Goal: Transaction & Acquisition: Purchase product/service

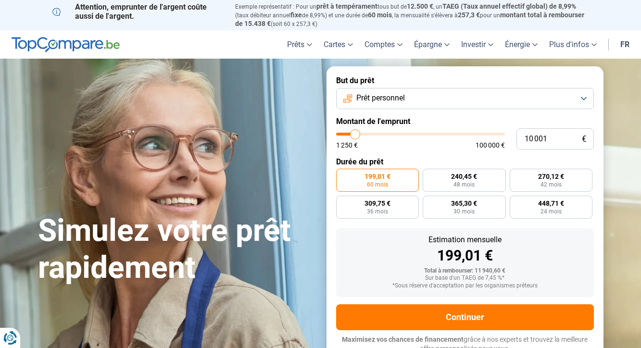
type input "7 500"
type input "7500"
type input "8 500"
type input "8500"
type input "9 750"
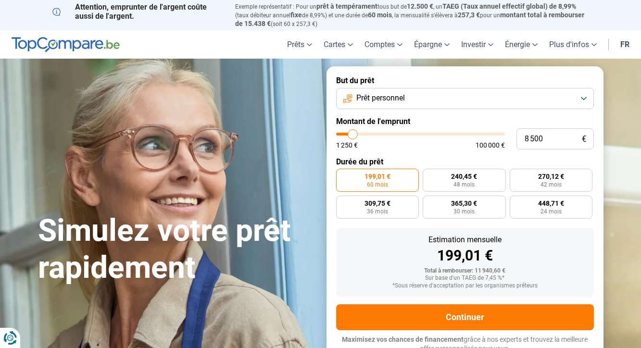
type input "9750"
type input "11 000"
type input "11000"
type input "12 500"
type input "12500"
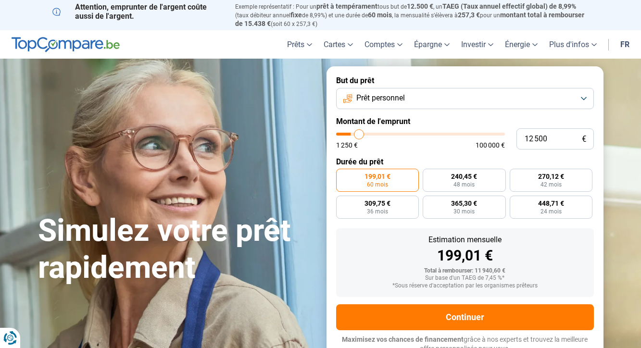
type input "14 750"
type input "14750"
type input "17 000"
type input "17000"
type input "18 750"
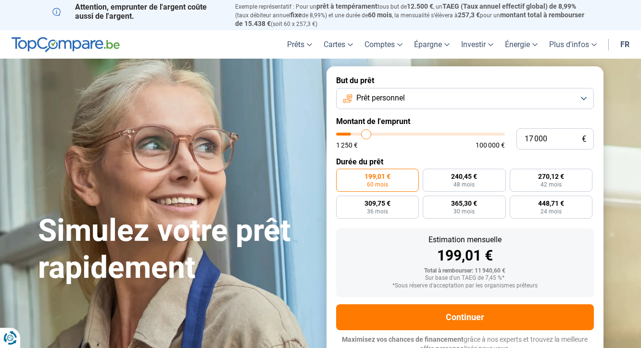
type input "18750"
type input "20 250"
type input "20250"
type input "21 500"
type input "21500"
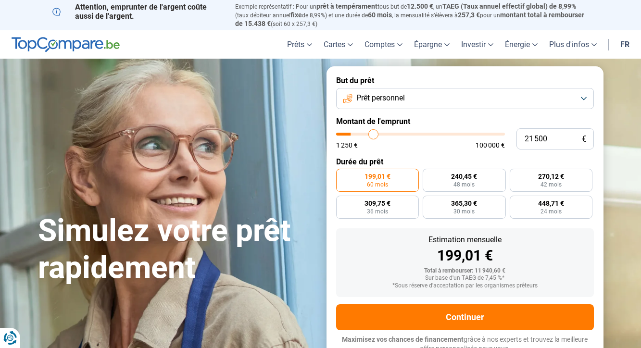
type input "22 750"
type input "22750"
type input "23 250"
type input "23250"
type input "24 250"
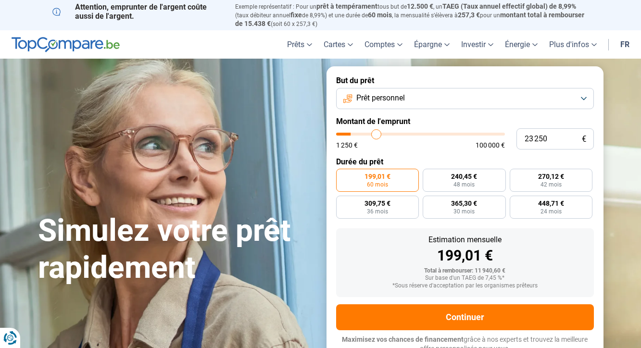
type input "24250"
type input "25 000"
type input "25000"
type input "26 250"
type input "26250"
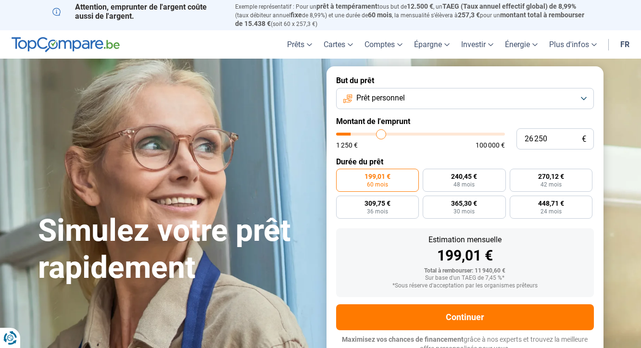
type input "27 500"
type input "27500"
type input "28 750"
type input "28750"
type input "29 750"
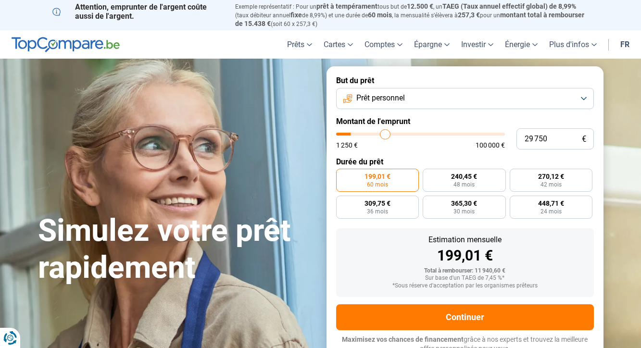
type input "29750"
type input "31 000"
type input "31000"
type input "32 250"
type input "32250"
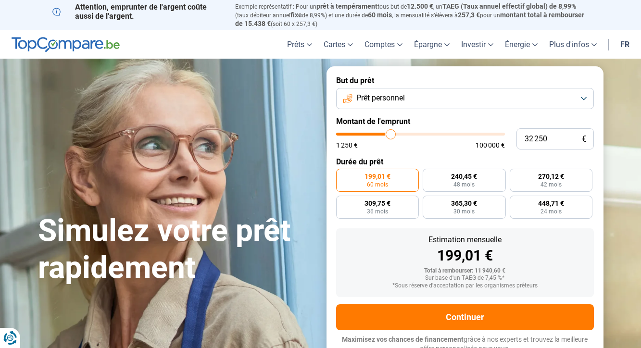
type input "33 500"
type input "33500"
type input "34 750"
type input "34750"
type input "36 250"
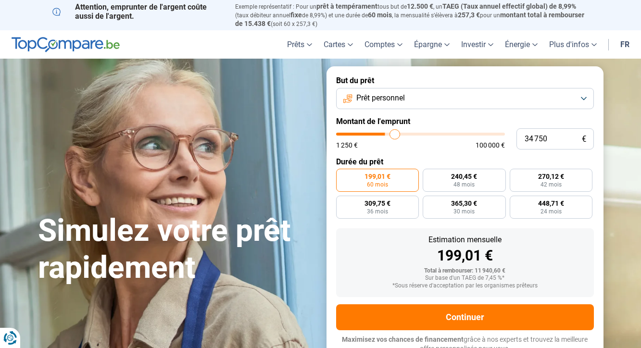
type input "36250"
type input "37 250"
type input "37250"
type input "38 500"
type input "38500"
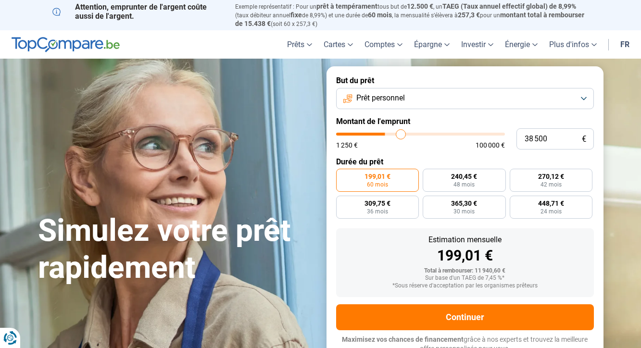
type input "39 750"
type input "39750"
type input "40 750"
type input "40750"
type input "41 250"
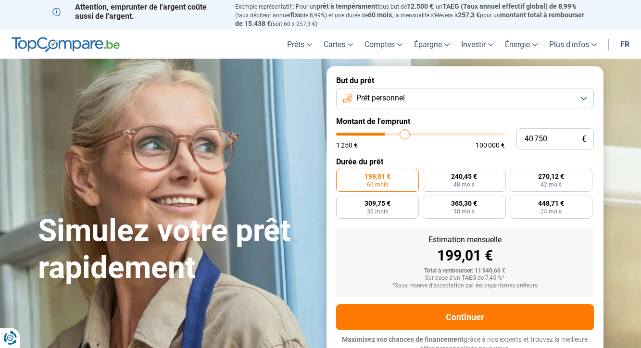
type input "41250"
type input "41 500"
type input "41500"
type input "42 250"
type input "42250"
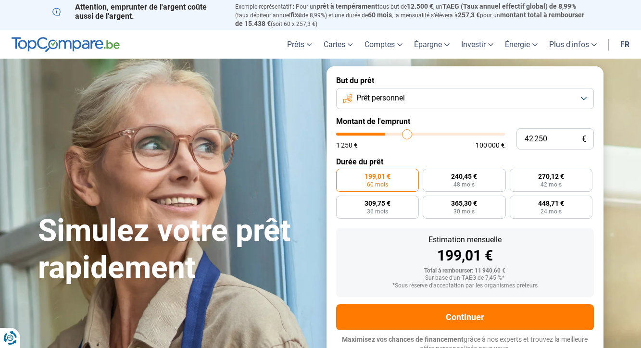
type input "42 500"
type input "42500"
type input "42 750"
type input "42750"
type input "43 500"
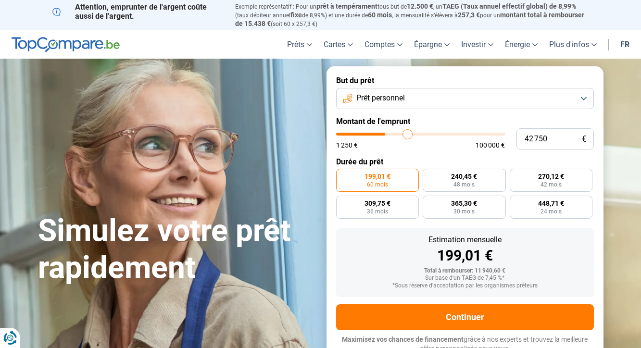
type input "43500"
type input "43 750"
type input "43750"
type input "44 000"
type input "44000"
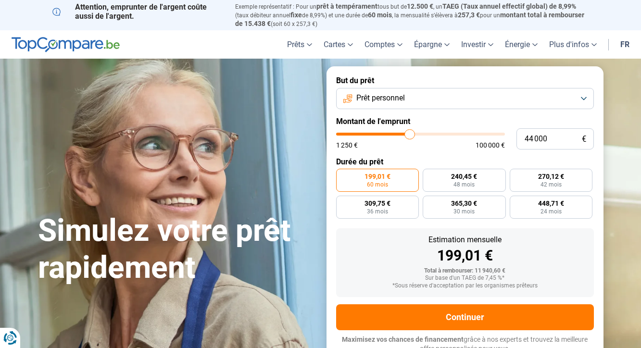
type input "44 250"
type input "44250"
type input "44 000"
type input "44000"
type input "43 750"
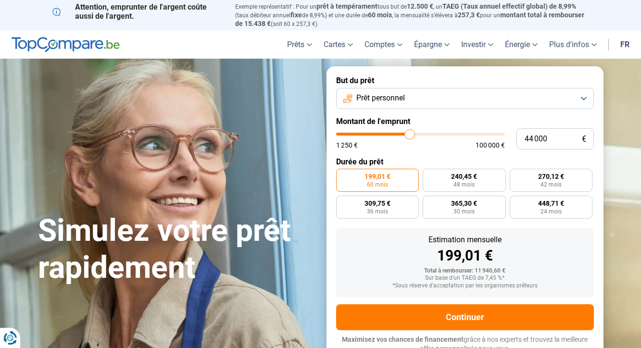
type input "43750"
type input "43 500"
type input "43500"
type input "43 000"
type input "43000"
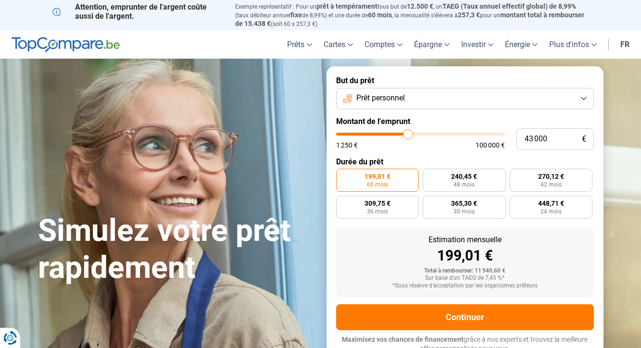
type input "42 750"
type input "42750"
type input "42 500"
type input "42500"
type input "42 250"
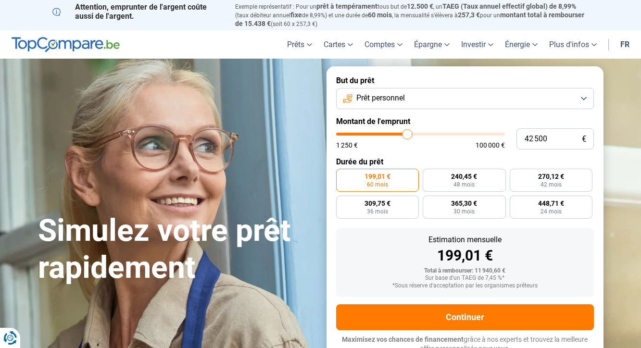
type input "42250"
type input "42 000"
type input "42000"
type input "41 500"
type input "41500"
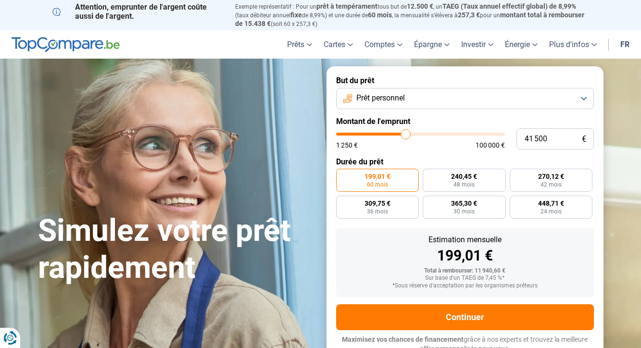
type input "41 250"
type input "41250"
type input "41 000"
type input "41000"
type input "40 750"
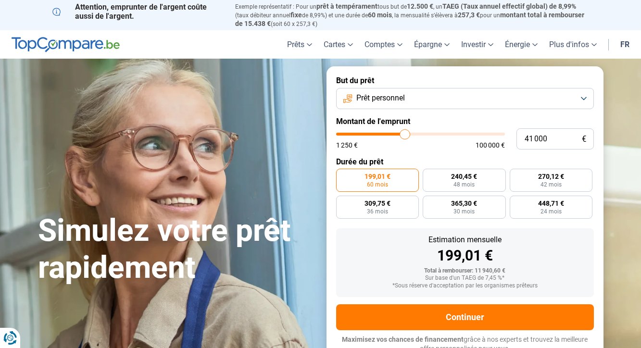
type input "40750"
type input "40 250"
type input "40250"
type input "39 750"
type input "39750"
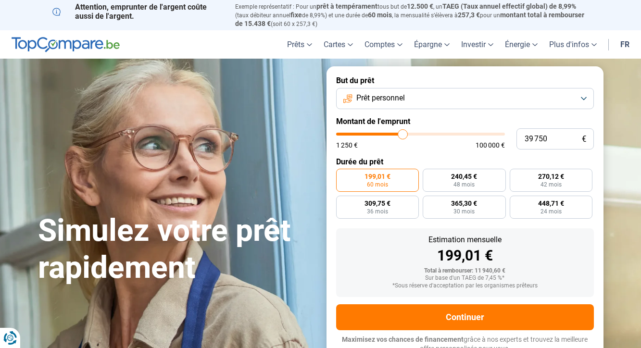
type input "39 500"
type input "39500"
type input "39 250"
type input "39250"
type input "38 750"
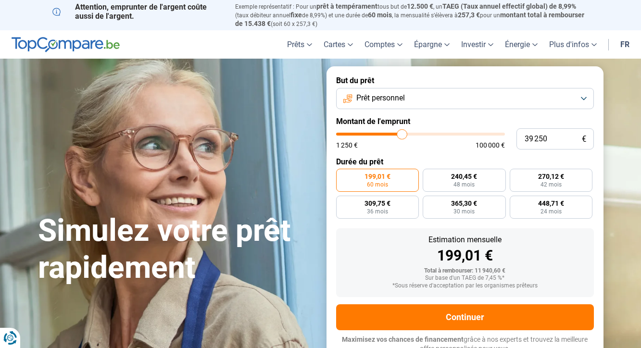
type input "38750"
type input "38 500"
type input "38500"
type input "38 250"
type input "38250"
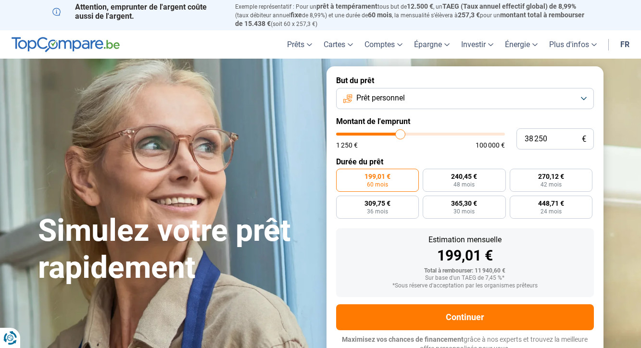
type input "38 000"
type input "38000"
type input "37 750"
type input "37750"
type input "37 250"
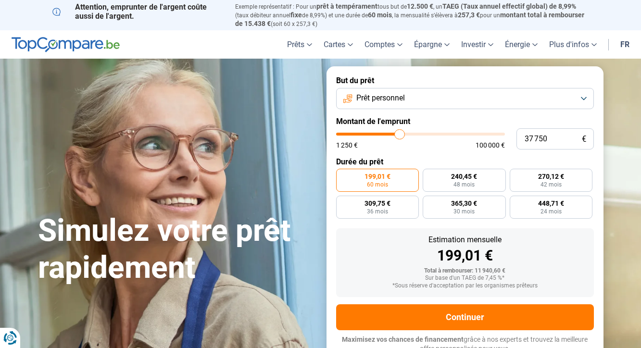
type input "37250"
type input "37 000"
type input "37000"
type input "36 750"
type input "36750"
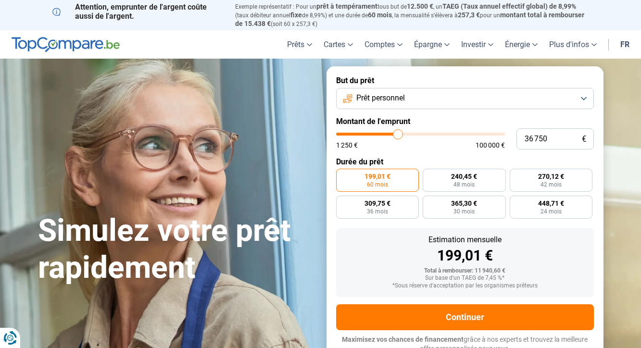
type input "36 500"
type input "36500"
type input "36 250"
type input "36250"
type input "35 750"
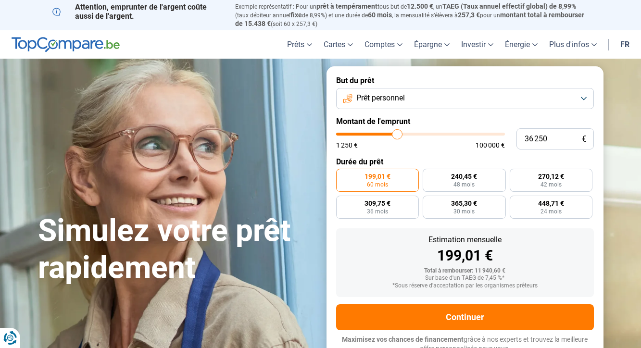
type input "35750"
type input "35 500"
type input "35500"
type input "35 250"
type input "35250"
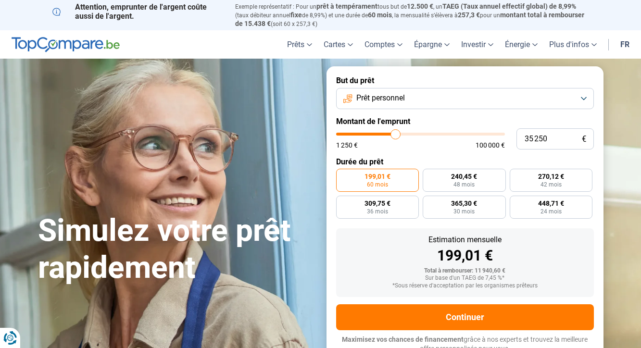
type input "35 000"
type input "35000"
type input "34 750"
type input "34750"
type input "34 250"
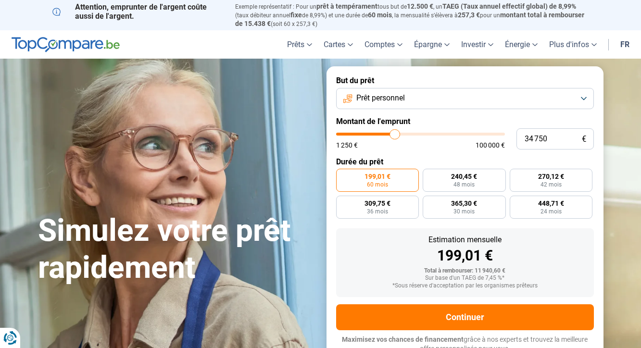
type input "34250"
type input "34 000"
type input "34000"
type input "33 750"
type input "33750"
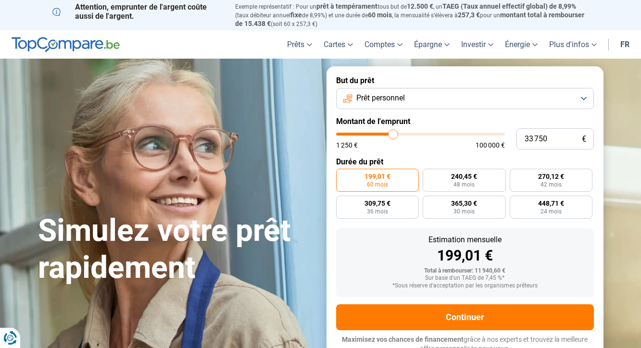
type input "33 500"
type input "33500"
type input "33 250"
type input "33250"
type input "32 750"
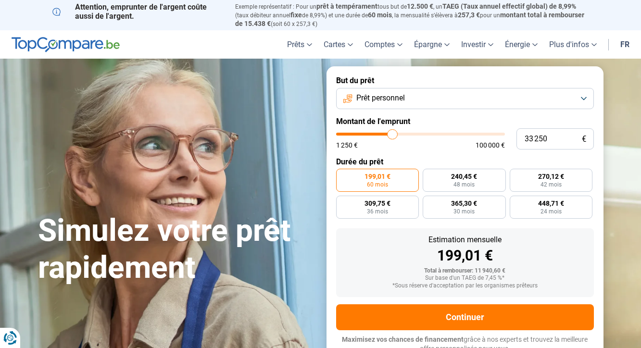
type input "32750"
type input "32 500"
type input "32500"
type input "32 250"
type input "32250"
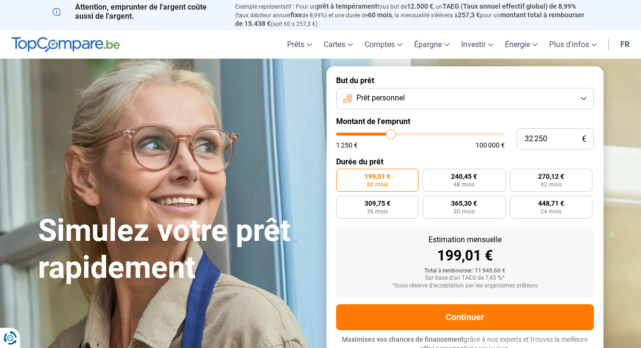
type input "32 000"
type input "32000"
type input "31 750"
type input "31750"
type input "31 250"
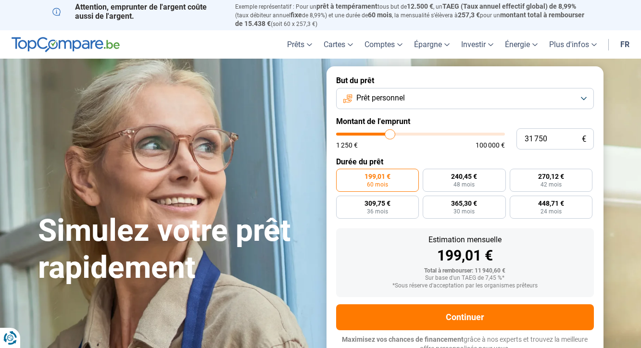
type input "31250"
type input "31 000"
type input "31000"
type input "30 750"
type input "30750"
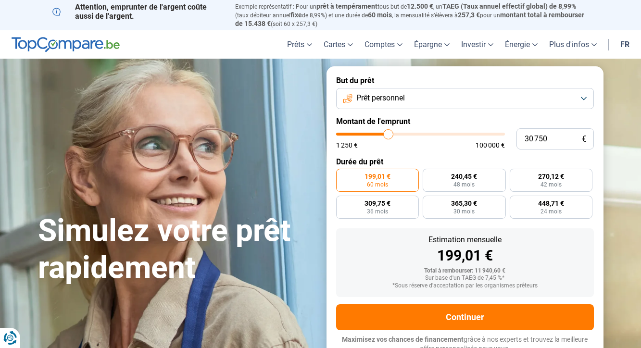
type input "30 500"
type input "30500"
type input "30 250"
type input "30250"
type input "29 750"
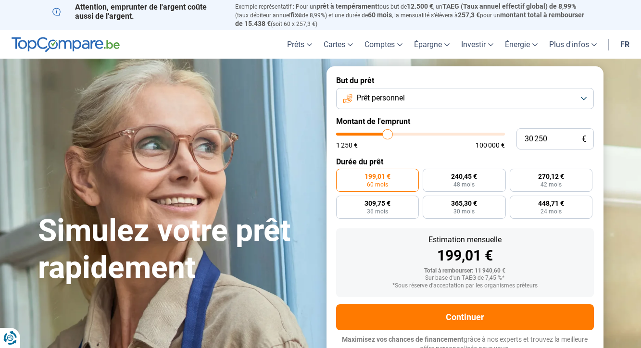
type input "29750"
type input "29 500"
type input "29500"
type input "29 250"
type input "29250"
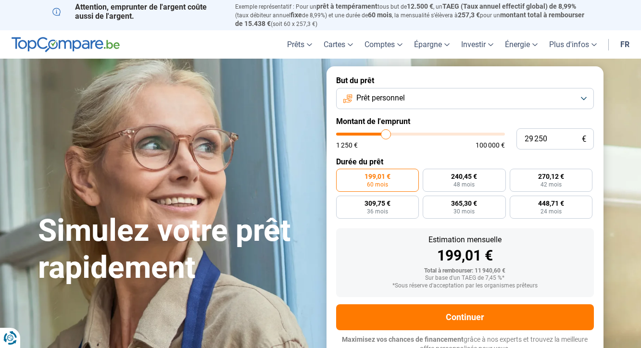
type input "29 000"
type input "29000"
type input "28 750"
type input "28750"
type input "28 250"
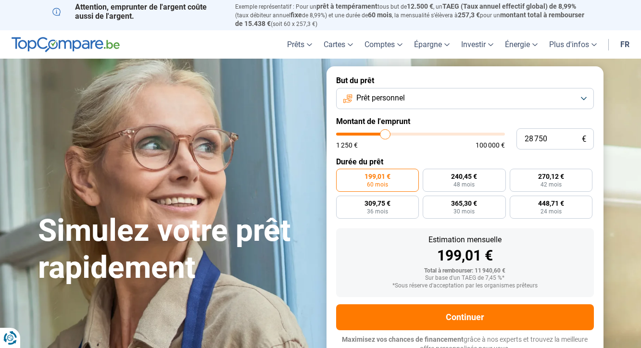
type input "28250"
type input "28 000"
type input "28000"
type input "27 750"
type input "27750"
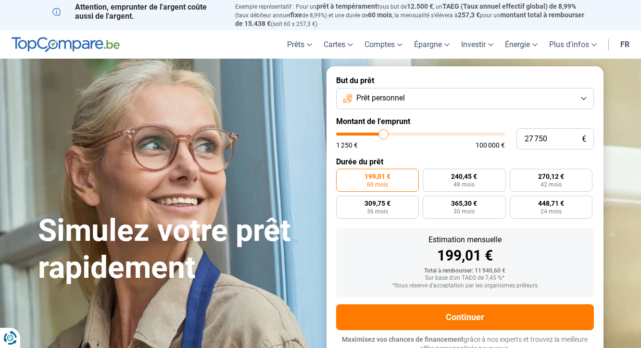
type input "27 500"
type input "27500"
type input "27 250"
type input "27250"
type input "26 750"
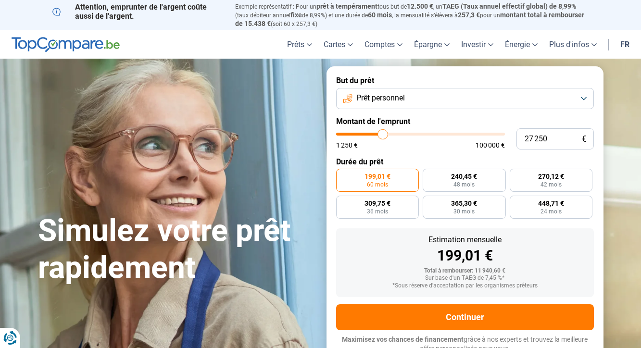
type input "26750"
type input "26 500"
type input "26500"
type input "26 250"
type input "26250"
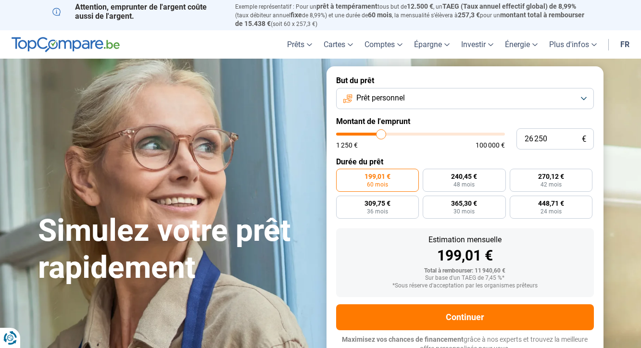
type input "26 000"
type input "26000"
type input "25 750"
type input "25750"
type input "25 250"
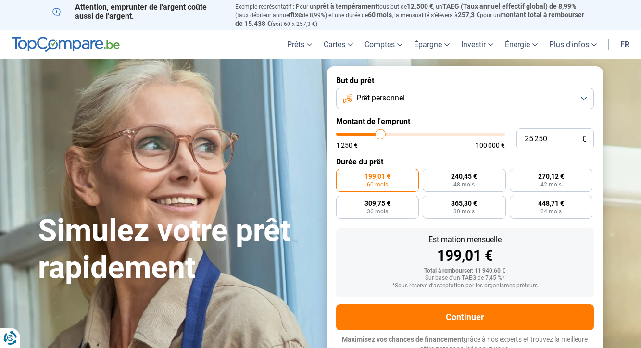
type input "25250"
type input "25 000"
type input "25000"
type input "24 750"
type input "24750"
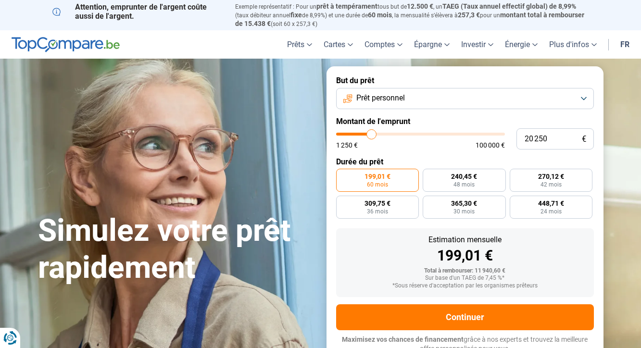
drag, startPoint x: 351, startPoint y: 133, endPoint x: 372, endPoint y: 133, distance: 20.7
click at [372, 133] on input "range" at bounding box center [420, 134] width 169 height 3
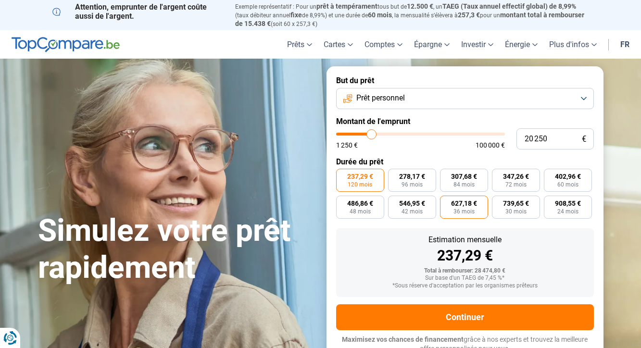
scroll to position [3, 0]
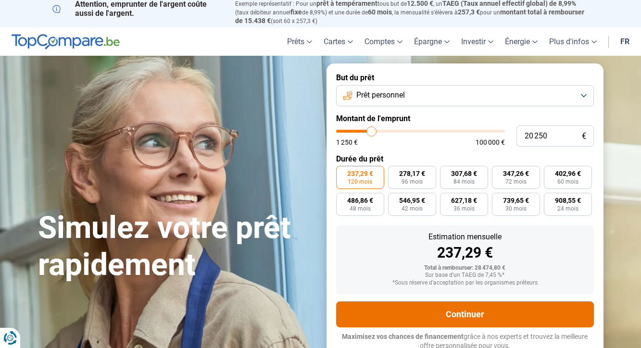
click at [462, 312] on button "Continuer" at bounding box center [465, 315] width 258 height 26
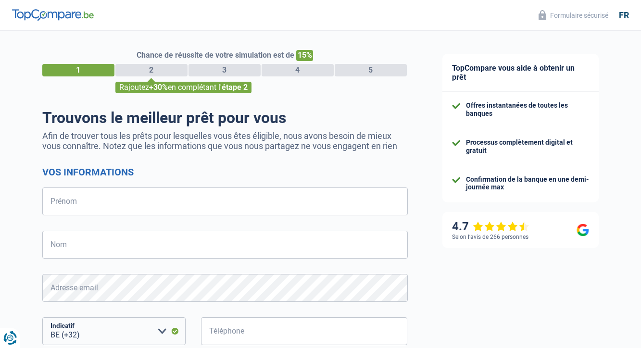
select select "32"
type input "[PERSON_NAME]"
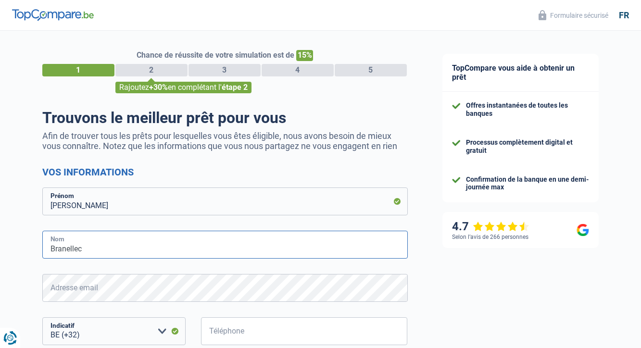
type input "Branellec"
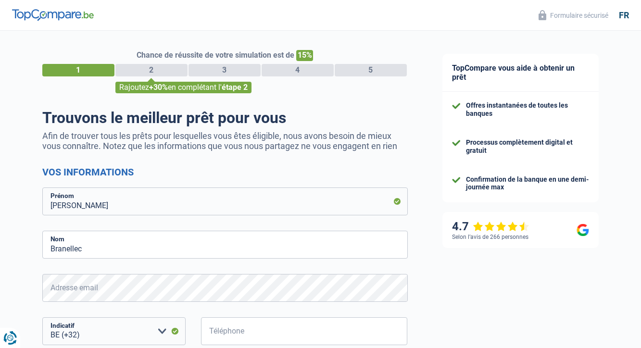
click at [37, 278] on div "Chance de réussite de votre simulation est de 15% 1 2 3 4 5 Rajoutez +30% en co…" at bounding box center [212, 273] width 425 height 492
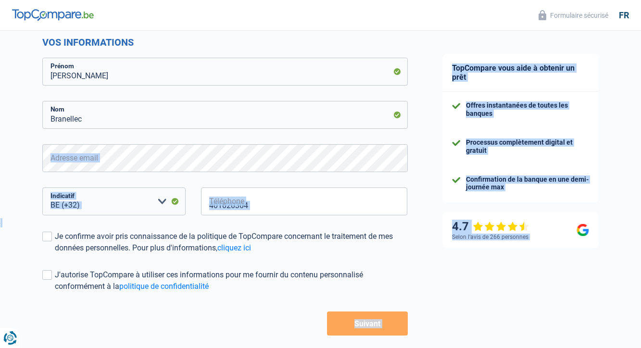
drag, startPoint x: 37, startPoint y: 278, endPoint x: 45, endPoint y: 360, distance: 82.2
click at [45, 228] on html "Vous avez le contrôle de vos données Nous utilisons des cookies, tout comme nos…" at bounding box center [320, 48] width 641 height 357
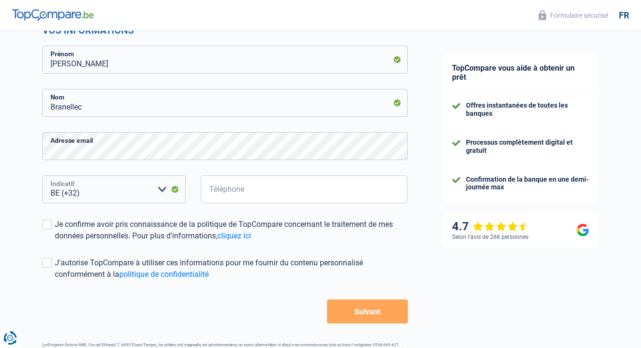
scroll to position [139, 0]
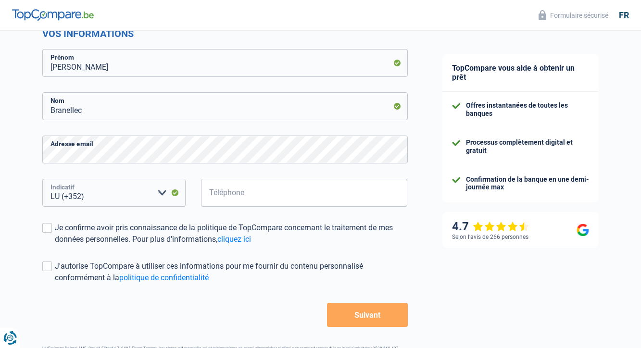
select select "32"
click at [44, 228] on span at bounding box center [47, 228] width 10 height 10
click at [55, 245] on input "Je confirme avoir pris connaissance de la politique de TopCompare concernant le…" at bounding box center [55, 245] width 0 height 0
click at [46, 264] on span at bounding box center [47, 267] width 10 height 10
click at [55, 284] on input "J'autorise TopCompare à utiliser ces informations pour me fournir du contenu pe…" at bounding box center [55, 284] width 0 height 0
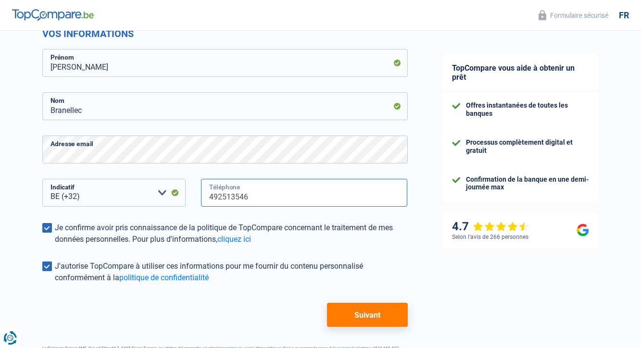
type input "492513546"
click at [367, 317] on button "Suivant" at bounding box center [367, 315] width 80 height 24
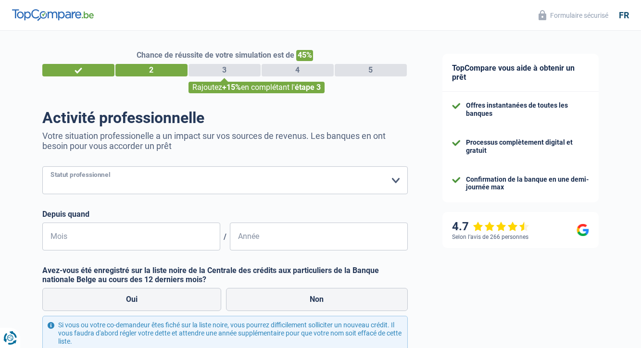
select select "mutuality"
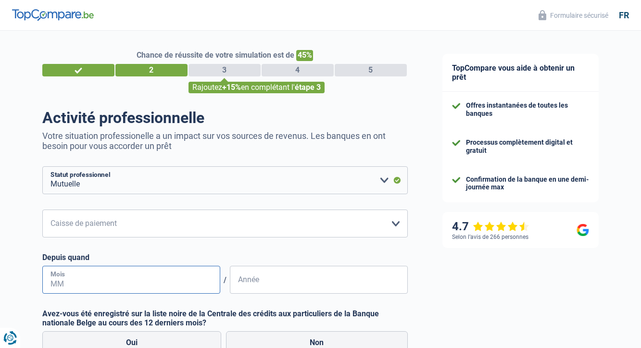
click at [150, 279] on input "Mois" at bounding box center [131, 280] width 178 height 28
type input "0"
click at [64, 284] on input "04" at bounding box center [131, 280] width 178 height 28
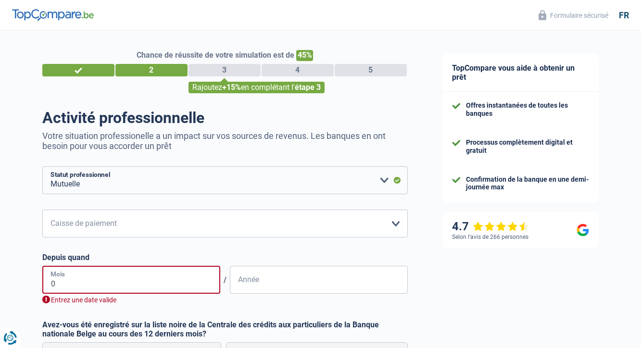
type input "01"
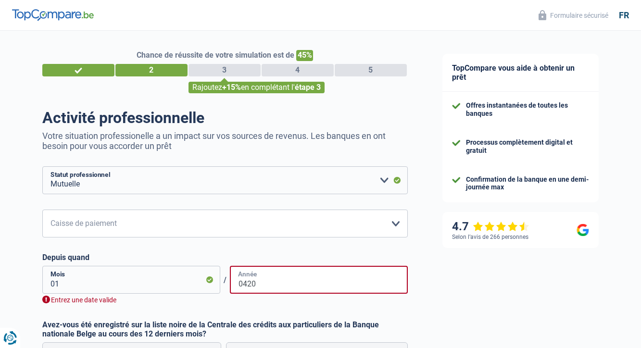
type input "0420"
click at [69, 281] on input "01" at bounding box center [131, 280] width 178 height 28
type input "0"
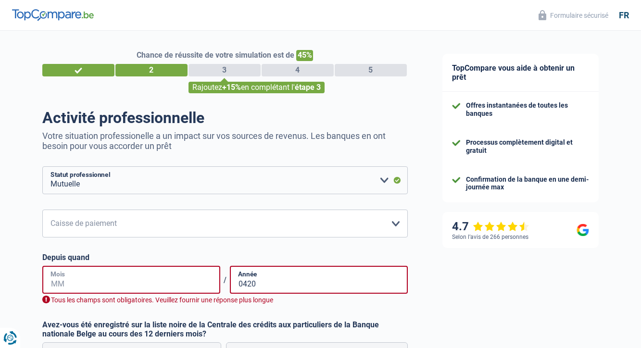
click at [79, 284] on input "Mois" at bounding box center [131, 280] width 178 height 28
click at [256, 282] on input "0420" at bounding box center [319, 280] width 178 height 28
type input "0"
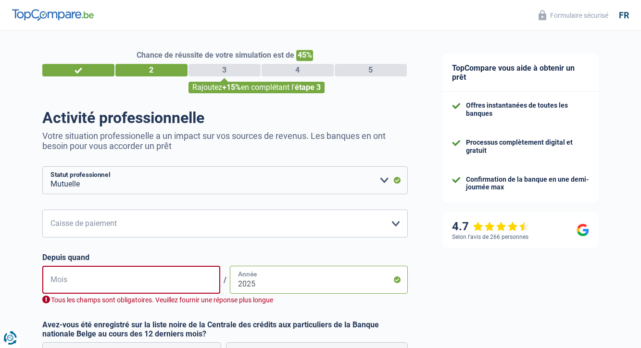
type input "2025"
click at [77, 279] on input "Mois" at bounding box center [131, 280] width 178 height 28
type input "04"
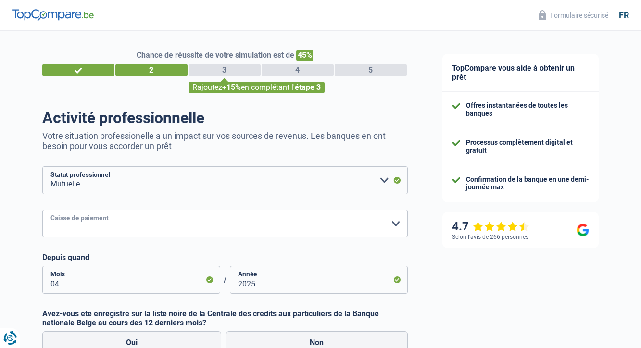
select select "solidaris"
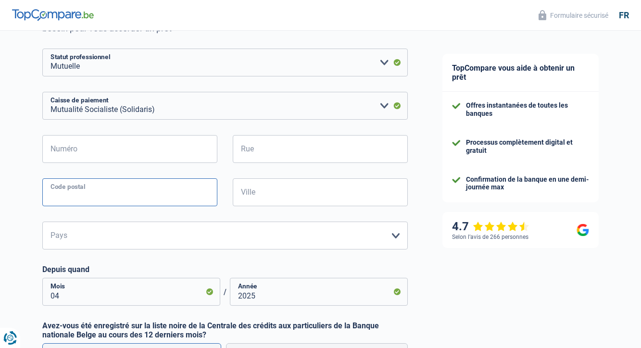
scroll to position [137, 0]
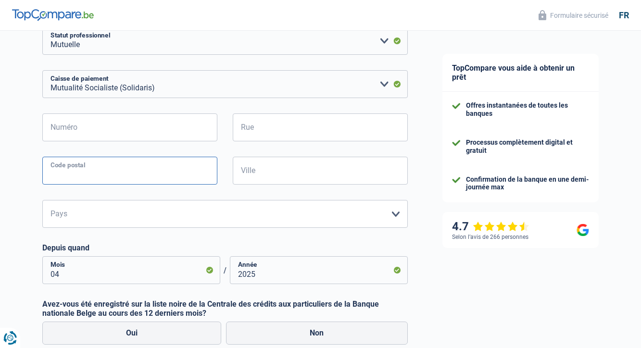
drag, startPoint x: 36, startPoint y: 271, endPoint x: 61, endPoint y: 348, distance: 81.1
click at [61, 218] on html "Vous avez le contrôle de vos données Nous utilisons des cookies, tout comme nos…" at bounding box center [320, 38] width 641 height 357
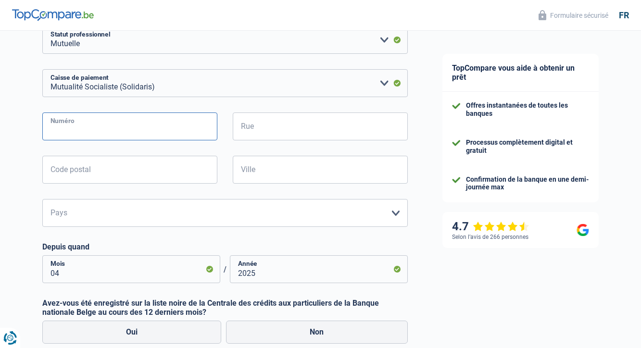
click at [92, 128] on input "Numéro" at bounding box center [129, 127] width 175 height 28
type input "K"
type input "Kennedypark"
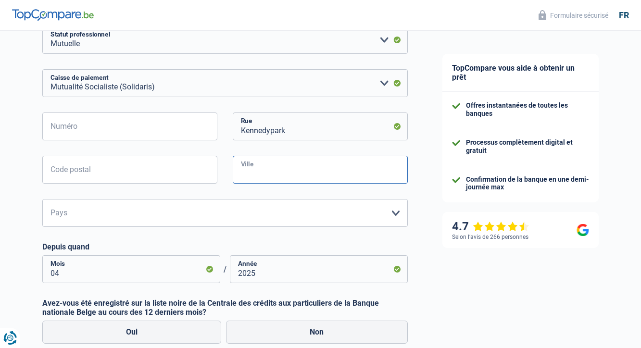
type input "L"
type input "Kortrijk"
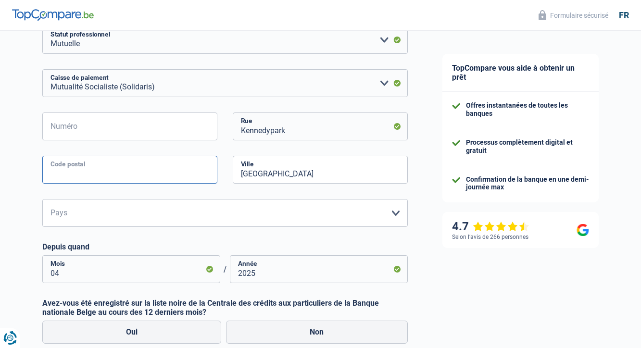
click at [134, 165] on input "Code postal" at bounding box center [129, 170] width 175 height 28
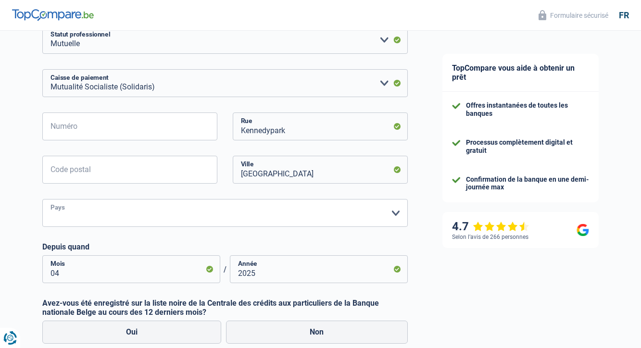
select select "BE"
click at [317, 331] on label "Non" at bounding box center [317, 332] width 182 height 23
click at [317, 331] on input "Non" at bounding box center [317, 332] width 182 height 23
radio input "true"
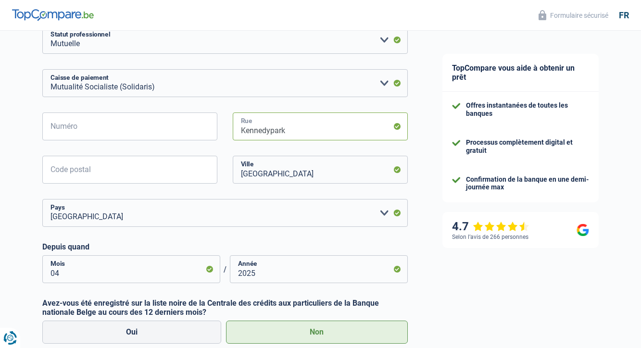
click at [240, 132] on input "Kennedypark" at bounding box center [320, 127] width 175 height 28
type input "President Kennedypark"
click at [132, 124] on input "Numéro" at bounding box center [129, 127] width 175 height 28
type input "2"
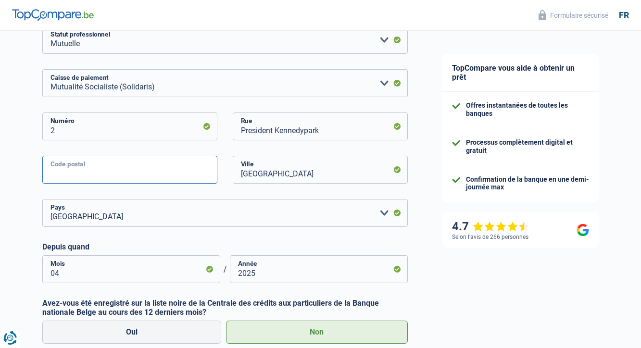
click at [79, 176] on input "Code postal" at bounding box center [129, 170] width 175 height 28
type input "8500"
click at [10, 260] on div "Chance de réussite de votre simulation est de 45% 1 2 3 4 5 Rajoutez +15% en co…" at bounding box center [212, 183] width 425 height 594
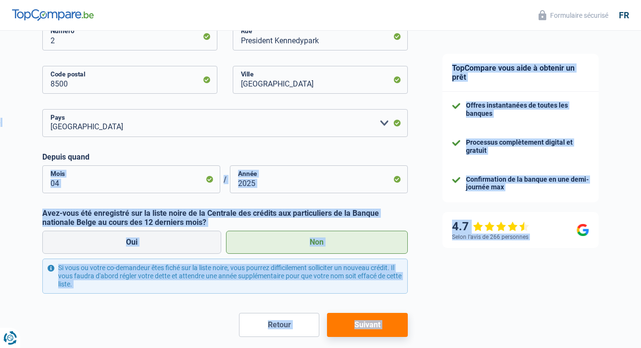
scroll to position [270, 0]
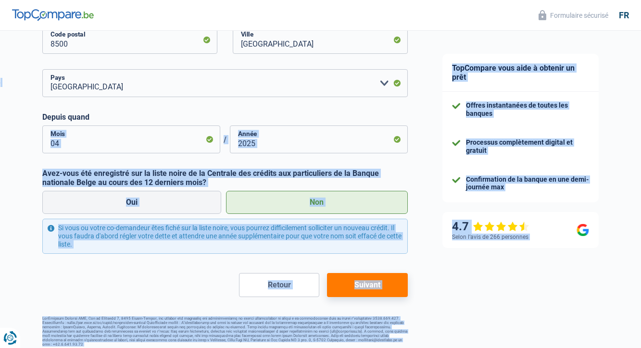
drag, startPoint x: 16, startPoint y: 260, endPoint x: 30, endPoint y: 350, distance: 91.5
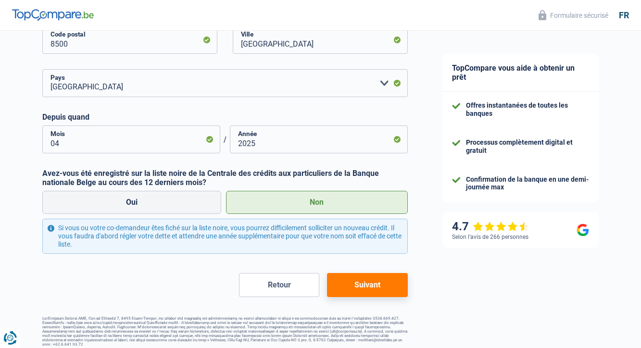
click at [16, 255] on div "Chance de réussite de votre simulation est de 45% 1 2 3 4 5 Rajoutez +15% en co…" at bounding box center [212, 54] width 425 height 594
click at [360, 284] on button "Suivant" at bounding box center [367, 285] width 80 height 24
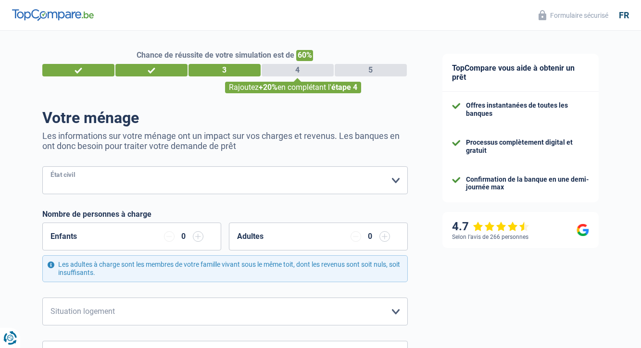
select select "married"
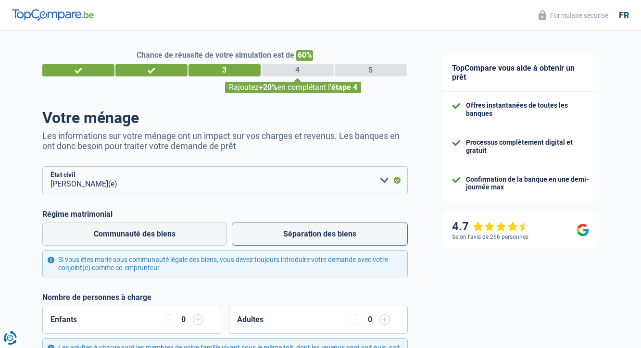
click at [279, 231] on label "Séparation des biens" at bounding box center [320, 234] width 176 height 23
click at [279, 231] on input "Séparation des biens" at bounding box center [320, 234] width 176 height 23
radio input "true"
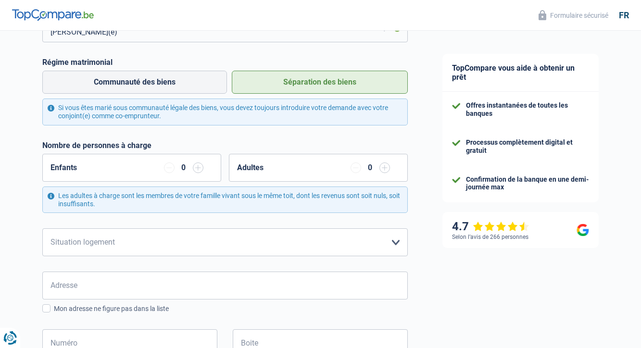
scroll to position [167, 0]
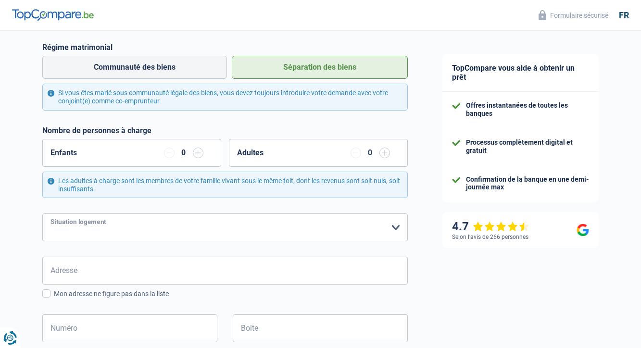
select select "rents"
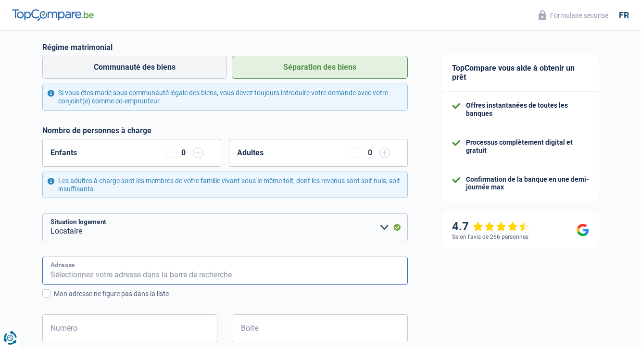
click at [145, 268] on input "Adresse" at bounding box center [225, 271] width 366 height 28
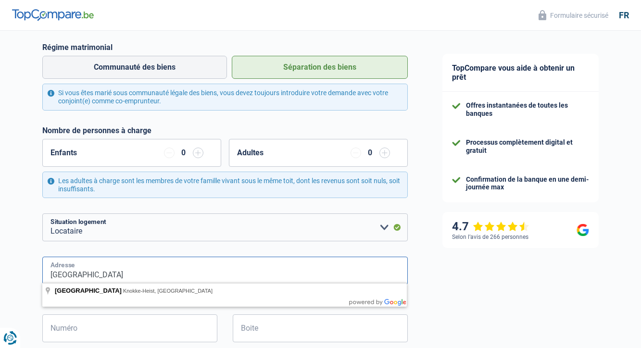
type input "Duindistelstraat"
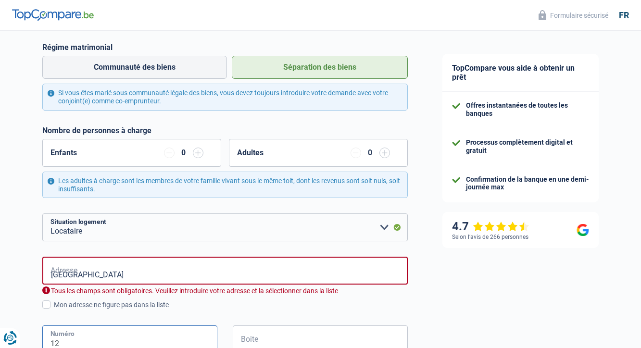
type input "12"
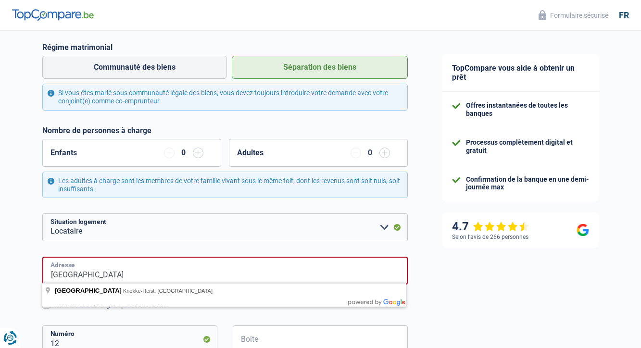
click at [135, 269] on input "Duindistelstraat" at bounding box center [225, 271] width 366 height 28
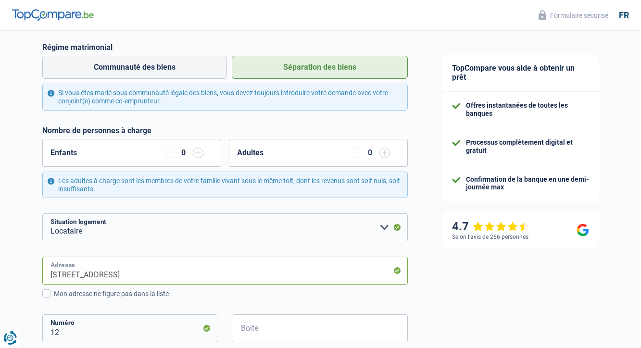
click at [195, 270] on input "Duindistelstraat, 8300, Knokke-Heist, BE" at bounding box center [225, 271] width 366 height 28
type input "Duindistelstrat"
click at [446, 311] on div "TopCompare vous aide à obtenir un prêt Offres instantanées de toutes les banque…" at bounding box center [533, 268] width 216 height 809
type input "41"
click at [38, 303] on div "Chance de réussite de votre simulation est de 60% 1 2 3 4 5 Rajoutez +20% en co…" at bounding box center [212, 264] width 425 height 809
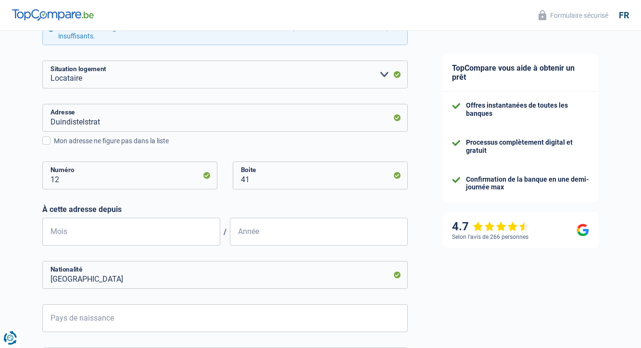
scroll to position [374, 0]
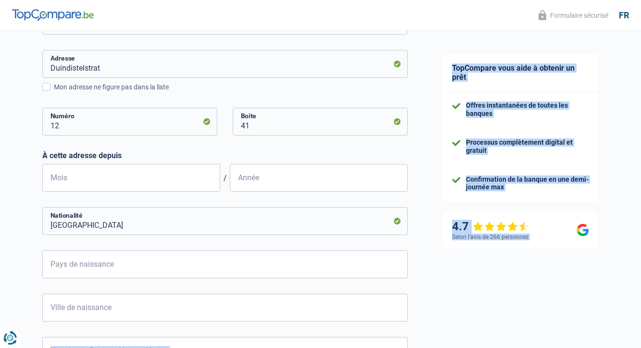
drag, startPoint x: 38, startPoint y: 303, endPoint x: 48, endPoint y: 339, distance: 37.6
click at [48, 339] on div "Chance de réussite de votre simulation est de 60% 1 2 3 4 5 Rajoutez +20% en co…" at bounding box center [212, 57] width 425 height 809
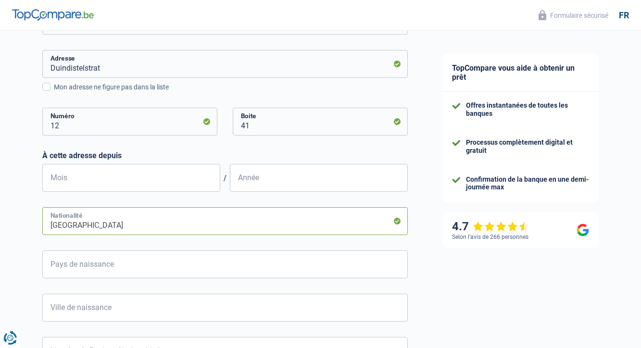
click at [89, 220] on input "[GEOGRAPHIC_DATA]" at bounding box center [225, 221] width 366 height 28
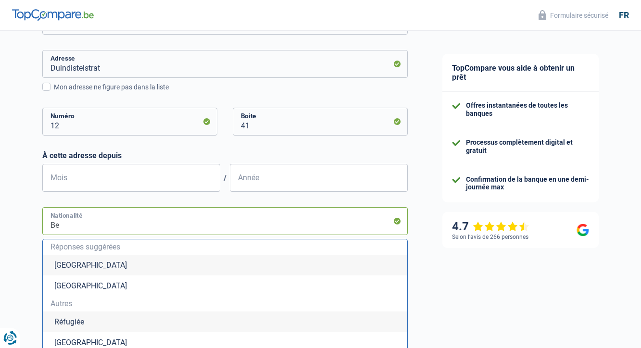
type input "B"
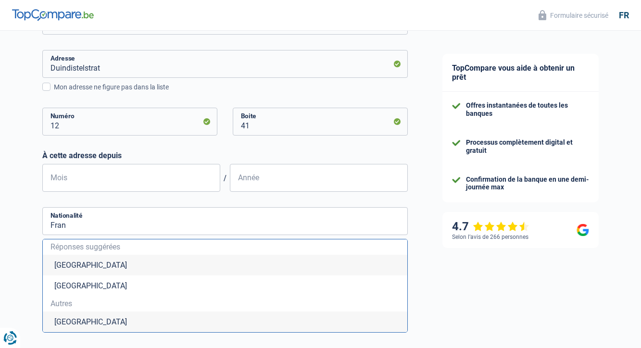
click at [70, 319] on li "[GEOGRAPHIC_DATA]" at bounding box center [225, 322] width 365 height 21
type input "[GEOGRAPHIC_DATA]"
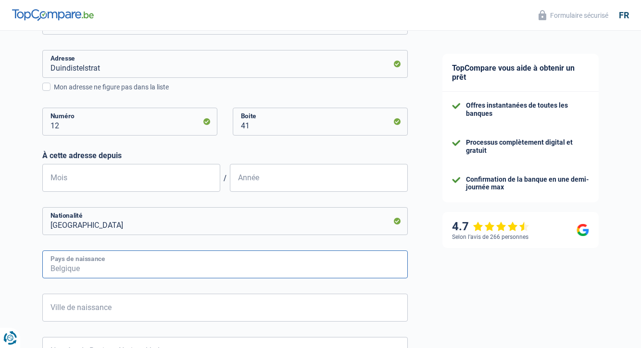
type input "P"
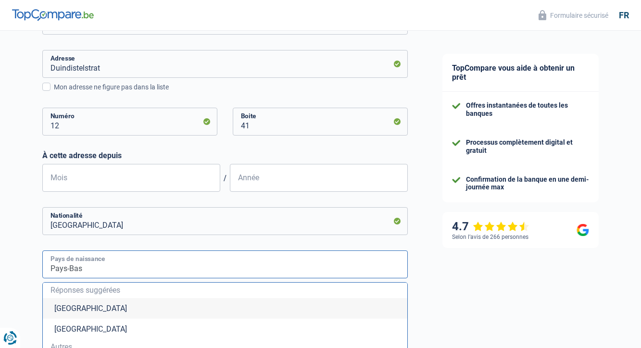
type input "Pays-Bas"
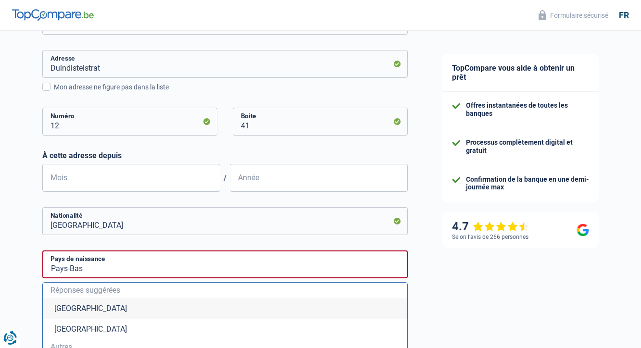
click at [448, 292] on div "TopCompare vous aide à obtenir un prêt Offres instantanées de toutes les banque…" at bounding box center [533, 146] width 216 height 979
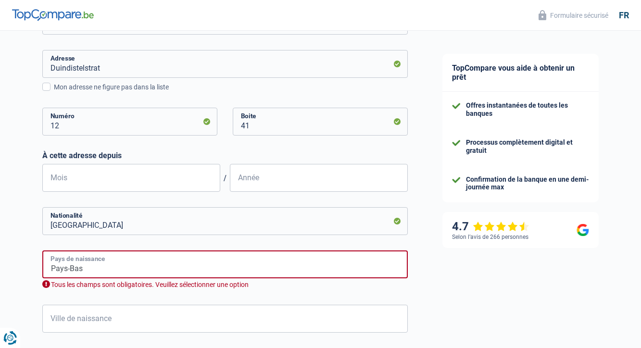
click at [101, 264] on input "Pays-Bas" at bounding box center [225, 265] width 366 height 28
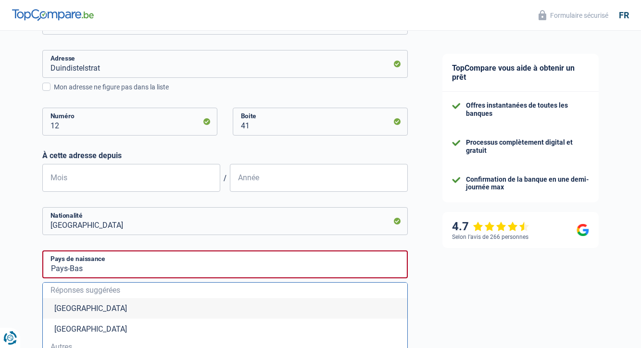
click at [69, 345] on span "Autres" at bounding box center [225, 347] width 349 height 8
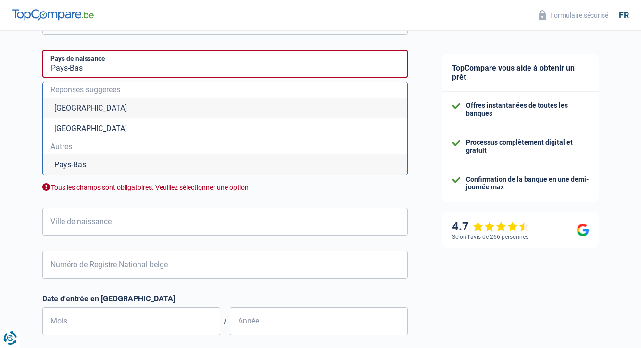
scroll to position [578, 0]
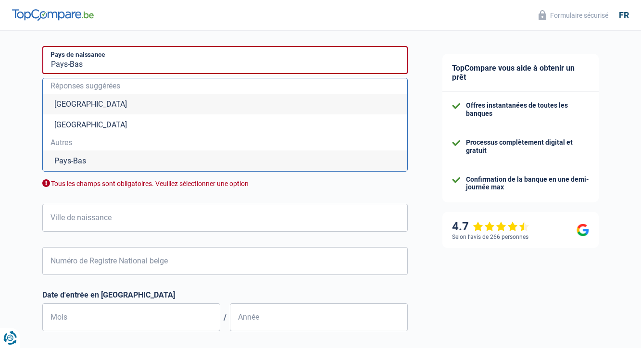
click at [80, 156] on li "Pays-Bas" at bounding box center [225, 161] width 365 height 21
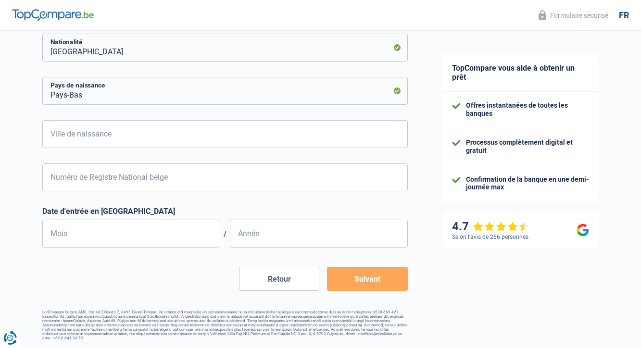
scroll to position [541, 0]
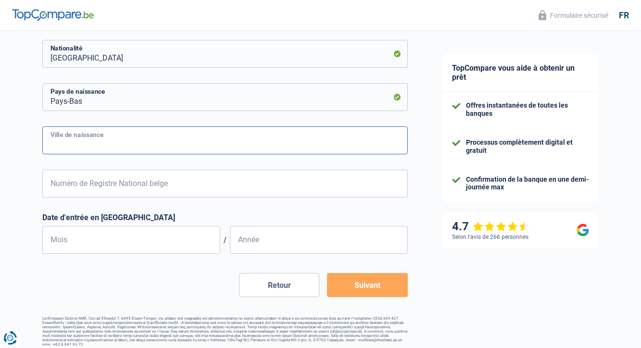
click at [78, 142] on input "Ville de naissance" at bounding box center [225, 141] width 366 height 28
type input "Apeldoorn"
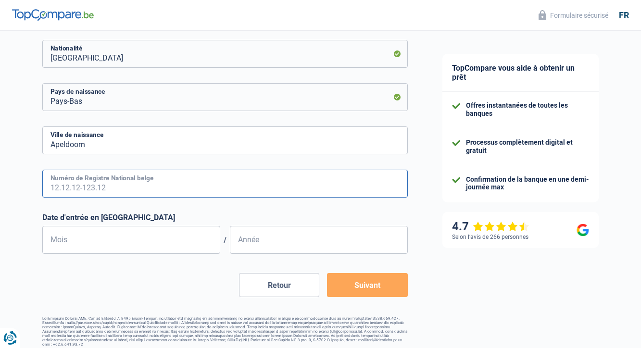
click at [79, 182] on input "Numéro de Registre National belge" at bounding box center [225, 184] width 366 height 28
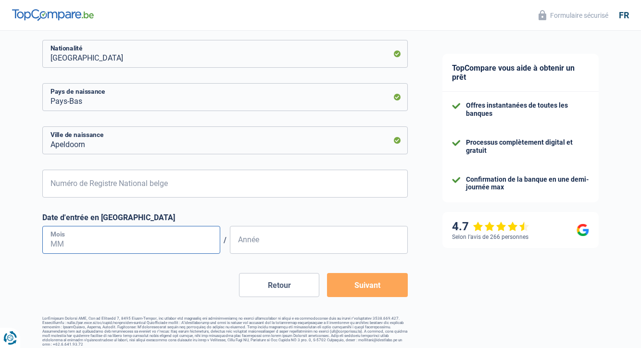
click at [68, 240] on input "Mois" at bounding box center [131, 240] width 178 height 28
type input "09"
type input "1995"
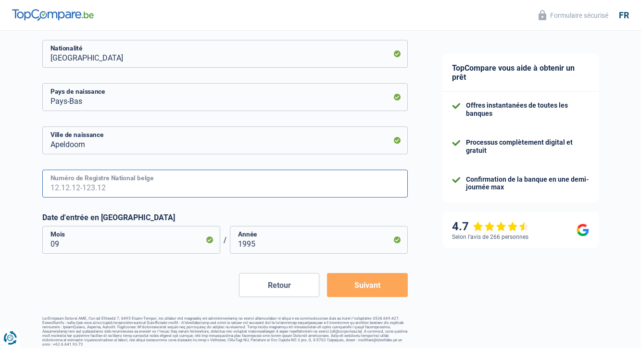
click at [98, 180] on input "Numéro de Registre National belge" at bounding box center [225, 184] width 366 height 28
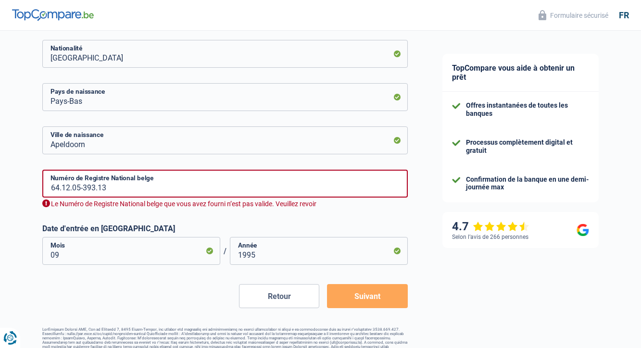
click at [370, 288] on button "Suivant" at bounding box center [367, 296] width 80 height 24
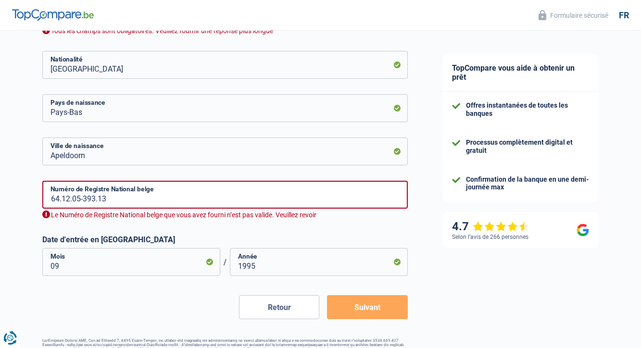
scroll to position [490, 0]
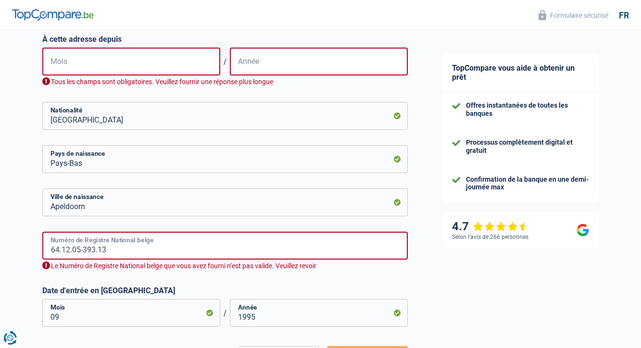
click at [95, 248] on input "64.12.05-393.13" at bounding box center [225, 246] width 366 height 28
type input "64.12.05-391.3"
type input "12"
type input "1964"
type input "64.12.05-392.13"
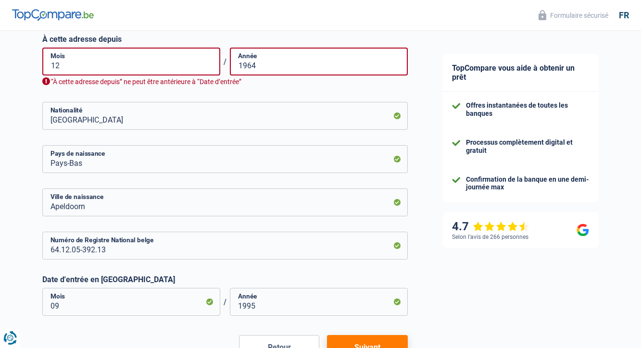
click at [353, 342] on button "Suivant" at bounding box center [367, 347] width 80 height 24
select select "mutualityIndemnity"
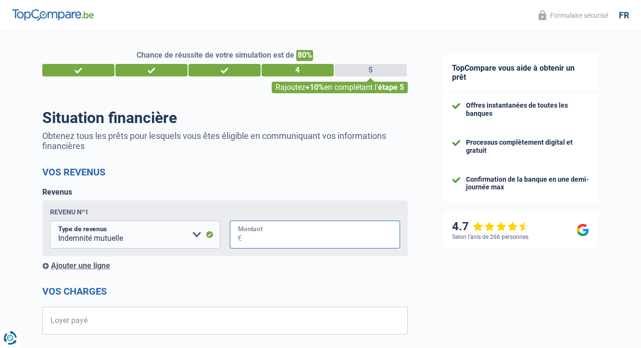
click at [253, 235] on input "Montant" at bounding box center [321, 235] width 158 height 28
click at [98, 320] on input "Loyer payé" at bounding box center [231, 321] width 354 height 28
type input "1.200"
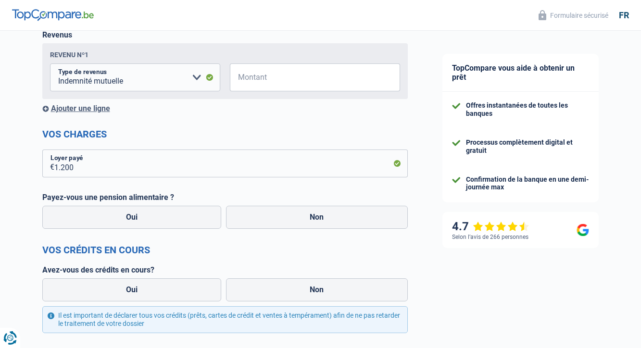
scroll to position [176, 0]
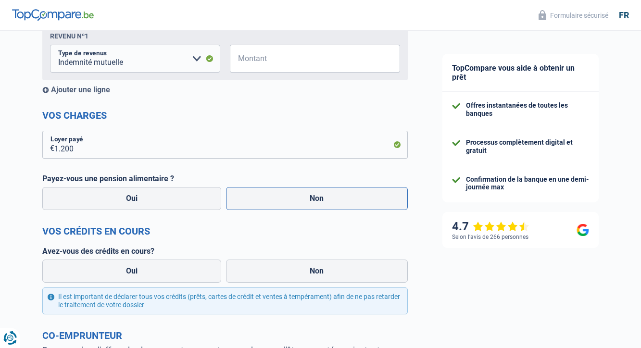
click at [327, 194] on label "Non" at bounding box center [317, 198] width 182 height 23
click at [327, 194] on input "Non" at bounding box center [317, 198] width 182 height 23
radio input "true"
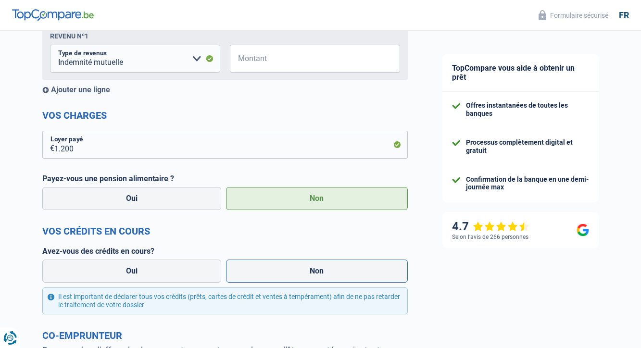
click at [314, 270] on label "Non" at bounding box center [317, 271] width 182 height 23
click at [314, 270] on input "Non" at bounding box center [317, 271] width 182 height 23
radio input "true"
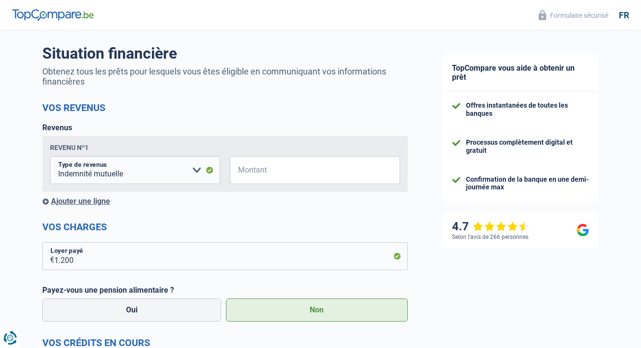
scroll to position [63, 0]
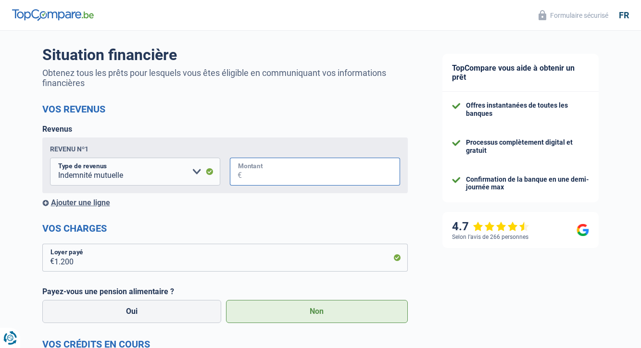
click at [262, 173] on input "Montant" at bounding box center [321, 172] width 158 height 28
type input "1"
type input "1.594"
click at [280, 261] on input "1.200" at bounding box center [231, 258] width 354 height 28
click at [31, 328] on div "Chance de réussite de votre simulation est de 80% 1 2 3 4 5 Rajoutez +10% en co…" at bounding box center [212, 295] width 425 height 663
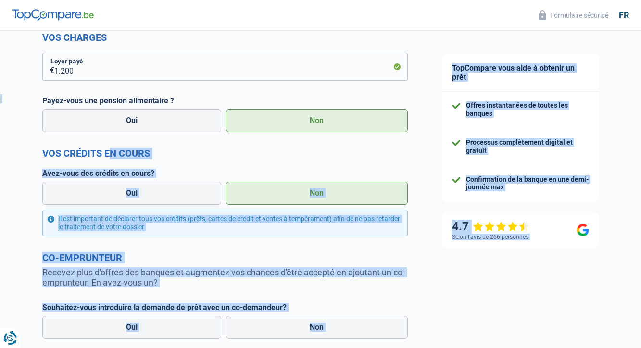
drag, startPoint x: 31, startPoint y: 328, endPoint x: 44, endPoint y: 355, distance: 29.7
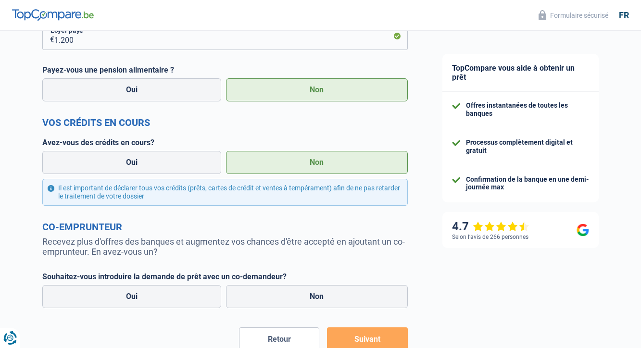
click at [324, 159] on label "Non" at bounding box center [317, 162] width 182 height 23
click at [324, 159] on input "Non" at bounding box center [317, 162] width 182 height 23
click at [149, 296] on label "Oui" at bounding box center [131, 296] width 179 height 23
click at [149, 296] on input "Oui" at bounding box center [131, 296] width 179 height 23
radio input "true"
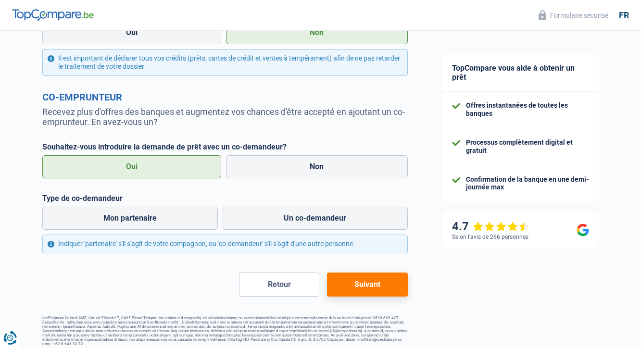
scroll to position [414, 0]
click at [156, 223] on label "Mon partenaire" at bounding box center [130, 218] width 176 height 23
click at [156, 223] on input "Mon partenaire" at bounding box center [130, 218] width 176 height 23
radio input "true"
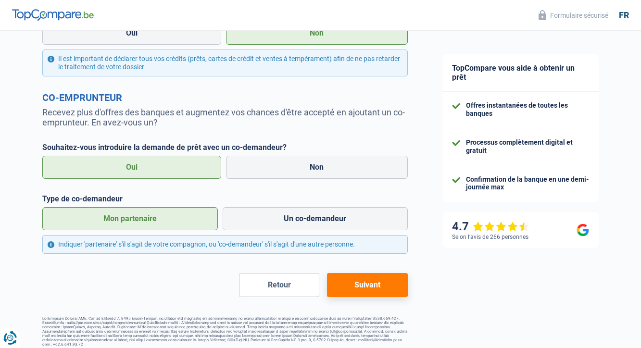
click at [362, 287] on button "Suivant" at bounding box center [367, 285] width 80 height 24
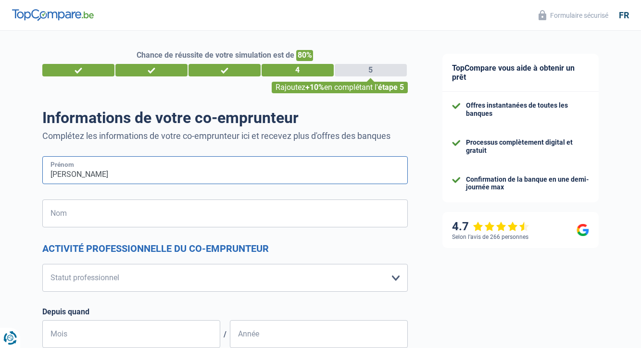
type input "Jean-Pierre"
type input "Dechamps"
select select "retired"
select select "pension"
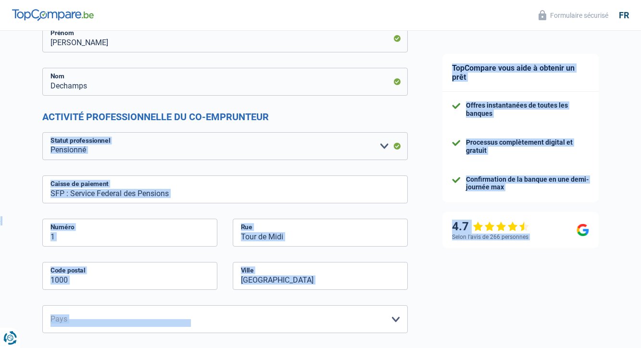
drag, startPoint x: 34, startPoint y: 289, endPoint x: 45, endPoint y: 354, distance: 65.4
click at [45, 226] on html "Vous avez le contrôle de vos données Nous utilisons des cookies, tout comme nos…" at bounding box center [320, 46] width 641 height 357
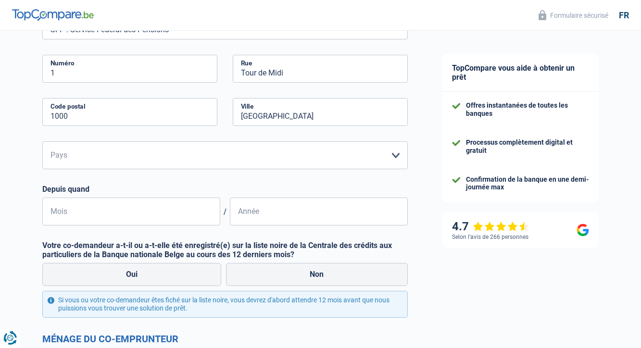
scroll to position [306, 0]
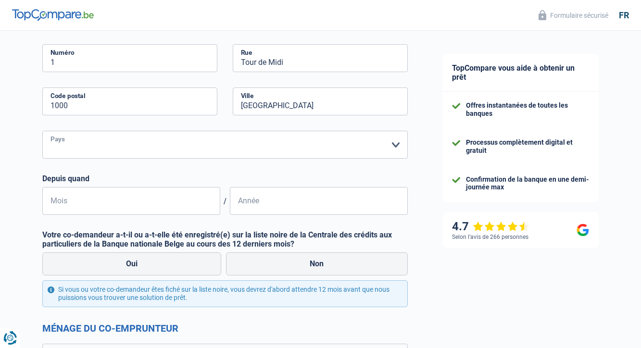
select select "BE"
click at [74, 206] on input "Mois" at bounding box center [131, 201] width 178 height 28
type input "1"
type input "04"
click at [241, 203] on input "Année" at bounding box center [319, 201] width 178 height 28
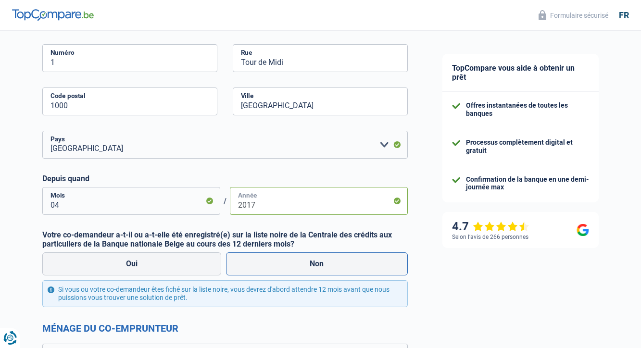
type input "2017"
click at [318, 264] on label "Non" at bounding box center [317, 264] width 182 height 23
click at [318, 264] on input "Non" at bounding box center [317, 264] width 182 height 23
radio input "true"
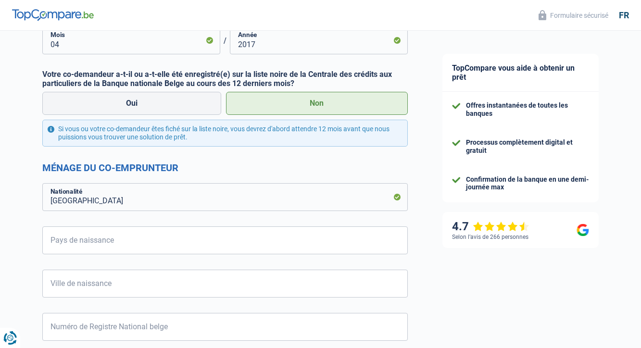
scroll to position [482, 0]
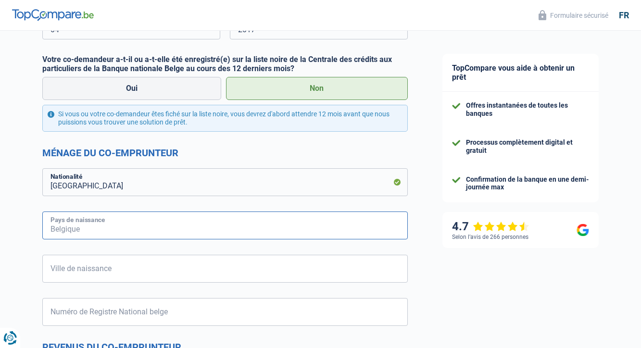
type input "B"
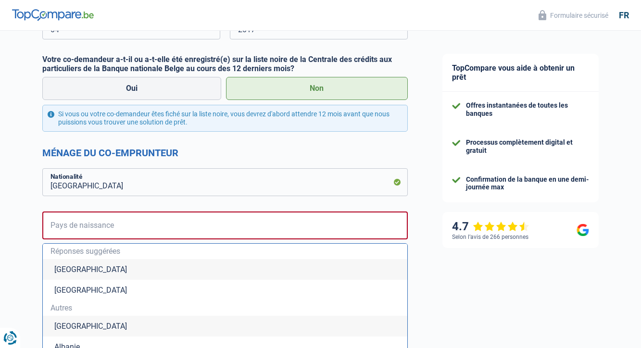
click at [88, 271] on li "Belgique" at bounding box center [225, 269] width 365 height 21
type input "Belgique"
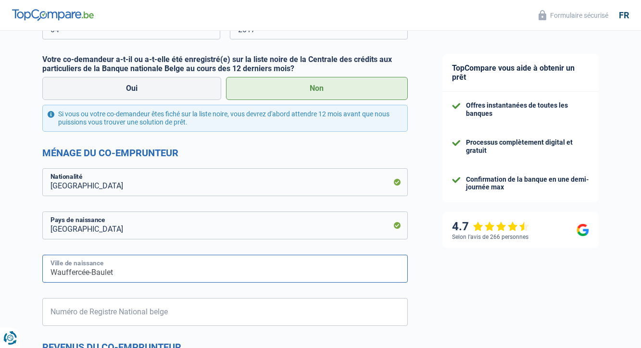
type input "Wauffercée-Baulet"
click at [20, 273] on div "Chance de réussite de votre simulation est de 80% 1 2 3 4 5 Rajoutez +10% en co…" at bounding box center [212, 132] width 425 height 1174
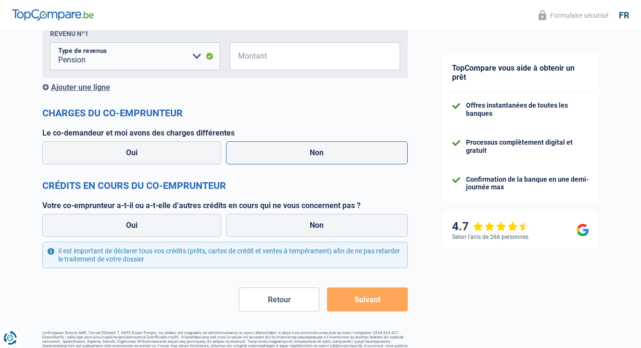
scroll to position [837, 0]
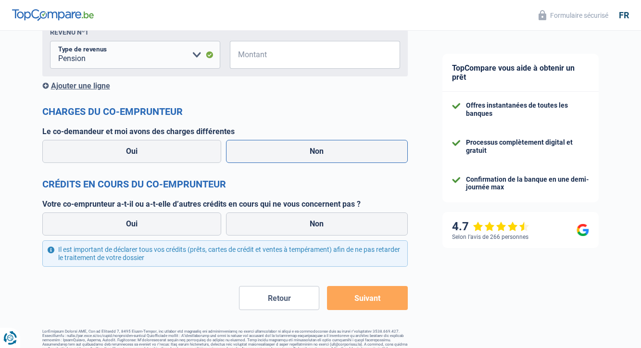
click at [320, 151] on label "Non" at bounding box center [317, 151] width 182 height 23
click at [320, 151] on input "Non" at bounding box center [317, 151] width 182 height 23
radio input "true"
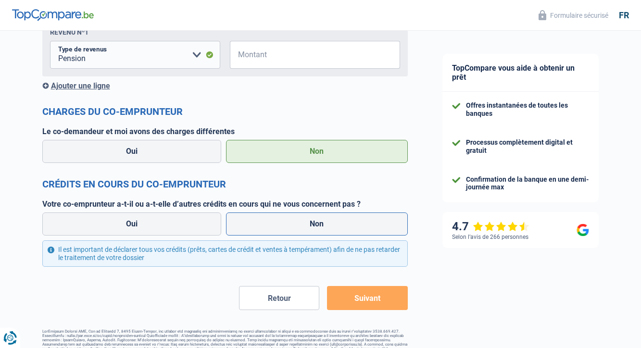
click at [314, 225] on label "Non" at bounding box center [317, 224] width 182 height 23
click at [314, 225] on input "Non" at bounding box center [317, 224] width 182 height 23
radio input "true"
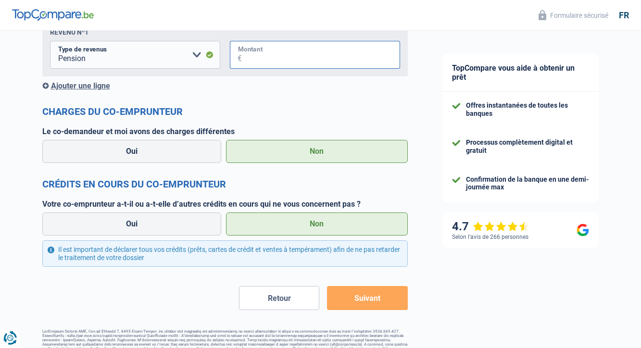
click at [261, 56] on input "Montant" at bounding box center [321, 55] width 158 height 28
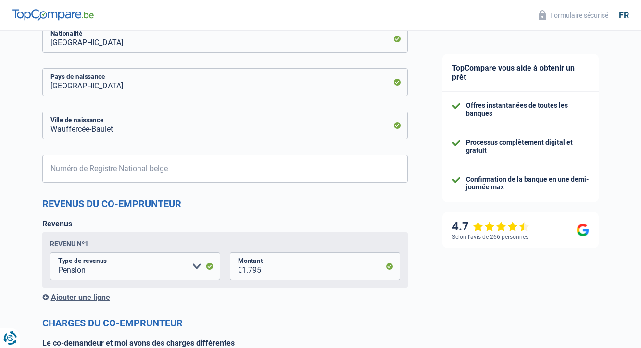
scroll to position [610, 0]
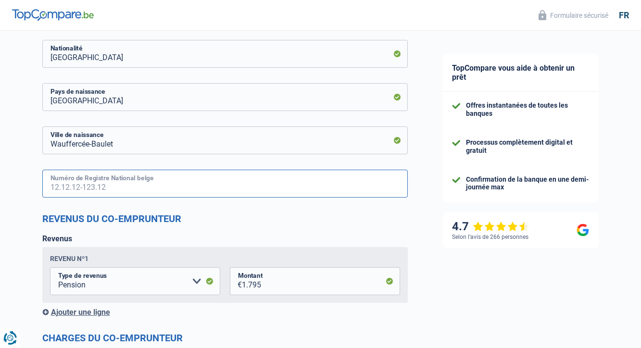
click at [91, 183] on input "Numéro de Registre National belge" at bounding box center [225, 184] width 366 height 28
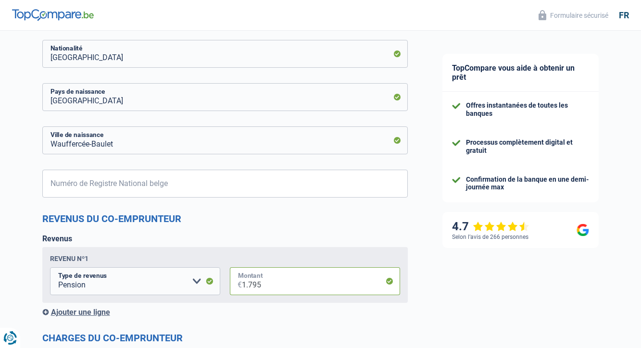
click at [268, 285] on input "1.795" at bounding box center [321, 281] width 158 height 28
type input "1"
type input "5"
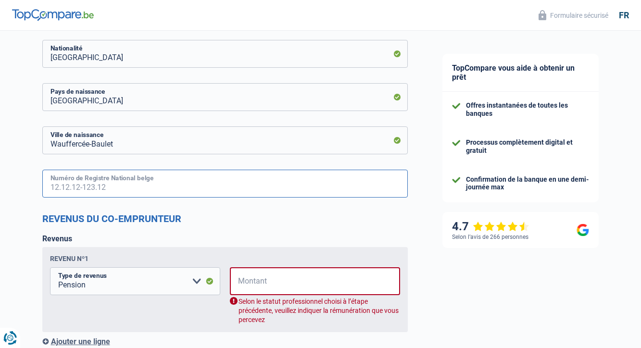
click at [198, 187] on input "Numéro de Registre National belge" at bounding box center [225, 184] width 366 height 28
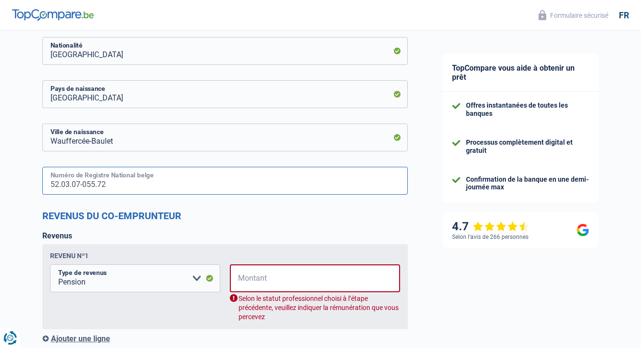
type input "52.03.07-055.72"
click at [241, 276] on span "€" at bounding box center [236, 279] width 13 height 28
click at [240, 276] on span "€" at bounding box center [236, 279] width 13 height 28
click at [248, 191] on input "52.03.07-055.72" at bounding box center [225, 181] width 366 height 28
click at [37, 218] on div "Chance de réussite de votre simulation est de 80% 1 2 3 4 5 Rajoutez +10% en co…" at bounding box center [212, 15] width 425 height 1203
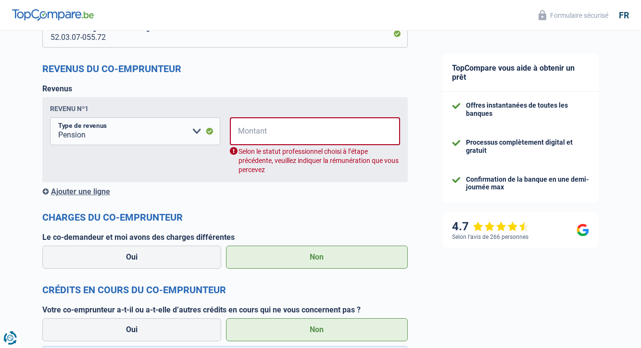
scroll to position [771, 0]
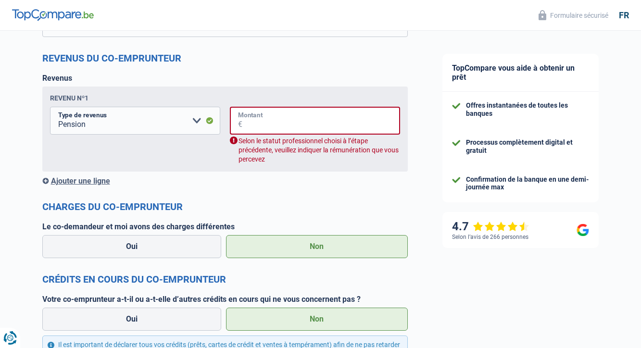
click at [274, 115] on input "Montant" at bounding box center [321, 121] width 158 height 28
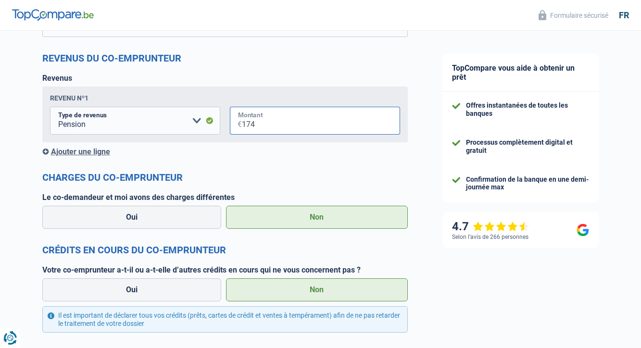
type input "1.745"
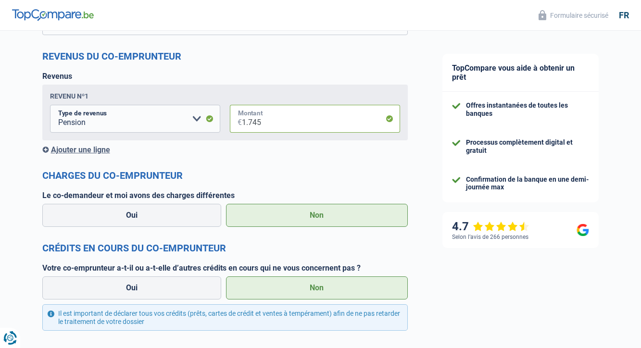
scroll to position [775, 0]
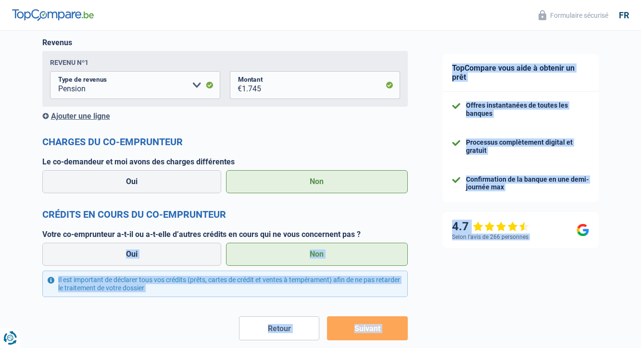
scroll to position [850, 0]
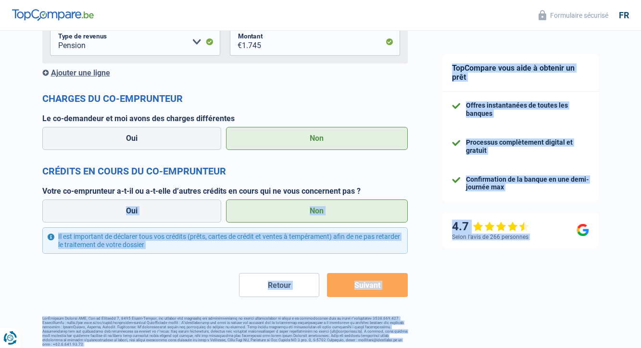
drag, startPoint x: 25, startPoint y: 289, endPoint x: 43, endPoint y: 352, distance: 65.4
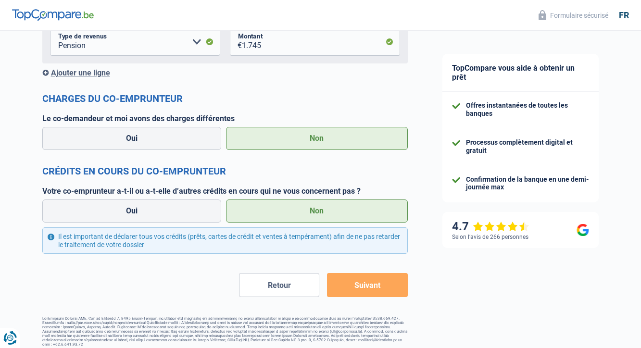
click at [374, 284] on button "Suivant" at bounding box center [367, 285] width 80 height 24
click at [371, 282] on button "Suivant" at bounding box center [367, 285] width 80 height 24
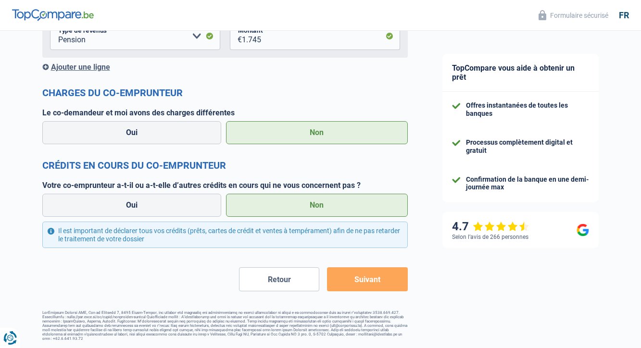
scroll to position [856, 0]
click at [381, 274] on button "Suivant" at bounding box center [367, 279] width 80 height 24
click at [381, 273] on button "Suivant" at bounding box center [367, 279] width 80 height 24
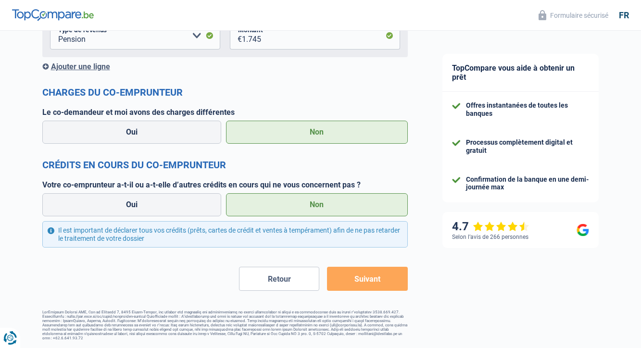
click at [358, 280] on button "Suivant" at bounding box center [367, 279] width 80 height 24
drag, startPoint x: 572, startPoint y: 3, endPoint x: 617, endPoint y: 102, distance: 109.1
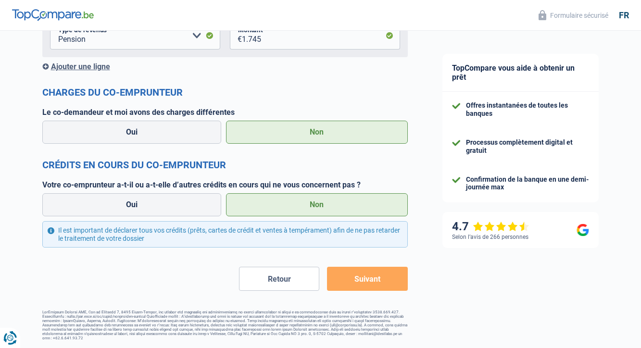
click at [369, 275] on button "Suivant" at bounding box center [367, 279] width 80 height 24
click at [369, 277] on button "Suivant" at bounding box center [367, 279] width 80 height 24
click at [369, 268] on button "Suivant" at bounding box center [367, 279] width 80 height 24
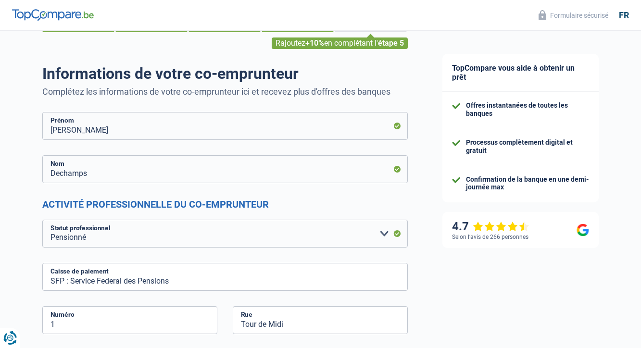
scroll to position [-4, 0]
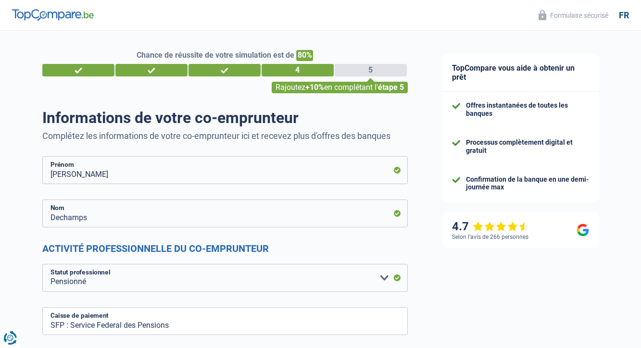
click at [202, 22] on header "Formulaire sécurisé fr" at bounding box center [320, 15] width 641 height 31
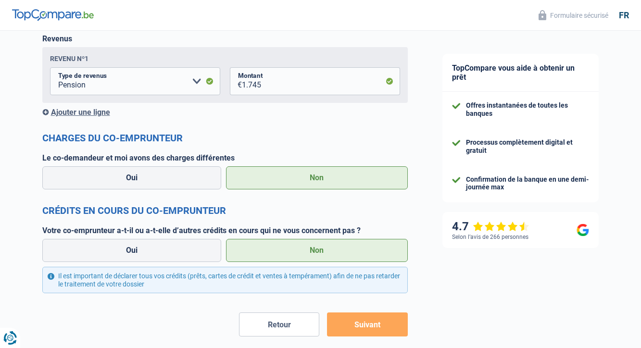
scroll to position [850, 0]
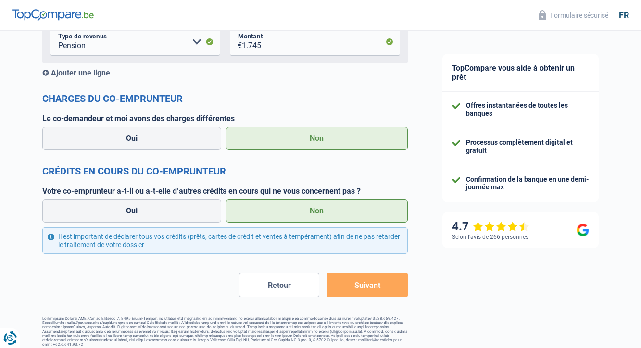
drag, startPoint x: 201, startPoint y: 27, endPoint x: 185, endPoint y: 395, distance: 368.8
click at [368, 289] on button "Suivant" at bounding box center [367, 285] width 80 height 24
click at [368, 285] on button "Suivant" at bounding box center [367, 285] width 80 height 24
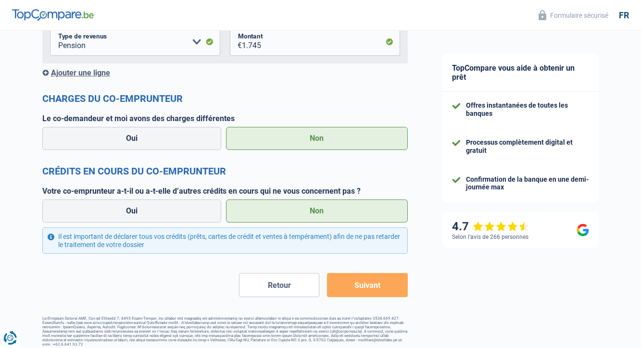
click at [368, 285] on button "Suivant" at bounding box center [367, 285] width 80 height 24
click at [356, 284] on button "Suivant" at bounding box center [367, 285] width 80 height 24
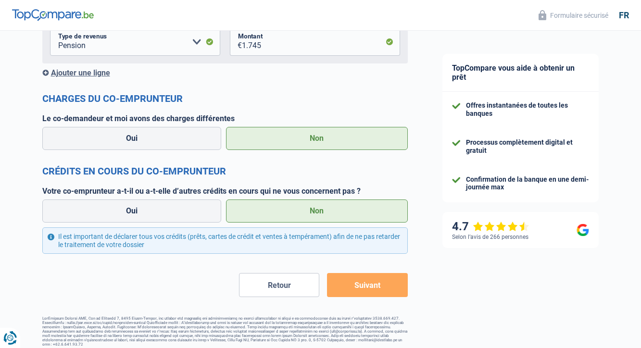
click at [364, 277] on button "Suivant" at bounding box center [367, 285] width 80 height 24
click at [140, 134] on label "Oui" at bounding box center [131, 138] width 179 height 23
click at [140, 134] on input "Oui" at bounding box center [131, 138] width 179 height 23
radio input "true"
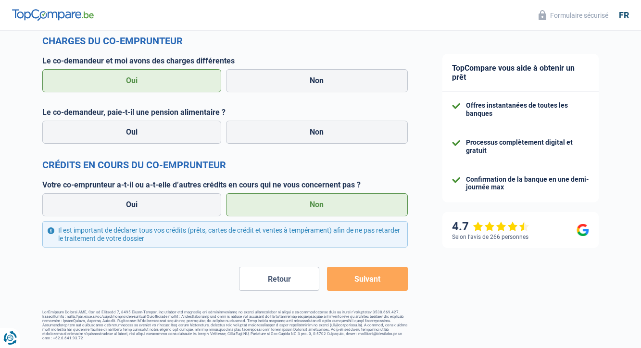
scroll to position [902, 0]
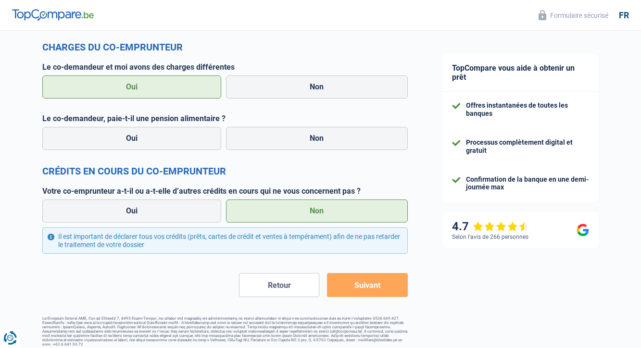
click at [371, 286] on button "Suivant" at bounding box center [367, 285] width 80 height 24
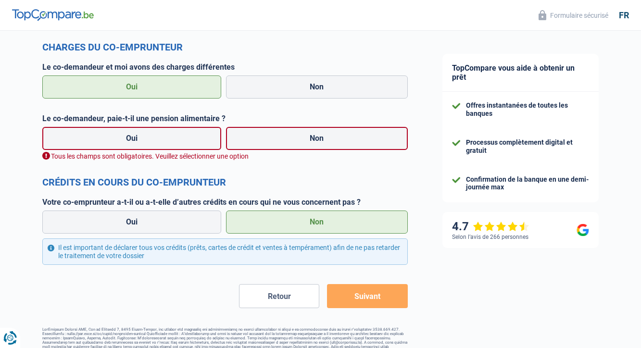
click at [370, 295] on button "Suivant" at bounding box center [367, 296] width 80 height 24
click at [317, 141] on label "Non" at bounding box center [317, 138] width 182 height 23
click at [317, 141] on input "Non" at bounding box center [317, 138] width 182 height 23
radio input "true"
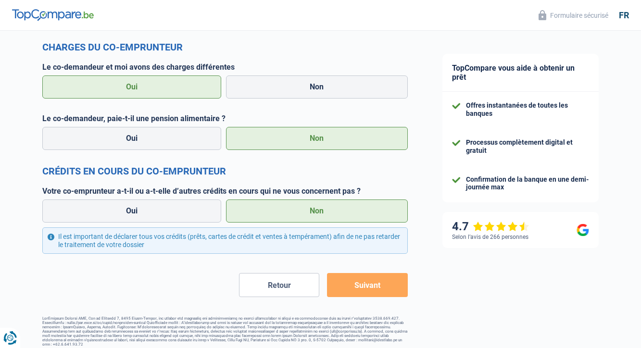
click at [368, 279] on button "Suivant" at bounding box center [367, 285] width 80 height 24
click at [369, 280] on button "Suivant" at bounding box center [367, 285] width 80 height 24
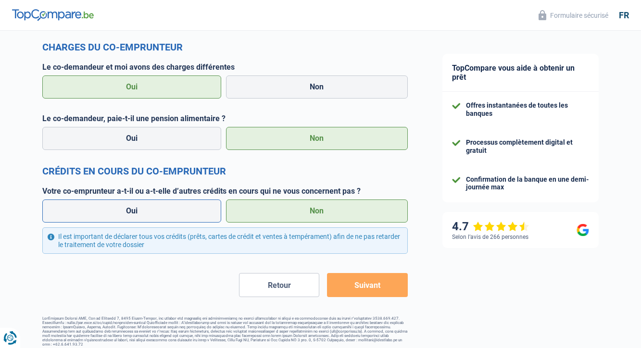
click at [131, 207] on label "Oui" at bounding box center [131, 211] width 179 height 23
click at [131, 207] on input "Oui" at bounding box center [131, 211] width 179 height 23
radio input "true"
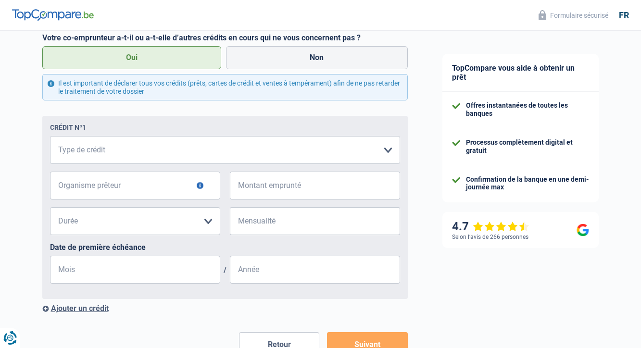
scroll to position [1056, 0]
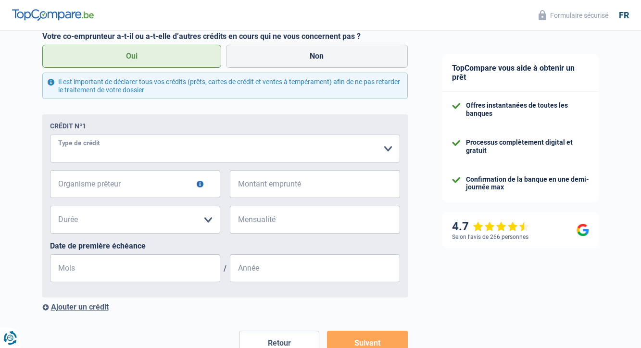
select select "carLoan"
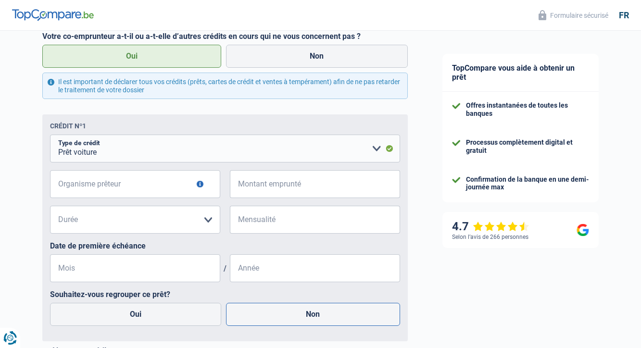
click at [309, 314] on label "Non" at bounding box center [313, 314] width 174 height 23
click at [309, 314] on input "Non" at bounding box center [313, 314] width 174 height 23
radio input "true"
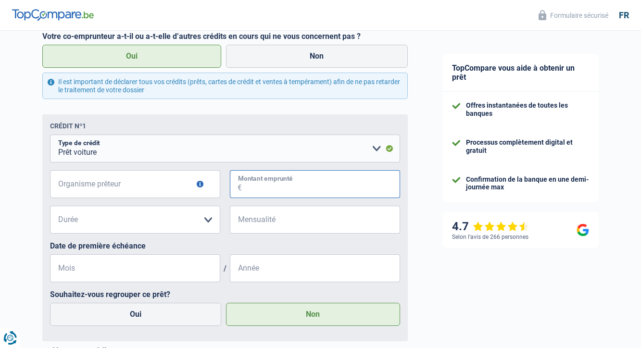
click at [281, 186] on input "Montant emprunté" at bounding box center [321, 184] width 158 height 28
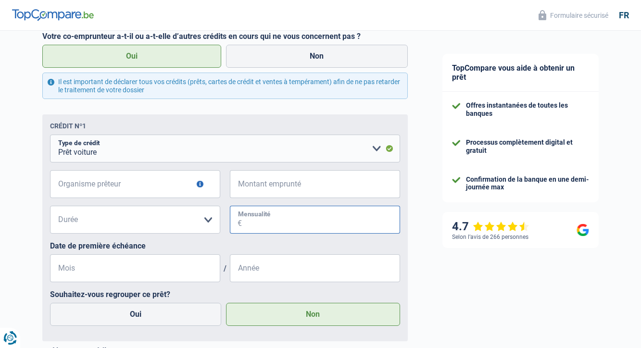
click at [273, 215] on input "Mensualité" at bounding box center [321, 220] width 158 height 28
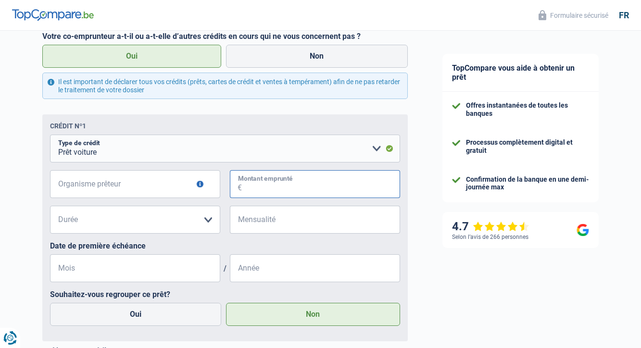
click at [275, 183] on input "Montant emprunté" at bounding box center [321, 184] width 158 height 28
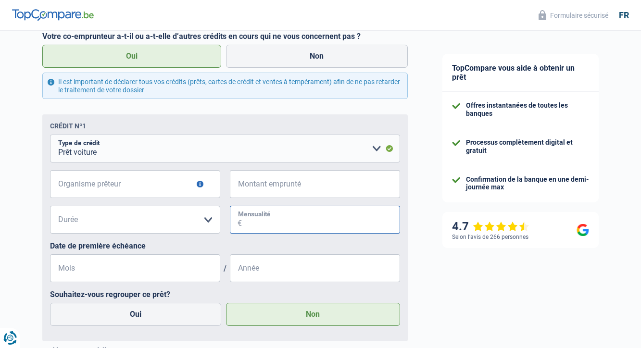
click at [263, 218] on input "Mensualité" at bounding box center [321, 220] width 158 height 28
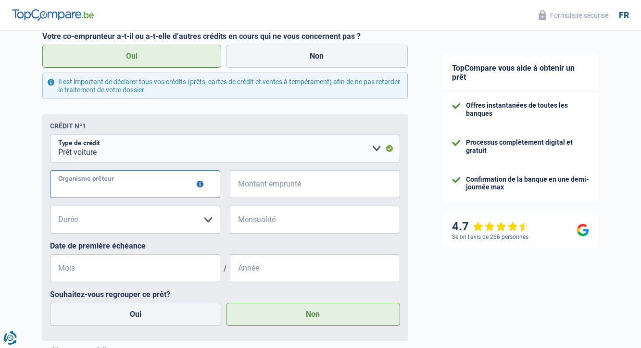
click at [98, 180] on input "Organisme prêteur" at bounding box center [135, 184] width 170 height 28
type input "Bank van Breda"
drag, startPoint x: 207, startPoint y: 216, endPoint x: 263, endPoint y: 181, distance: 65.5
click at [263, 181] on fieldset "Carte ou ouverture de crédit Prêt hypothécaire Vente à tempérament Prêt à tempé…" at bounding box center [225, 234] width 350 height 199
select select "12"
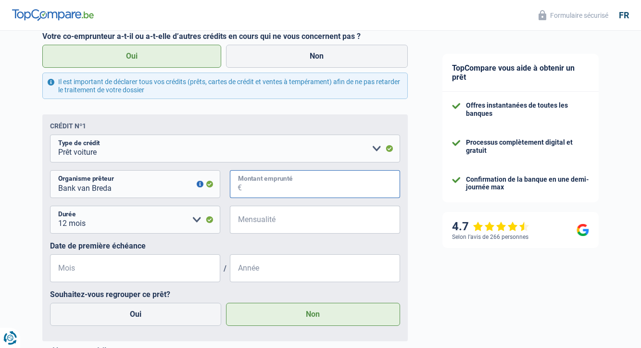
click at [257, 177] on input "Montant emprunté" at bounding box center [321, 184] width 158 height 28
type input "1"
select select
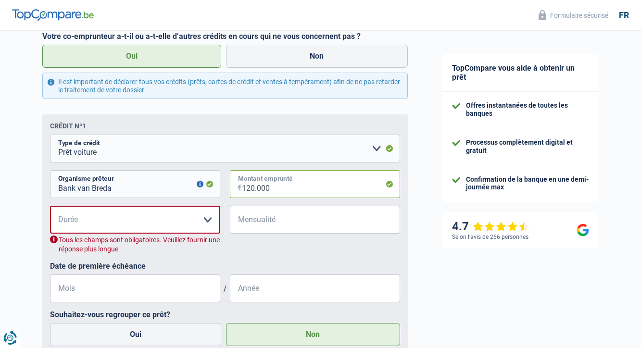
click at [268, 185] on input "120.000" at bounding box center [321, 184] width 158 height 28
type input "12.000"
select select "48"
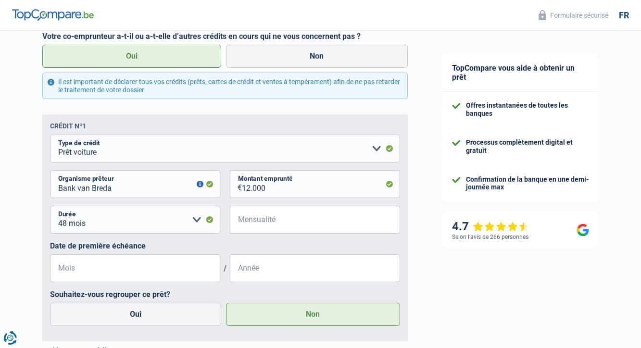
click at [240, 212] on span "€" at bounding box center [236, 220] width 12 height 28
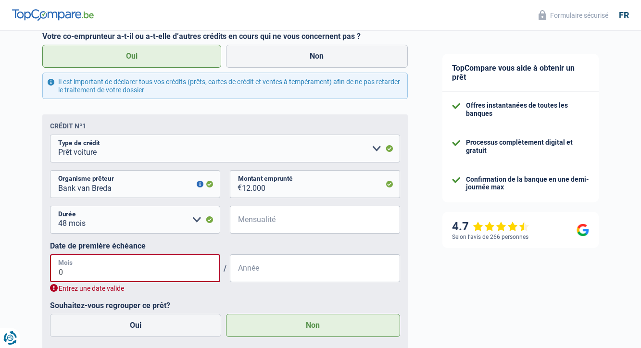
type input "0"
click at [262, 222] on input "Mensualité" at bounding box center [321, 220] width 158 height 28
click at [267, 186] on input "12.000" at bounding box center [321, 184] width 158 height 28
type input "1.200"
select select
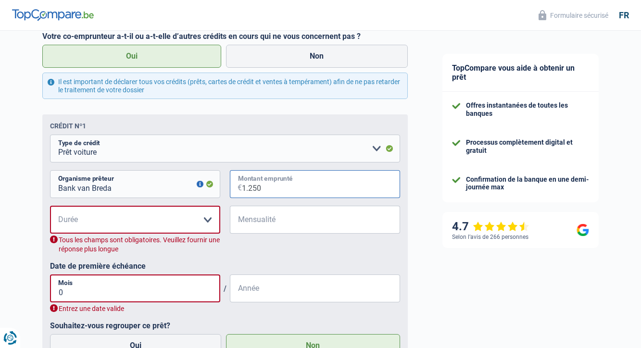
type input "12.500"
select select "48"
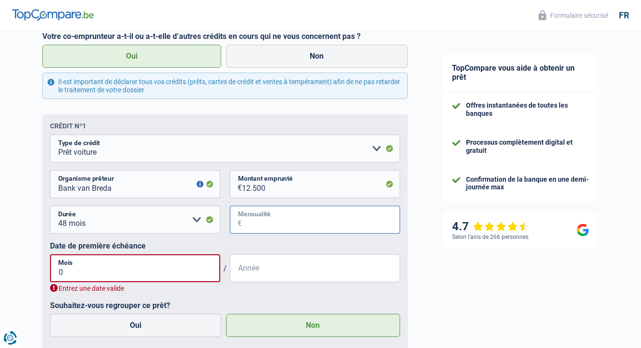
click at [255, 220] on input "Mensualité" at bounding box center [321, 220] width 158 height 28
click at [237, 271] on input "Année" at bounding box center [315, 268] width 170 height 28
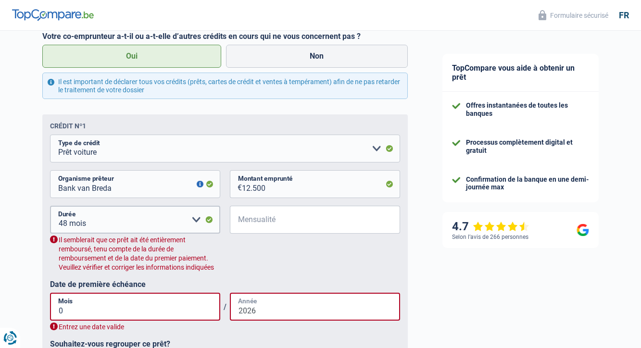
type input "2026"
click at [237, 216] on span "€" at bounding box center [236, 220] width 12 height 28
click at [242, 217] on input "Mensualité" at bounding box center [321, 220] width 158 height 28
type input "265"
click at [121, 296] on input "0" at bounding box center [135, 307] width 170 height 28
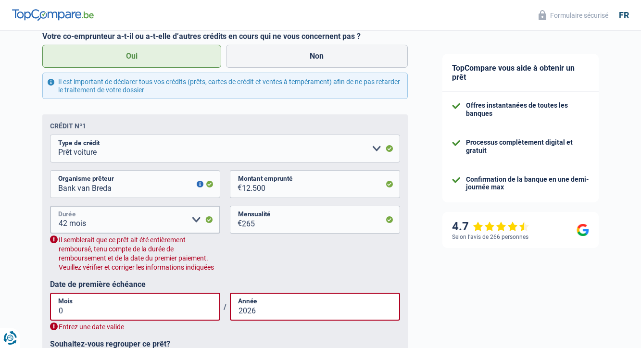
select select "36"
click at [274, 186] on input "12.500" at bounding box center [321, 184] width 158 height 28
type input "1.250"
select select
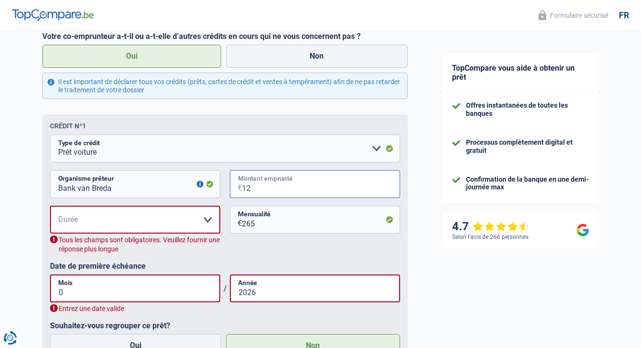
type input "1"
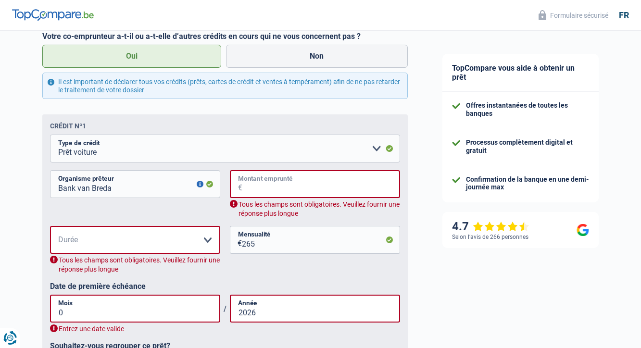
scroll to position [1042, 0]
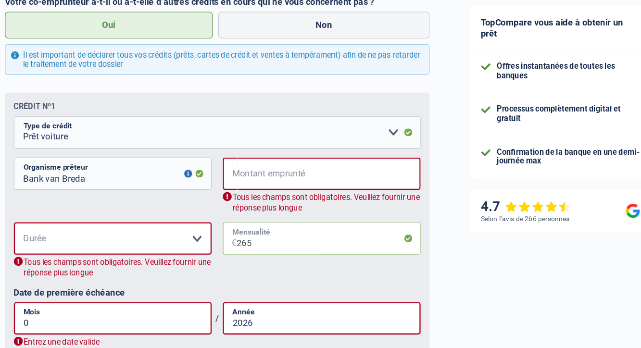
click at [242, 240] on input "265" at bounding box center [321, 254] width 158 height 28
type input "2"
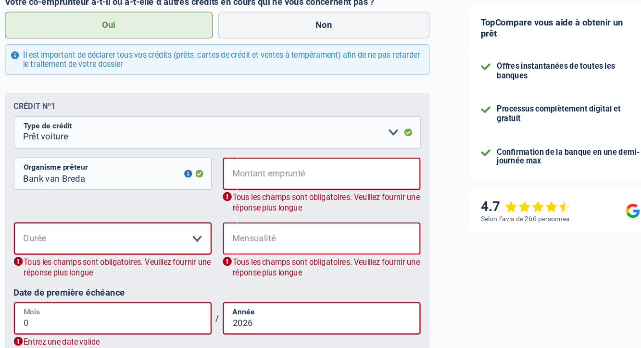
click at [50, 309] on input "0" at bounding box center [135, 323] width 170 height 28
type input "04"
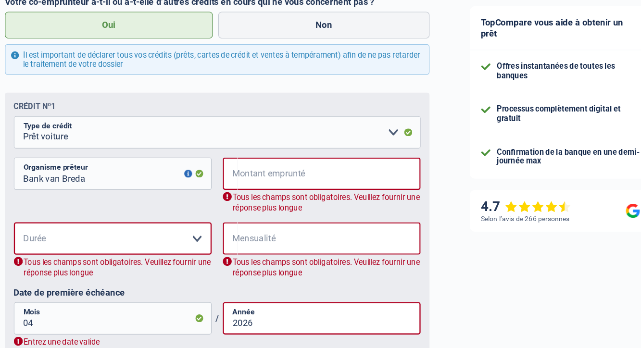
click at [42, 232] on div "Crédit nº1 Carte ou ouverture de crédit Prêt hypothécaire Vente à tempérament P…" at bounding box center [225, 267] width 366 height 279
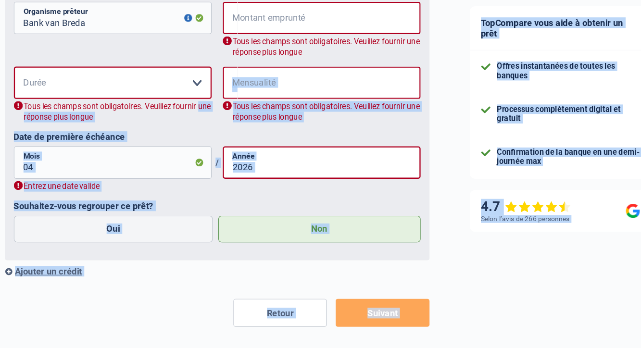
drag, startPoint x: 6, startPoint y: 232, endPoint x: 10, endPoint y: 302, distance: 70.3
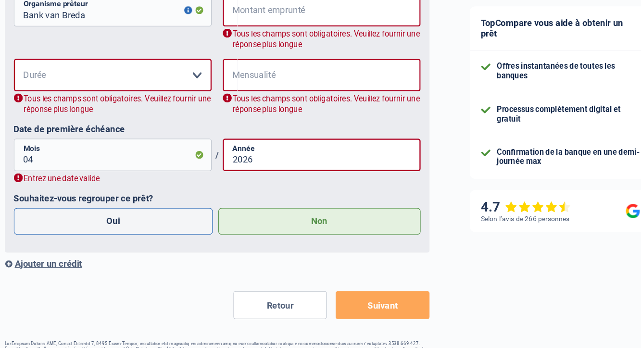
drag, startPoint x: 100, startPoint y: 185, endPoint x: 106, endPoint y: 181, distance: 7.6
click at [106, 228] on label "Oui" at bounding box center [136, 239] width 172 height 23
click at [106, 228] on input "Oui" at bounding box center [136, 239] width 172 height 23
radio input "true"
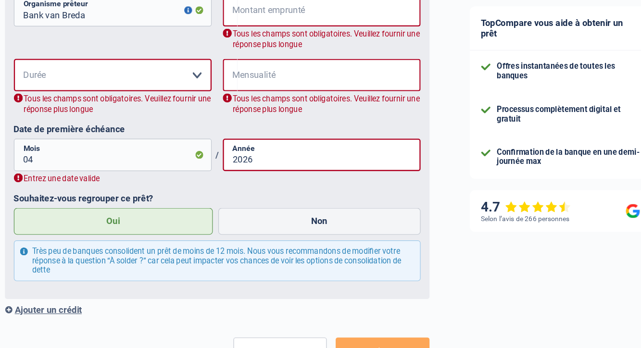
radio input "false"
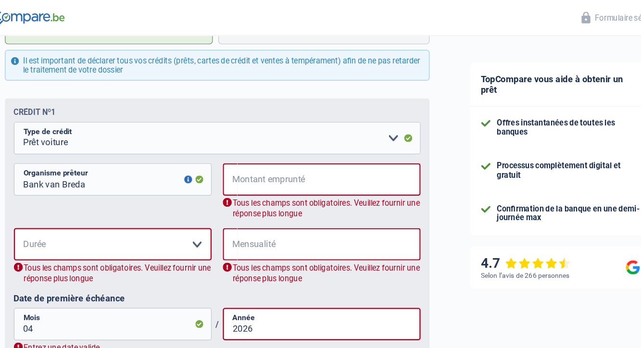
scroll to position [1086, 0]
click at [230, 152] on span "€" at bounding box center [236, 155] width 13 height 28
drag, startPoint x: 159, startPoint y: 178, endPoint x: 202, endPoint y: 151, distance: 51.2
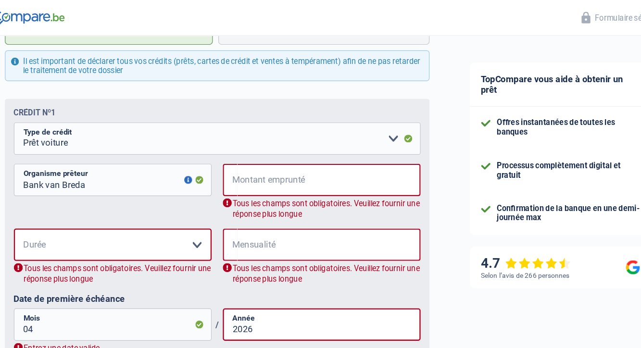
click at [230, 151] on span "€" at bounding box center [236, 155] width 13 height 28
click at [251, 151] on input "Montant emprunté" at bounding box center [321, 155] width 158 height 28
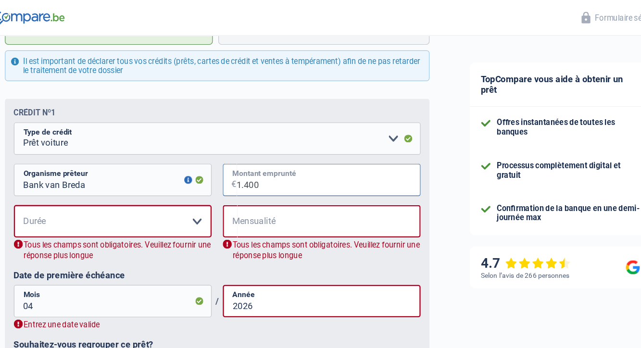
type input "14.000"
select select "48"
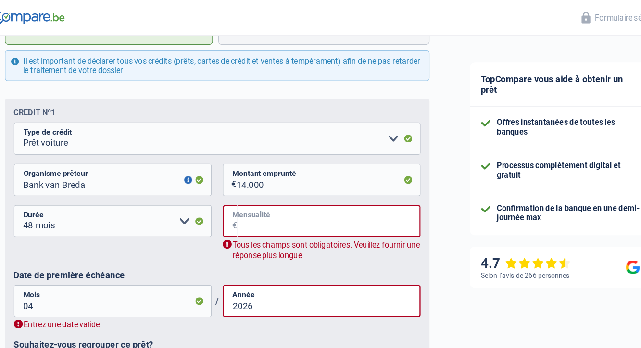
click at [242, 189] on input "Mensualité" at bounding box center [321, 191] width 158 height 28
click at [108, 251] on input "04" at bounding box center [135, 259] width 170 height 28
click at [50, 264] on input "04" at bounding box center [135, 259] width 170 height 28
type input "0"
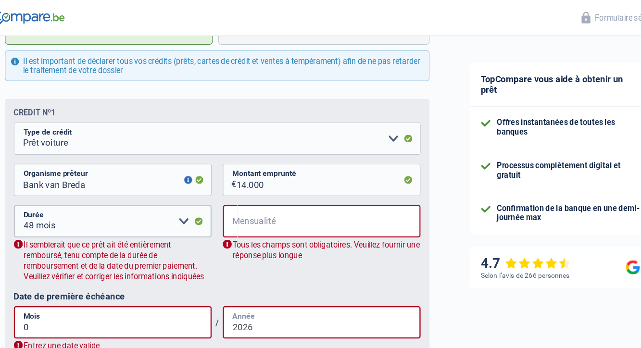
type input "04"
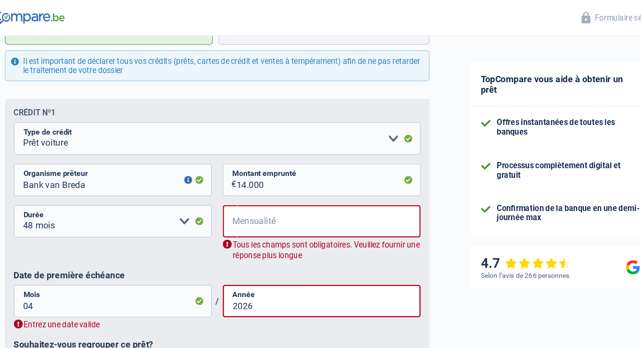
click at [230, 187] on span "€" at bounding box center [236, 191] width 13 height 28
click at [230, 188] on span "€" at bounding box center [236, 191] width 13 height 28
click at [244, 185] on input "Mensualité" at bounding box center [321, 191] width 158 height 28
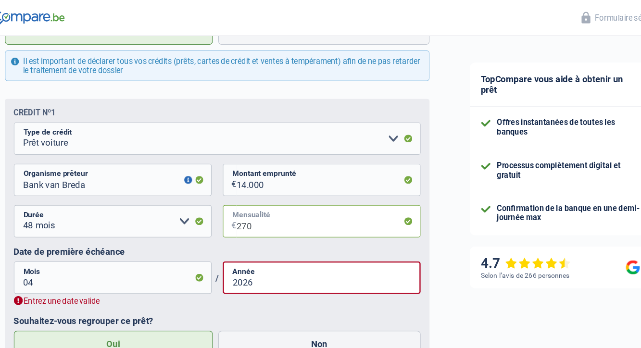
type input "270"
click at [214, 209] on div "12 mois 18 mois 24 mois 30 mois 36 mois 42 mois 48 mois 60 mois Veuillez sélect…" at bounding box center [225, 195] width 350 height 36
click at [92, 241] on input "04" at bounding box center [135, 239] width 170 height 28
type input "0"
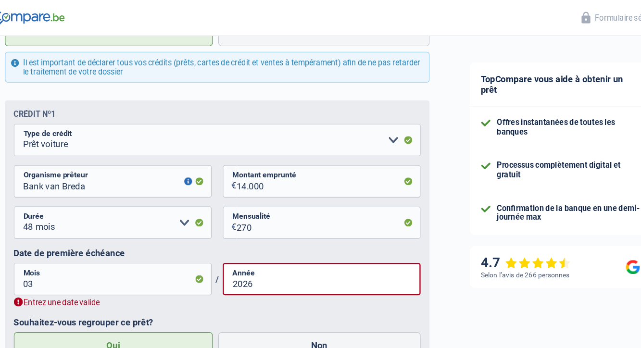
click at [134, 262] on div "Entrez une date valide" at bounding box center [225, 260] width 350 height 9
click at [169, 240] on input "03" at bounding box center [135, 241] width 170 height 28
click at [162, 241] on input "03" at bounding box center [135, 241] width 170 height 28
type input "0"
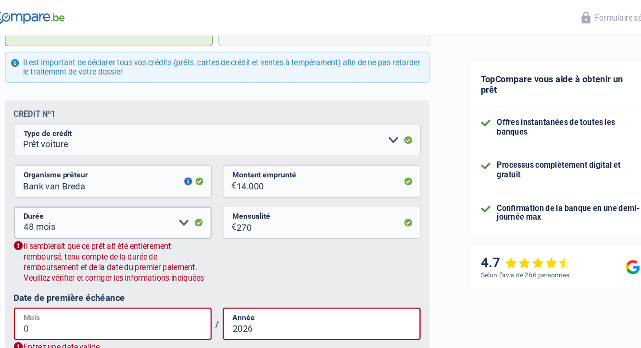
type input "04"
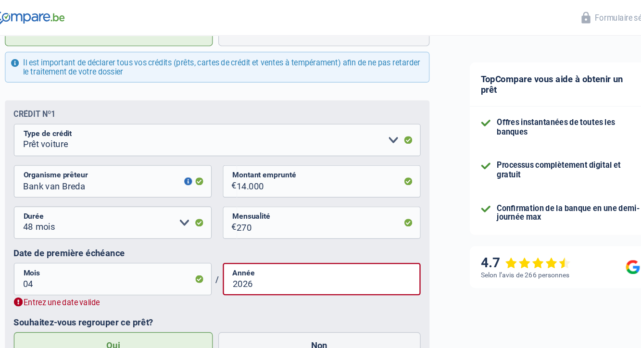
click at [191, 265] on fieldset "Carte ou ouverture de crédit Prêt hypothécaire Vente à tempérament Prêt à tempé…" at bounding box center [225, 232] width 350 height 250
select select "60"
click at [217, 264] on fieldset "Carte ou ouverture de crédit Prêt hypothécaire Vente à tempérament Prêt à tempé…" at bounding box center [225, 232] width 350 height 250
click at [230, 239] on input "2026" at bounding box center [315, 241] width 170 height 28
click at [50, 246] on input "04" at bounding box center [135, 241] width 170 height 28
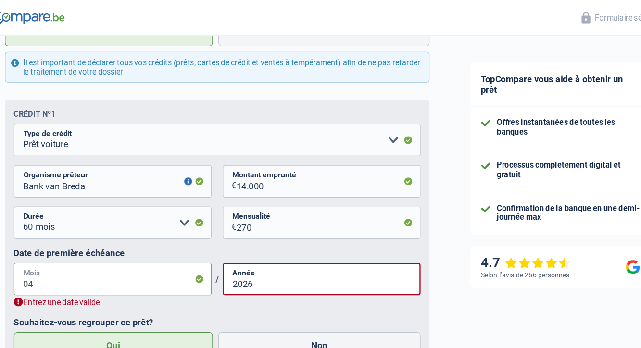
type input "0"
click at [198, 265] on fieldset "Carte ou ouverture de crédit Prêt hypothécaire Vente à tempérament Prêt à tempé…" at bounding box center [225, 232] width 350 height 250
click at [50, 243] on input "03" at bounding box center [135, 241] width 170 height 28
type input "0"
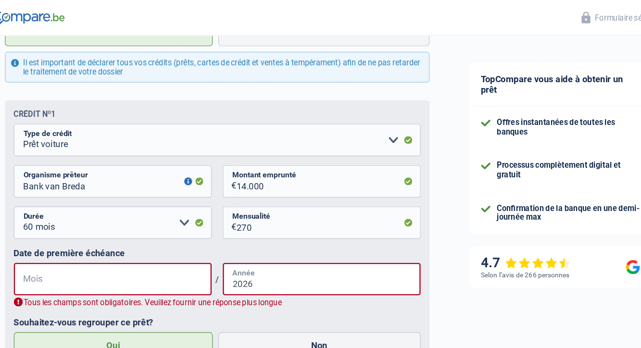
click at [230, 244] on input "2026" at bounding box center [315, 241] width 170 height 28
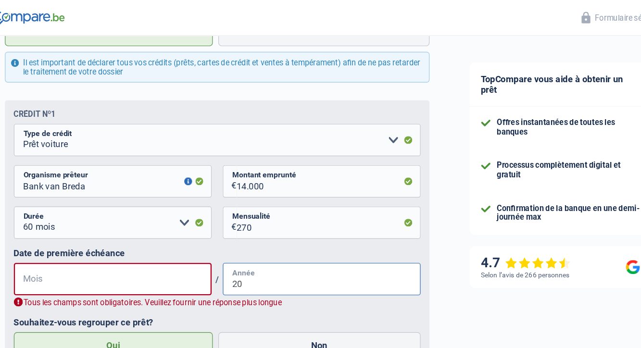
type input "2"
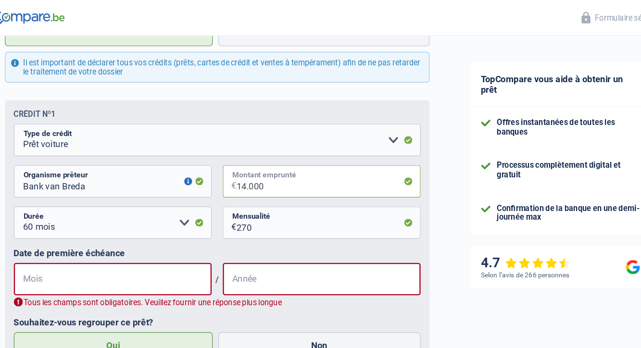
click at [242, 160] on input "14.000" at bounding box center [321, 156] width 158 height 28
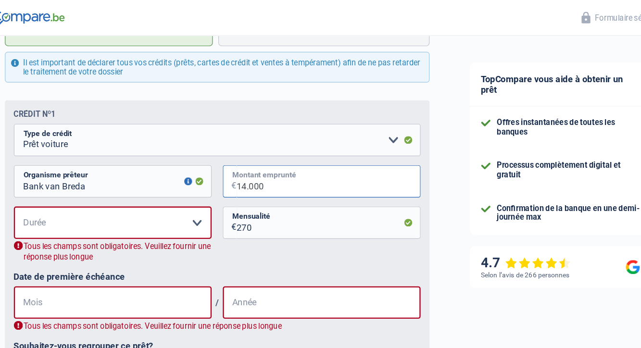
type input "1.400"
select select
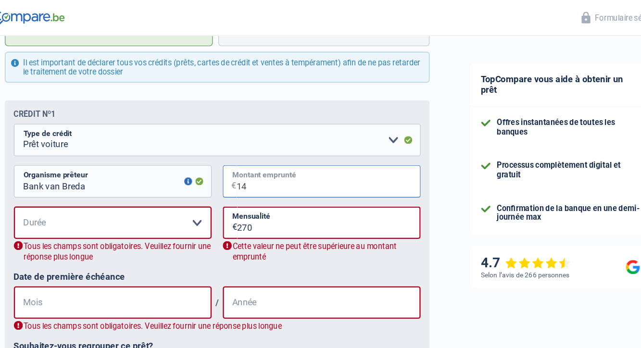
type input "1"
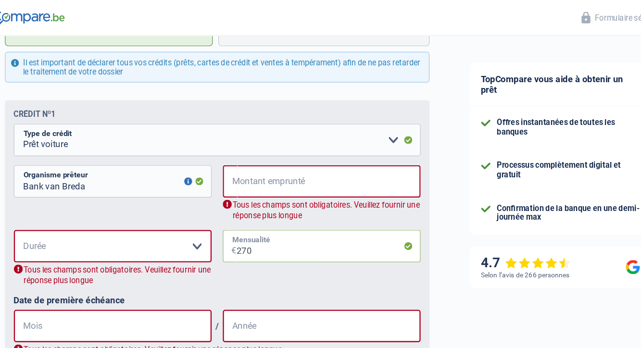
click at [242, 215] on input "270" at bounding box center [321, 212] width 158 height 28
type input "27"
click at [230, 155] on span "€" at bounding box center [236, 156] width 13 height 28
click at [230, 152] on span "€" at bounding box center [236, 156] width 13 height 28
click at [242, 212] on input "27" at bounding box center [321, 212] width 158 height 28
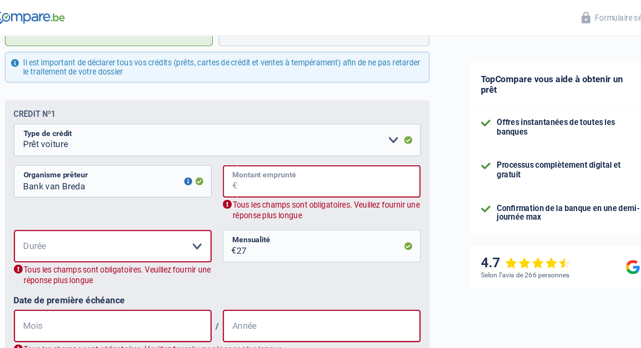
click at [242, 157] on input "Montant emprunté" at bounding box center [321, 156] width 158 height 28
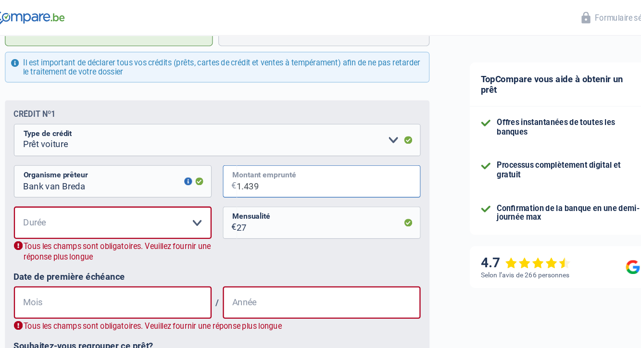
type input "14.395"
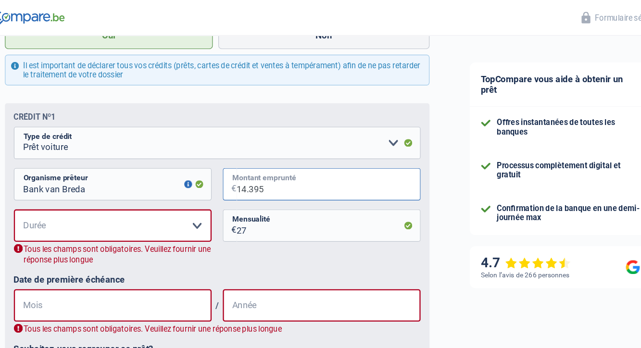
scroll to position [1081, 0]
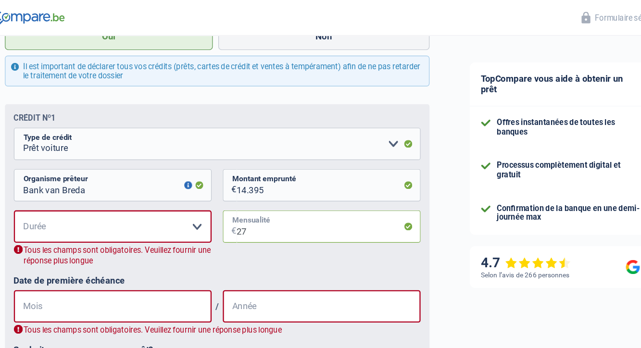
click at [242, 199] on input "27" at bounding box center [321, 195] width 158 height 28
type input "271"
select select "60"
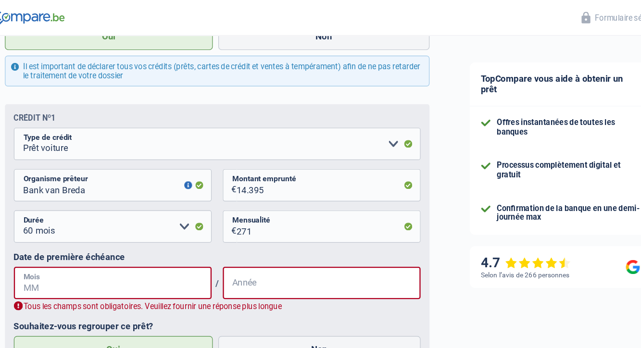
click at [59, 241] on input "Mois" at bounding box center [135, 244] width 170 height 28
type input "1"
type input "04"
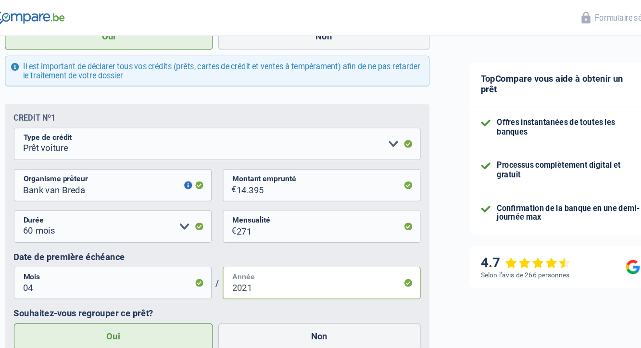
type input "2021"
click at [42, 268] on div "Crédit nº1 Carte ou ouverture de crédit Prêt hypothécaire Vente à tempérament P…" at bounding box center [225, 203] width 366 height 227
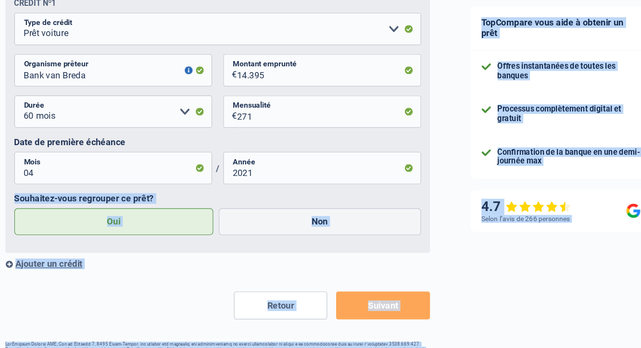
scroll to position [1157, 0]
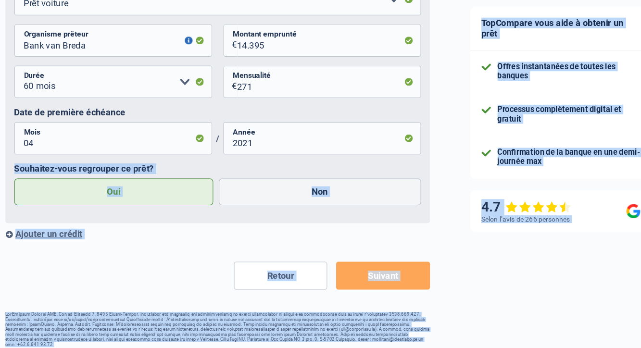
drag, startPoint x: 5, startPoint y: 268, endPoint x: 10, endPoint y: 302, distance: 34.5
click at [327, 274] on button "Suivant" at bounding box center [367, 286] width 80 height 24
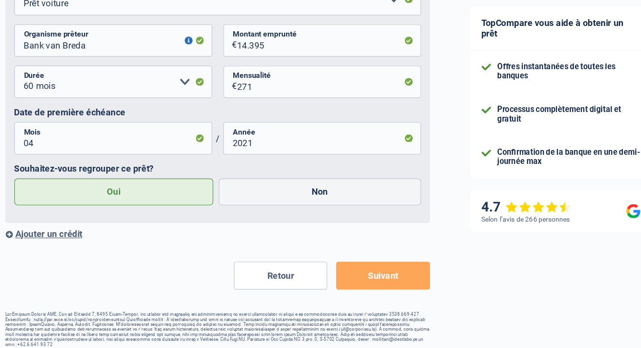
click at [290, 202] on label "Non" at bounding box center [313, 213] width 174 height 23
click at [290, 202] on input "Non" at bounding box center [313, 213] width 174 height 23
radio input "true"
radio input "false"
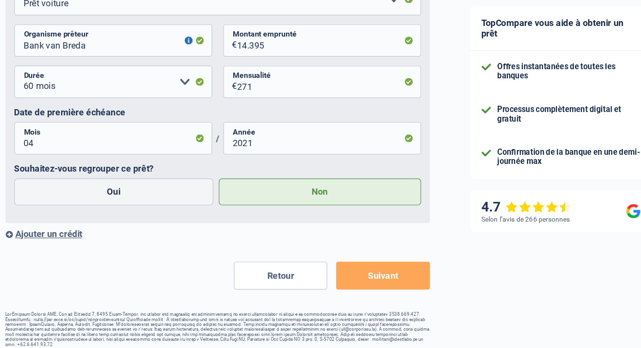
click at [327, 274] on button "Suivant" at bounding box center [367, 286] width 80 height 24
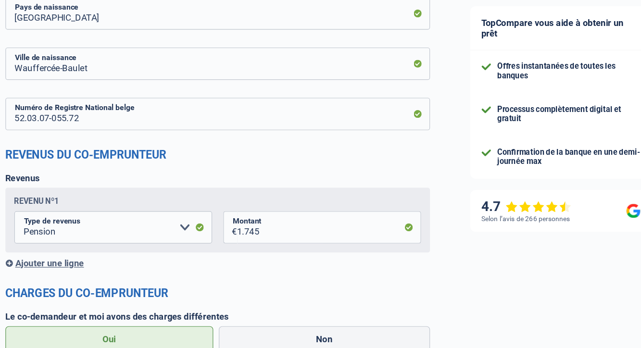
scroll to position [649, 0]
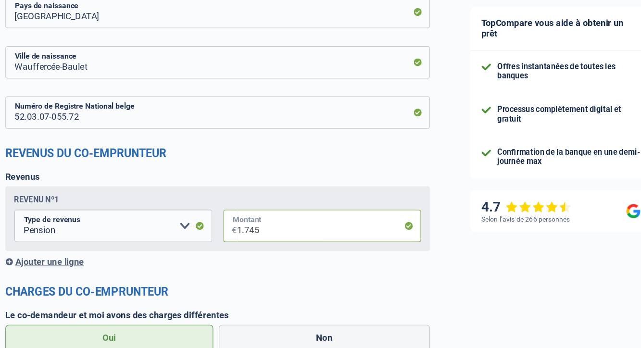
click at [242, 229] on input "1.745" at bounding box center [321, 243] width 158 height 28
type input "1.760"
click at [232, 294] on h2 "Charges du co-emprunteur" at bounding box center [225, 300] width 366 height 12
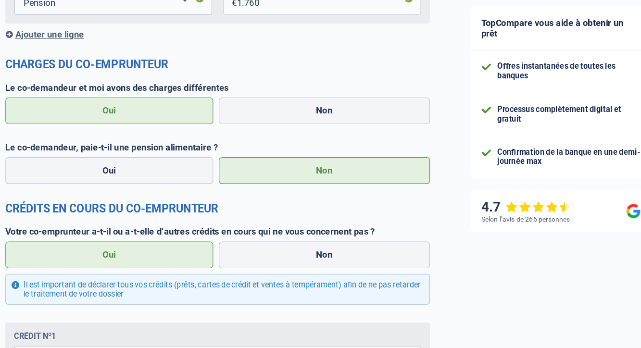
scroll to position [845, 0]
click at [280, 132] on label "Non" at bounding box center [317, 143] width 182 height 23
click at [280, 132] on input "Non" at bounding box center [317, 143] width 182 height 23
radio input "true"
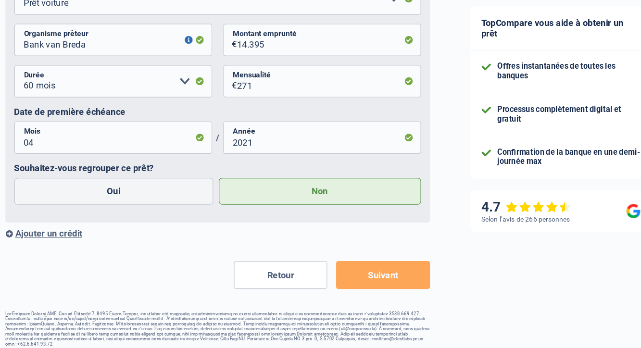
scroll to position [1106, 0]
click at [327, 273] on button "Suivant" at bounding box center [367, 285] width 80 height 24
click at [342, 273] on button "Suivant" at bounding box center [367, 285] width 80 height 24
click at [327, 273] on button "Suivant" at bounding box center [367, 285] width 80 height 24
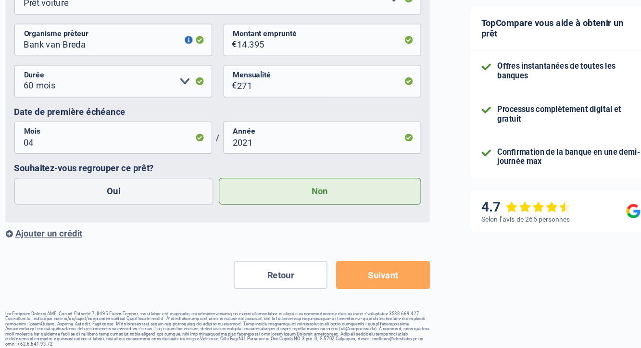
click at [327, 273] on button "Suivant" at bounding box center [367, 285] width 80 height 24
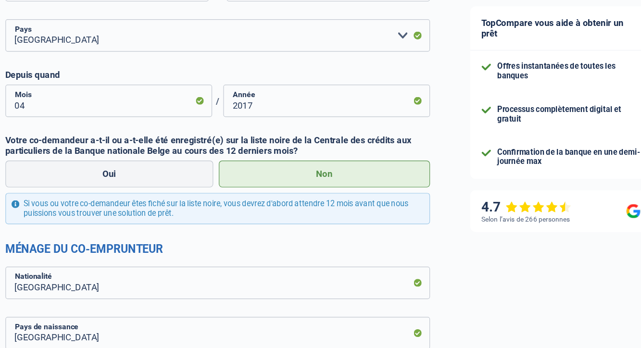
scroll to position [380, 0]
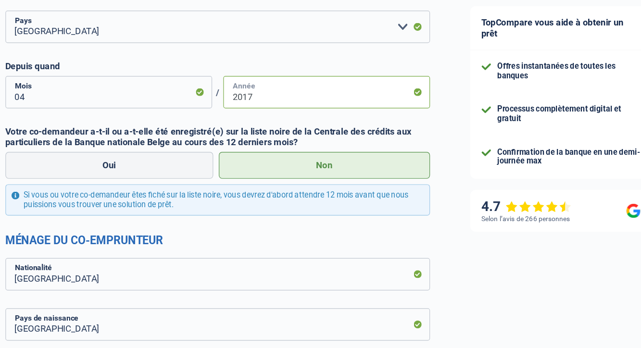
click at [230, 114] on input "2017" at bounding box center [319, 128] width 178 height 28
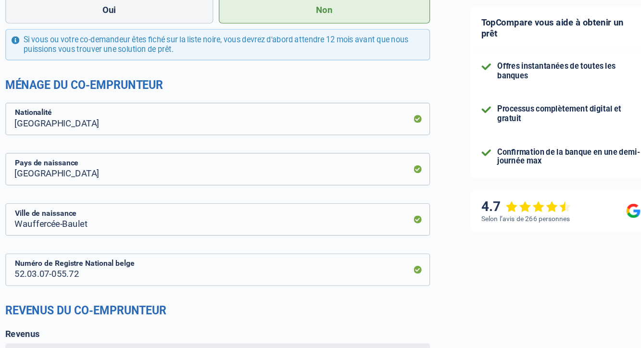
scroll to position [516, 0]
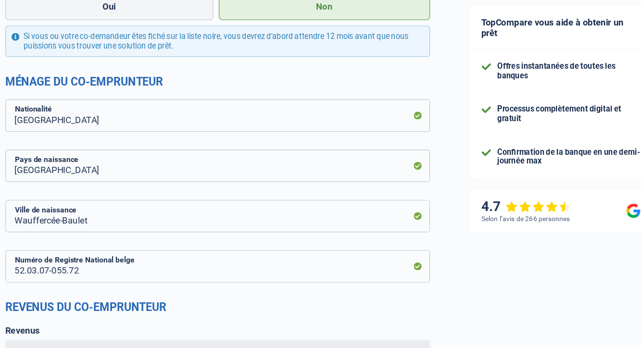
drag, startPoint x: 406, startPoint y: 232, endPoint x: 399, endPoint y: 285, distance: 52.9
click at [425, 285] on div "TopCompare vous aide à obtenir un prêt Offres instantanées de toutes les banque…" at bounding box center [533, 230] width 216 height 1430
click at [425, 254] on div "TopCompare vous aide à obtenir un prêt Offres instantanées de toutes les banque…" at bounding box center [533, 230] width 216 height 1430
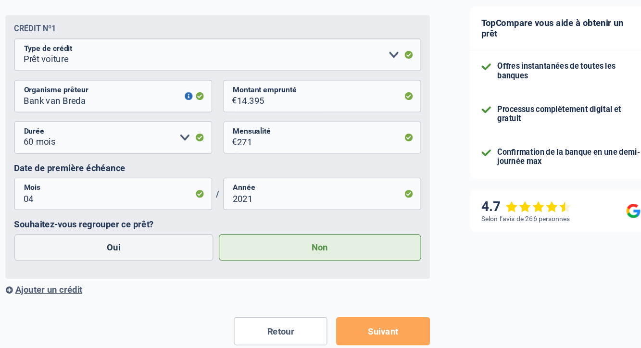
scroll to position [1106, 0]
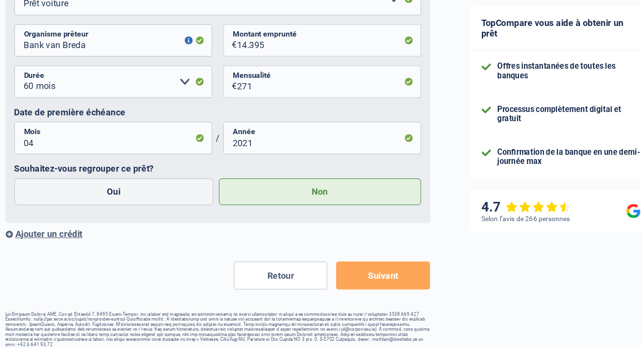
drag, startPoint x: 406, startPoint y: 254, endPoint x: 401, endPoint y: 329, distance: 75.2
click at [327, 274] on button "Suivant" at bounding box center [367, 286] width 80 height 24
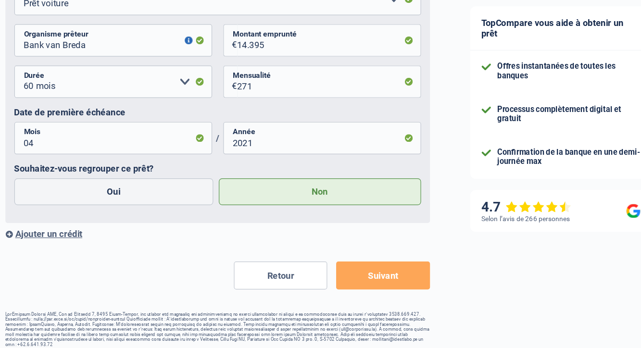
click at [327, 274] on button "Suivant" at bounding box center [367, 286] width 80 height 24
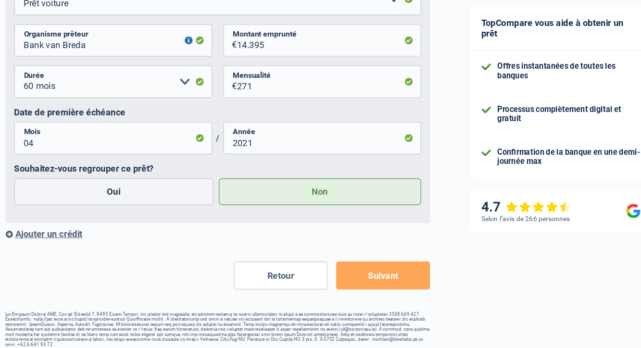
click at [327, 274] on button "Suivant" at bounding box center [367, 286] width 80 height 24
click at [291, 245] on div "Ajouter un crédit" at bounding box center [225, 249] width 366 height 9
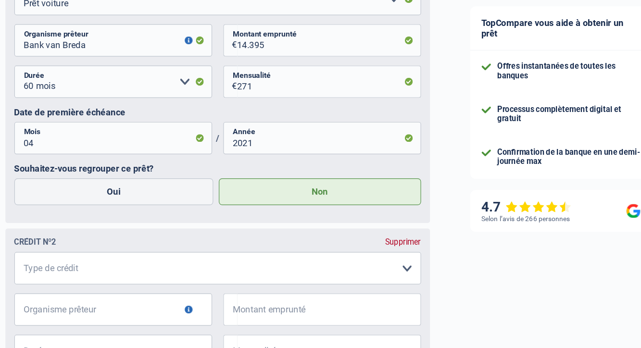
click at [290, 245] on div "Crédit nº2 Supprimer Carte ou ouverture de crédit Prêt hypothécaire Vente à tem…" at bounding box center [225, 336] width 366 height 183
click at [369, 253] on div "Supprimer" at bounding box center [384, 257] width 31 height 8
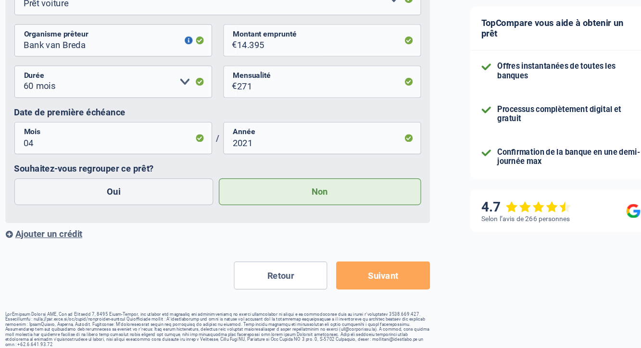
click at [360, 274] on button "Suivant" at bounding box center [367, 286] width 80 height 24
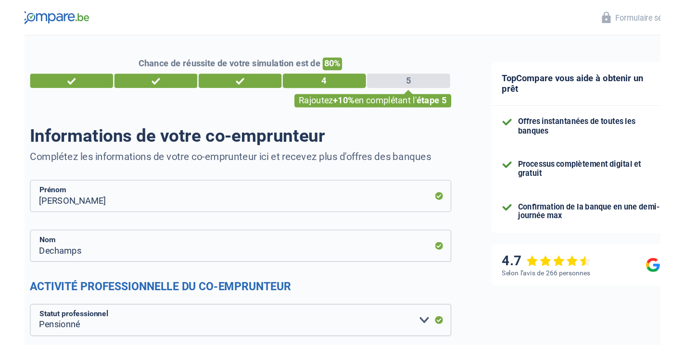
scroll to position [0, 0]
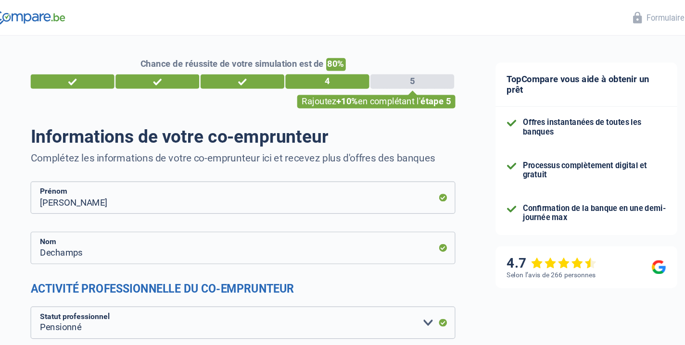
click at [367, 70] on div "5" at bounding box center [392, 70] width 72 height 13
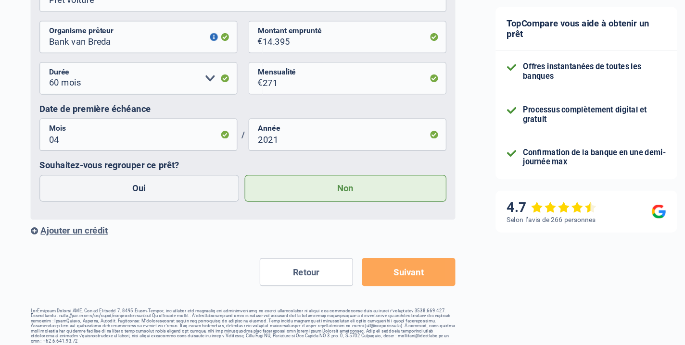
scroll to position [1109, 0]
click at [349, 270] on button "Suivant" at bounding box center [389, 282] width 80 height 24
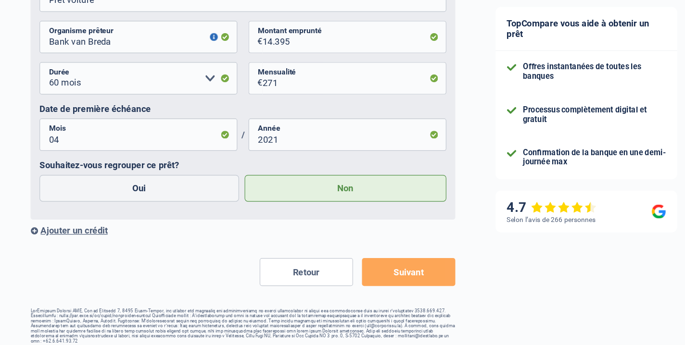
click at [349, 270] on button "Suivant" at bounding box center [389, 282] width 80 height 24
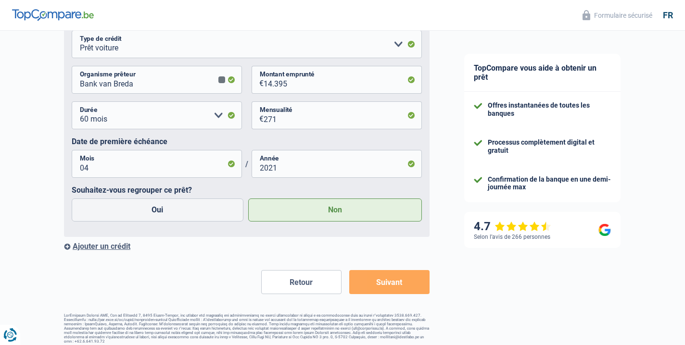
select select "mutualityIndemnity"
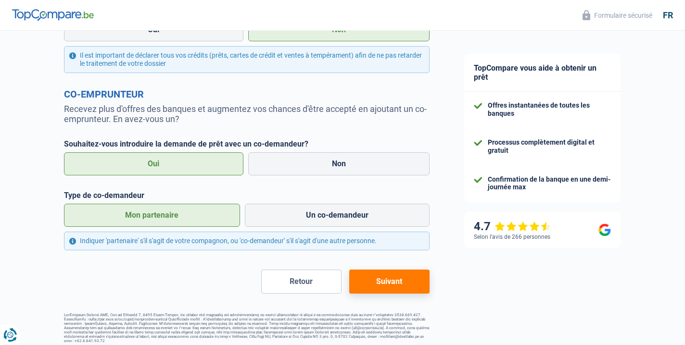
scroll to position [417, 0]
click at [391, 281] on button "Suivant" at bounding box center [389, 282] width 80 height 24
select select "retired"
select select "BE"
select select "pension"
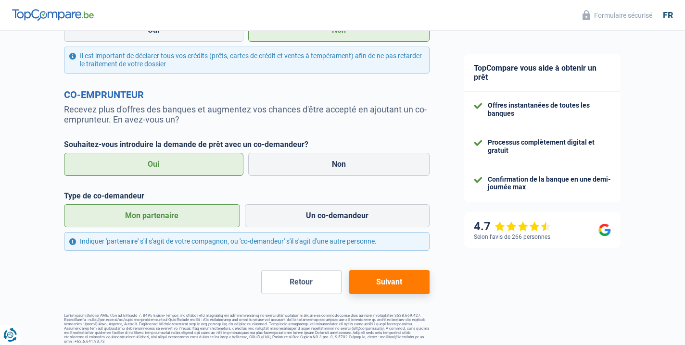
select select "carLoan"
select select "60"
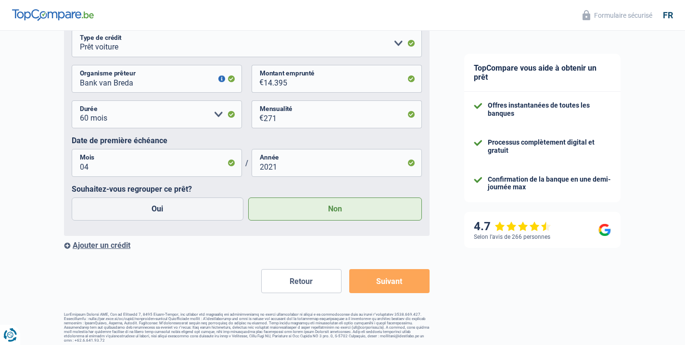
scroll to position [1109, 0]
click at [404, 285] on button "Suivant" at bounding box center [389, 282] width 80 height 24
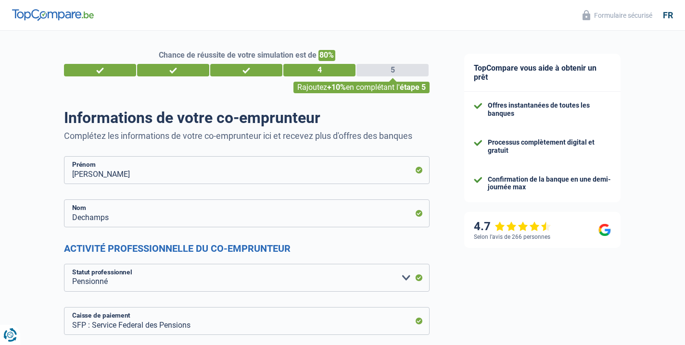
scroll to position [0, 0]
click at [377, 68] on div "5" at bounding box center [392, 70] width 72 height 13
click at [377, 87] on div "Rajoutez +10% en complétant l' étape 5" at bounding box center [361, 88] width 136 height 12
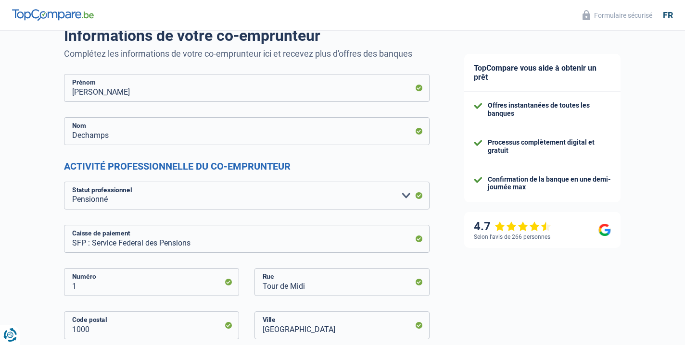
scroll to position [71, 0]
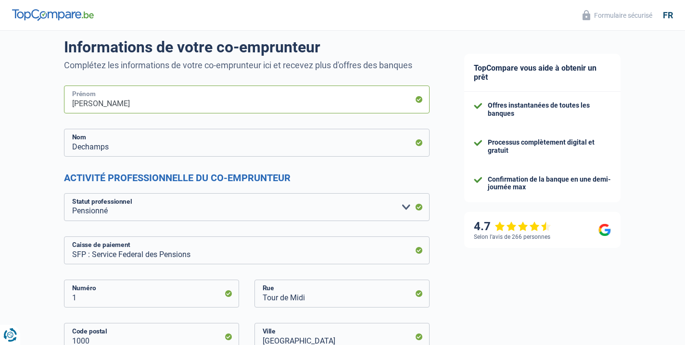
type input "Jean Pierre"
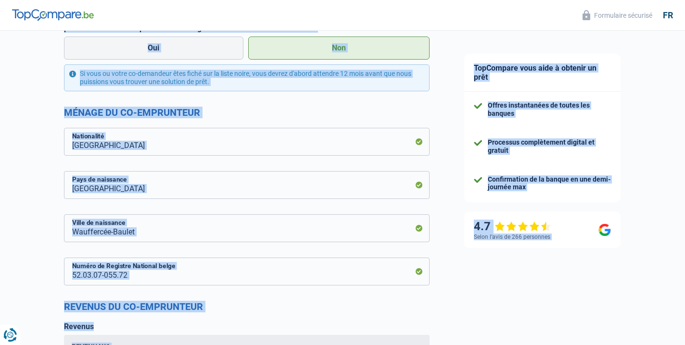
scroll to position [540, 0]
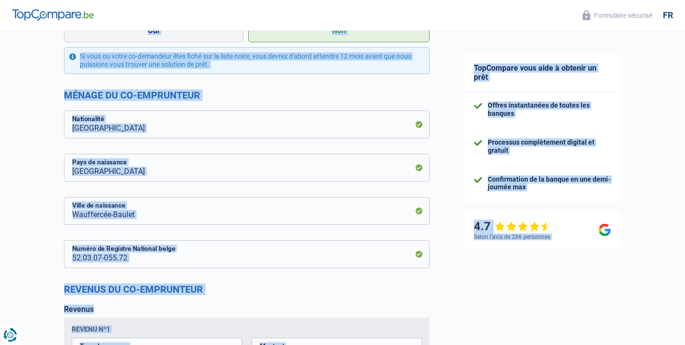
drag, startPoint x: 50, startPoint y: 218, endPoint x: 48, endPoint y: 339, distance: 120.8
click at [48, 339] on div "Chance de réussite de votre simulation est de 80% 1 2 3 4 5 Rajoutez +10% en co…" at bounding box center [223, 202] width 447 height 1430
click at [31, 278] on div "Chance de réussite de votre simulation est de 80% 1 2 3 4 5 Rajoutez +10% en co…" at bounding box center [223, 202] width 447 height 1430
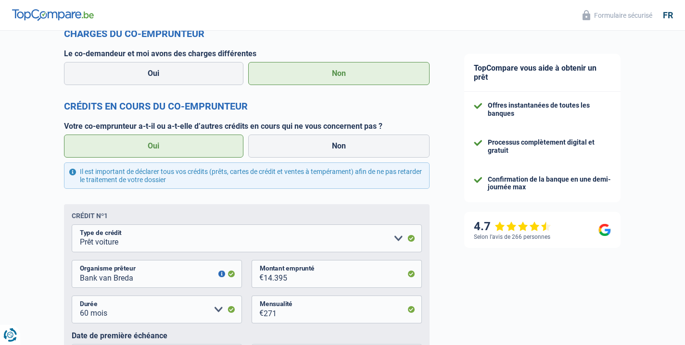
scroll to position [917, 0]
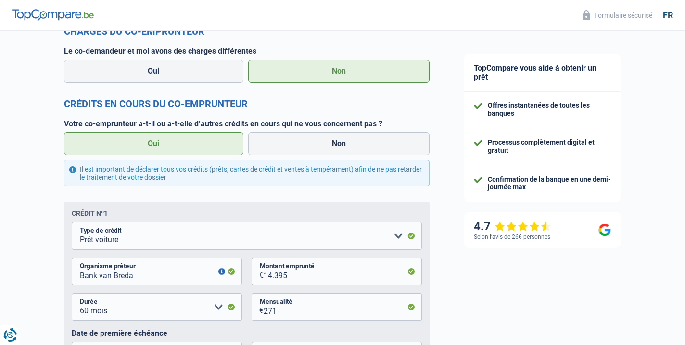
click at [178, 148] on label "Oui" at bounding box center [153, 143] width 179 height 23
click at [178, 148] on input "Oui" at bounding box center [153, 143] width 179 height 23
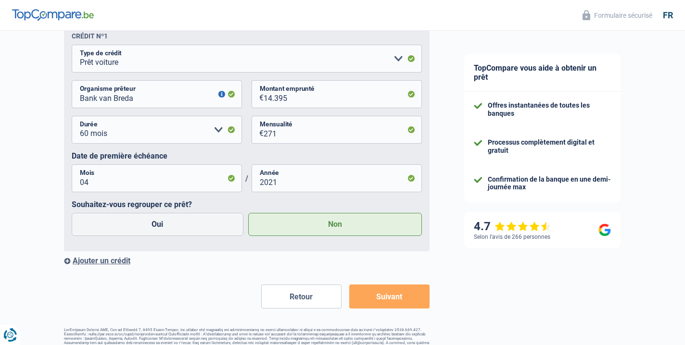
scroll to position [1110, 0]
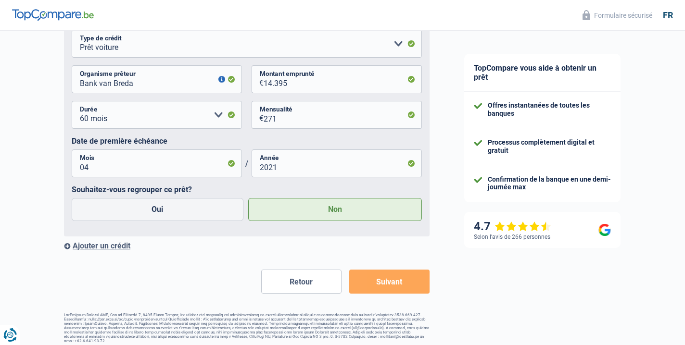
click at [391, 279] on button "Suivant" at bounding box center [389, 282] width 80 height 24
click at [85, 15] on img at bounding box center [53, 15] width 82 height 12
click at [184, 270] on div "Retour Suivant" at bounding box center [247, 282] width 366 height 24
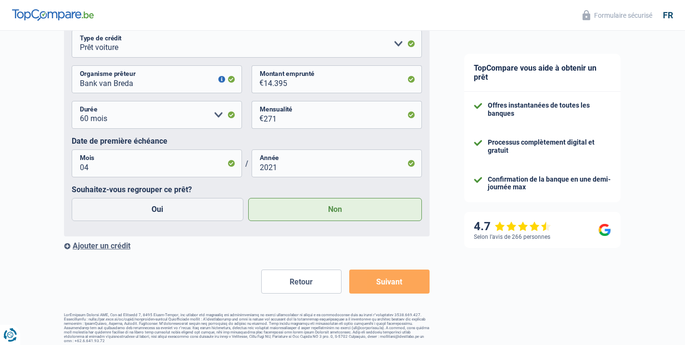
click at [386, 275] on button "Suivant" at bounding box center [389, 282] width 80 height 24
click at [397, 283] on button "Suivant" at bounding box center [389, 282] width 80 height 24
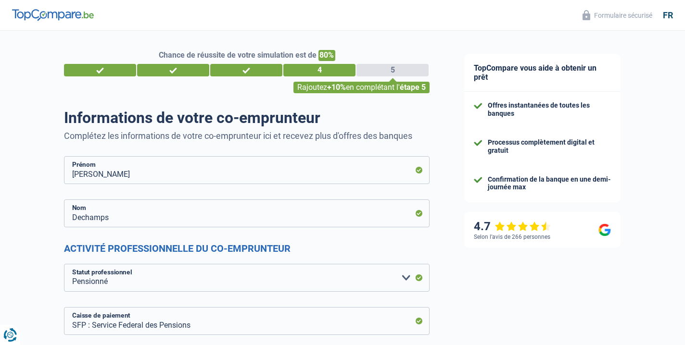
scroll to position [0, 0]
click at [254, 70] on div "3" at bounding box center [246, 70] width 72 height 13
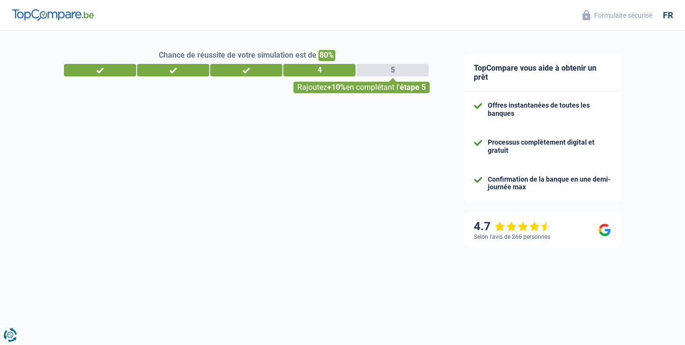
select select "mutualityIndemnity"
select select "married"
select select "rents"
select select "mutuality"
select select "solidaris"
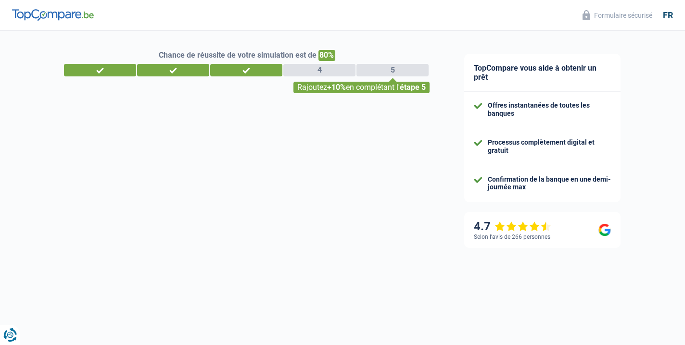
select select "BE"
select select "32"
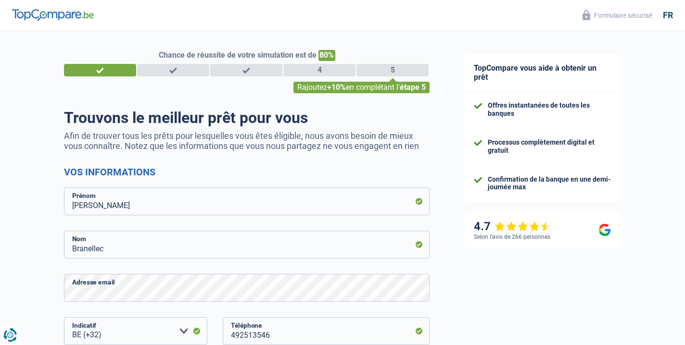
click at [63, 13] on img at bounding box center [53, 15] width 82 height 12
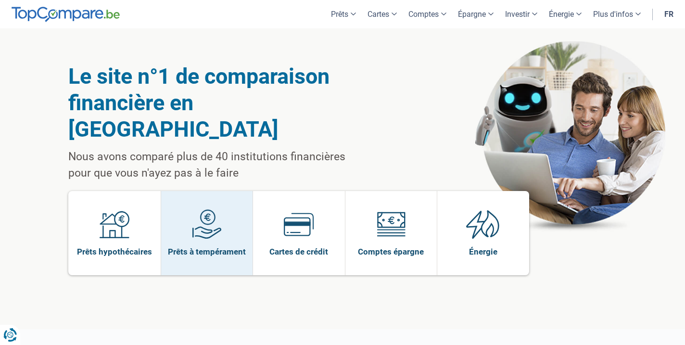
click at [197, 246] on span "Prêts à tempérament" at bounding box center [207, 251] width 78 height 11
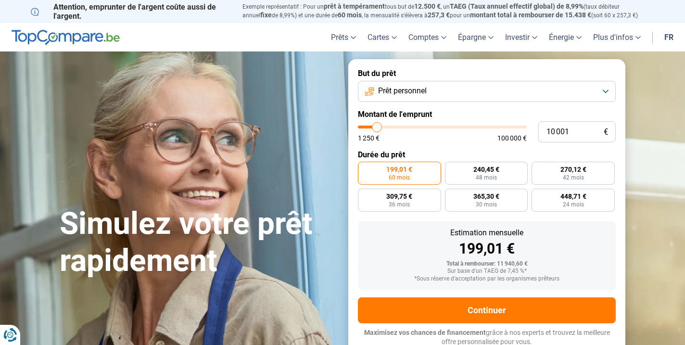
type input "11 250"
type input "11250"
type input "11 750"
type input "11750"
type input "12 000"
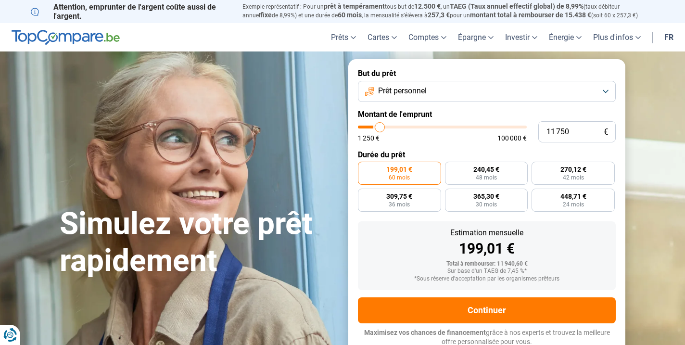
type input "12000"
type input "13 250"
type input "13250"
type input "14 250"
type input "14250"
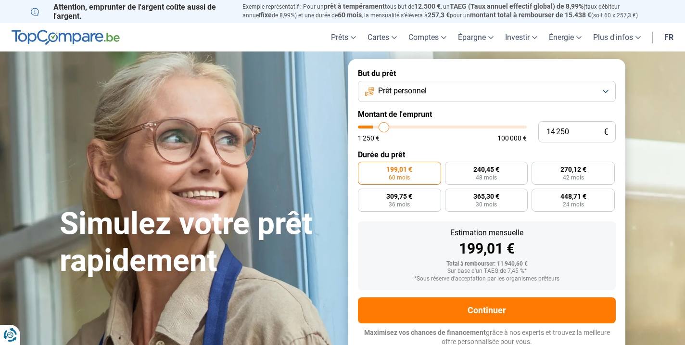
type input "15 250"
type input "15250"
type input "16 500"
type input "16500"
type input "17 250"
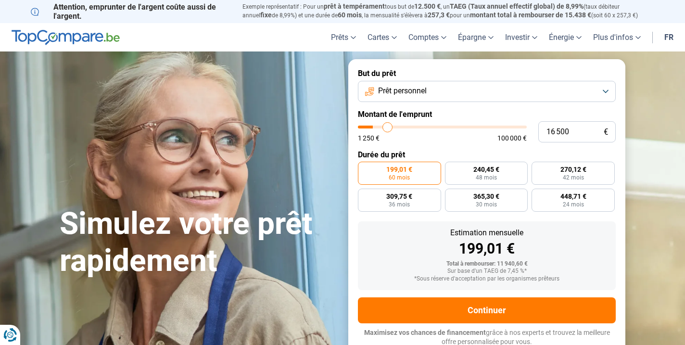
type input "17250"
type input "18 500"
type input "18500"
type input "20 000"
type input "20000"
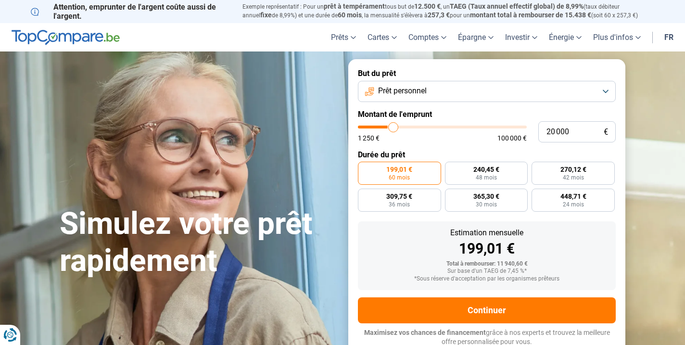
type input "22 000"
type input "22000"
type input "24 000"
type input "24000"
type input "25 750"
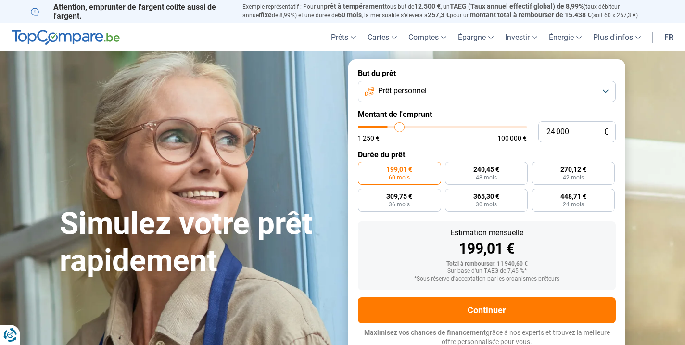
type input "25750"
type input "27 250"
type input "27250"
type input "28 500"
type input "28500"
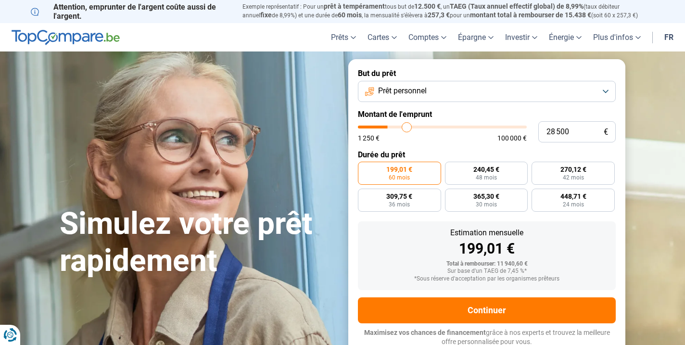
type input "29 500"
type input "29500"
type input "30 250"
type input "30250"
type input "31 000"
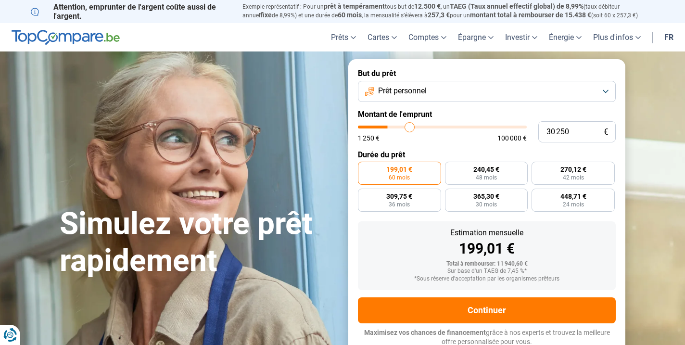
type input "31000"
type input "31 500"
type input "31500"
type input "32 500"
type input "32500"
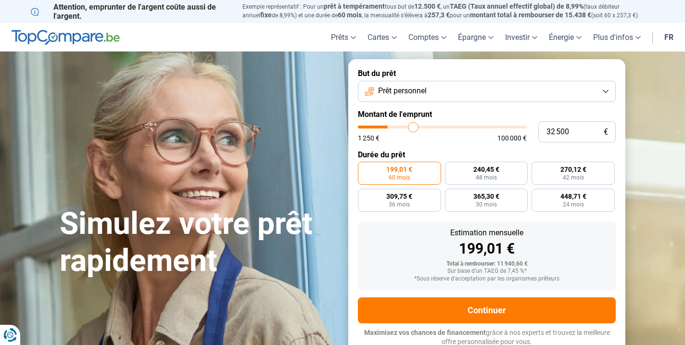
type input "33 000"
type input "33000"
type input "33 500"
type input "33500"
type input "34 250"
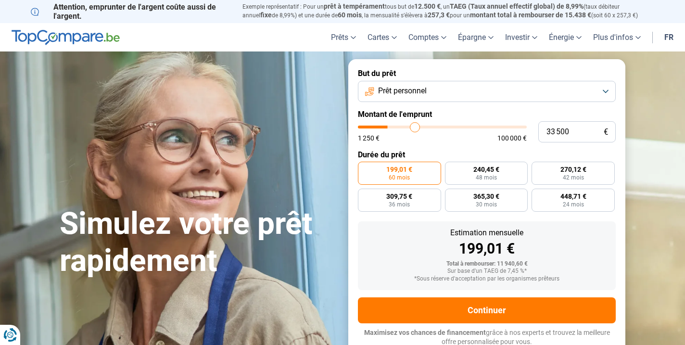
type input "34250"
type input "35 000"
type input "35000"
type input "36 000"
type input "36000"
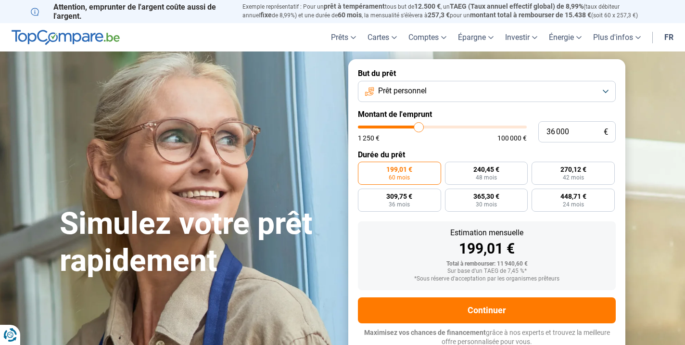
type input "37 250"
type input "37250"
type input "38 000"
type input "38000"
type input "38 750"
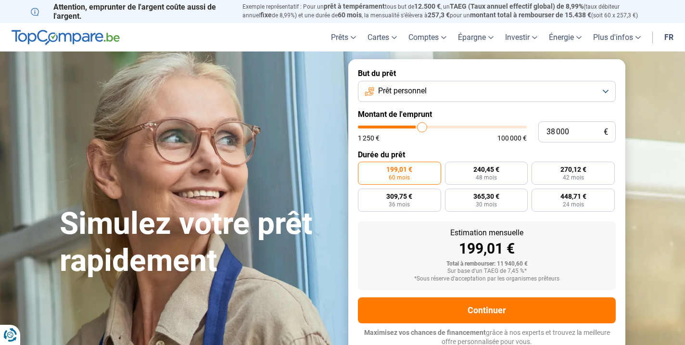
type input "38750"
type input "39 250"
type input "39250"
type input "39 500"
type input "39500"
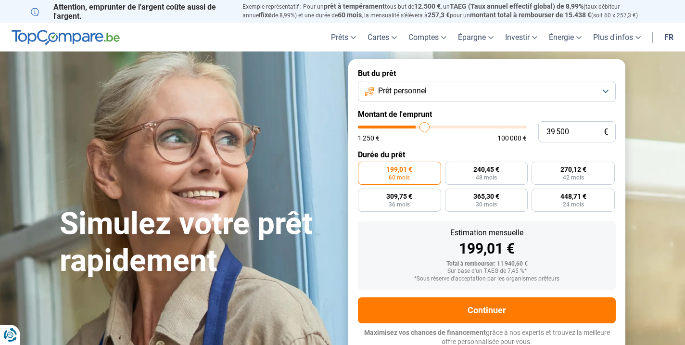
type input "40 000"
type input "40000"
type input "40 250"
type input "40250"
type input "40 500"
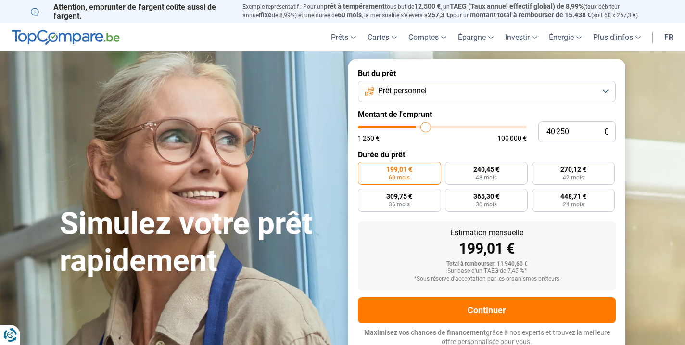
type input "40500"
type input "40 750"
type input "40750"
type input "41 000"
type input "41000"
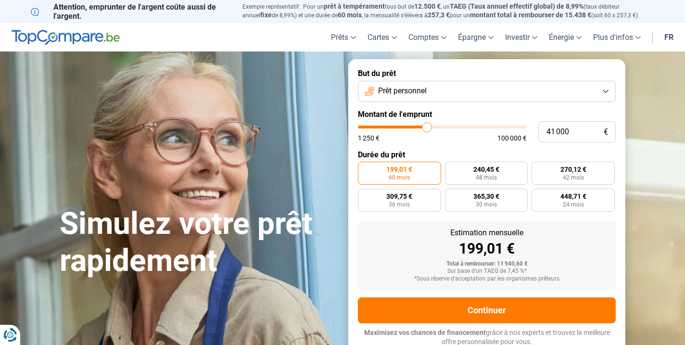
type input "41 500"
drag, startPoint x: 380, startPoint y: 127, endPoint x: 428, endPoint y: 124, distance: 48.2
type input "41500"
click at [428, 126] on input "range" at bounding box center [442, 127] width 169 height 3
radio input "false"
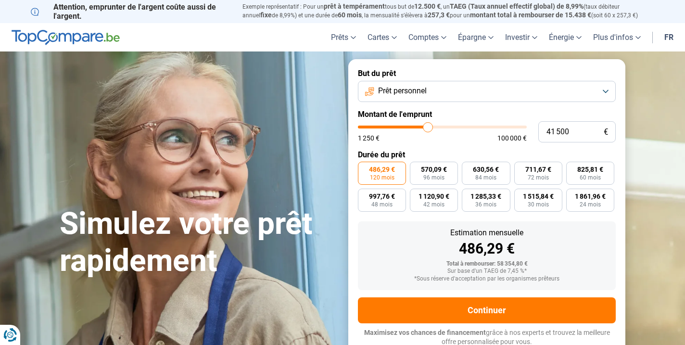
type input "41 000"
type input "41000"
type input "40 750"
type input "40750"
type input "40 500"
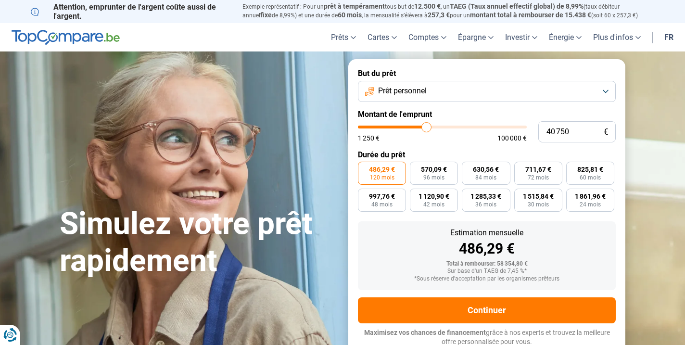
type input "40500"
type input "40 250"
type input "40250"
type input "40 000"
type input "40000"
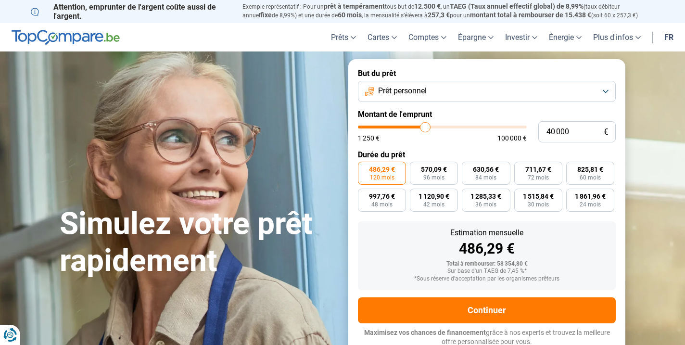
type input "39 500"
type input "39500"
type input "39 000"
type input "39000"
type input "38 750"
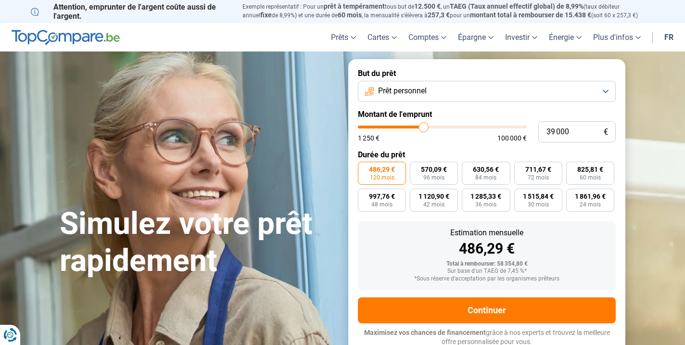
type input "38750"
type input "38 500"
type input "38500"
type input "38 000"
type input "38000"
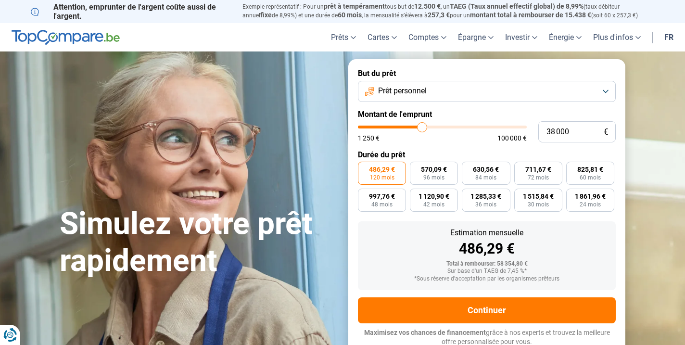
type input "37 750"
type input "37750"
type input "37 500"
type input "37500"
type input "37 250"
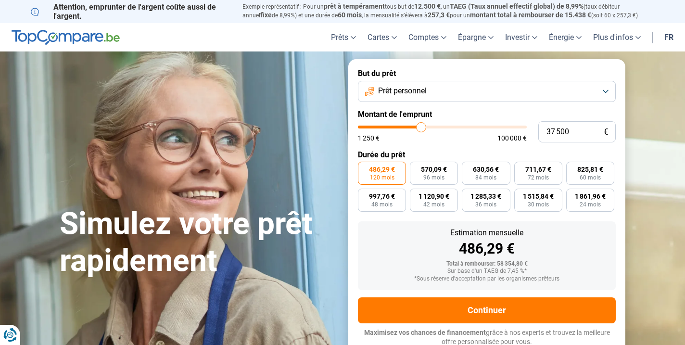
type input "37250"
type input "37 000"
type input "37000"
type input "36 500"
type input "36500"
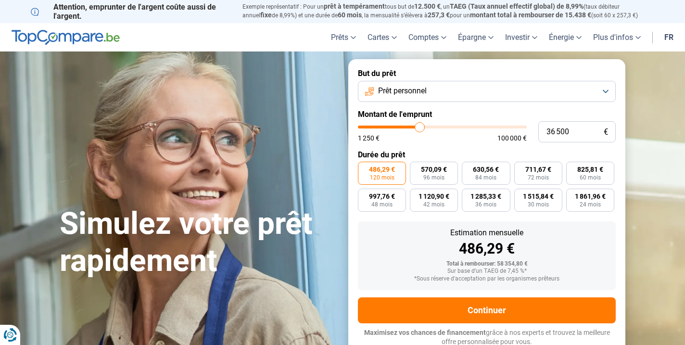
type input "36 250"
type input "36250"
type input "36 000"
type input "36000"
type input "35 750"
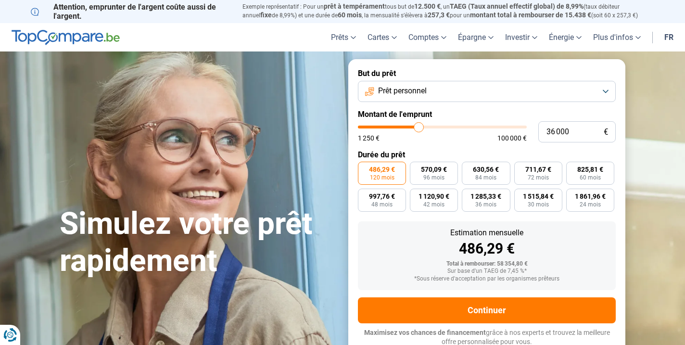
type input "35750"
type input "35 500"
type input "35500"
type input "35 000"
type input "35000"
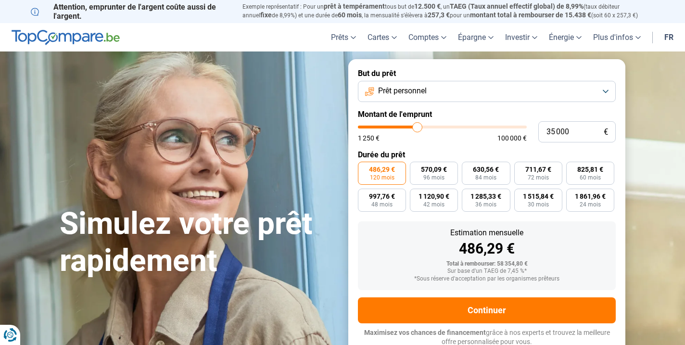
type input "34 750"
type input "34750"
type input "34 250"
type input "34250"
type input "34 000"
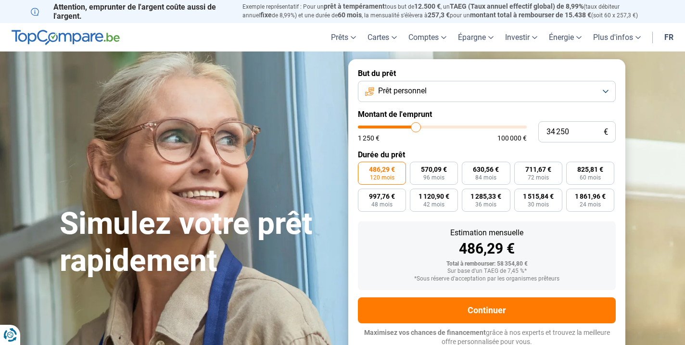
type input "34000"
type input "33 500"
type input "33500"
type input "33 250"
type input "33250"
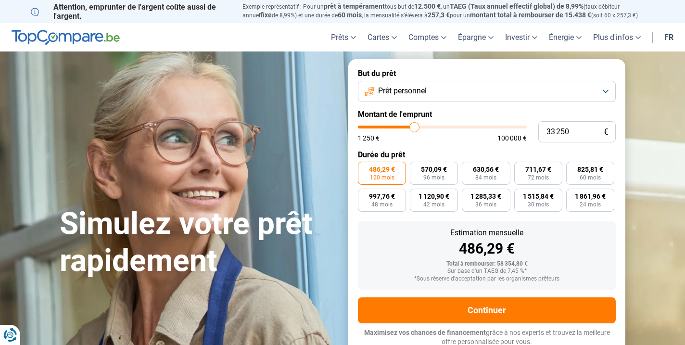
type input "33 000"
type input "33000"
type input "32 750"
type input "32750"
type input "32 500"
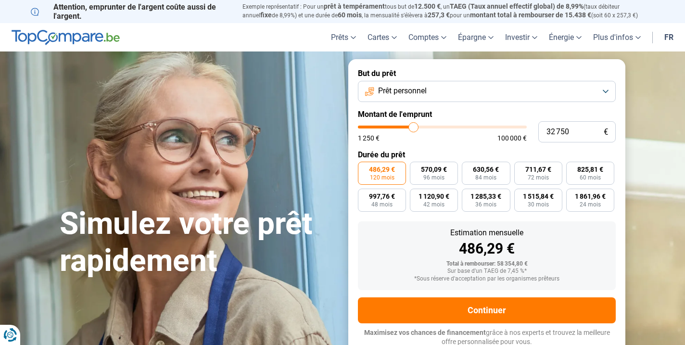
type input "32500"
type input "32 000"
type input "32000"
type input "31 750"
type input "31750"
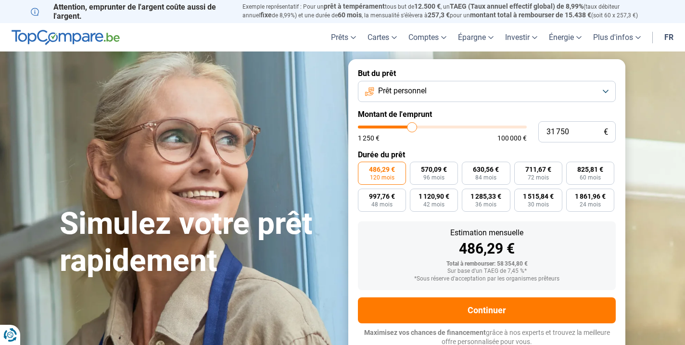
type input "31 500"
type input "31500"
type input "31 250"
type input "31250"
type input "31 000"
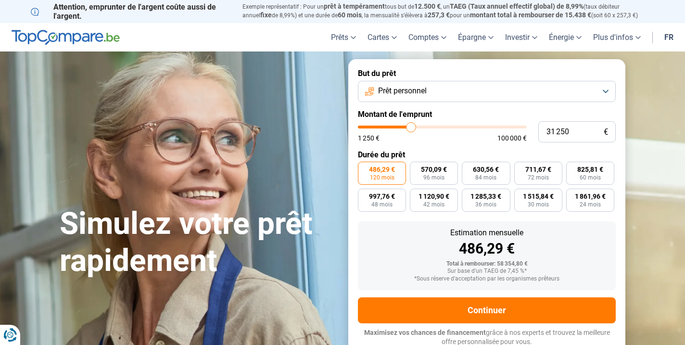
type input "31000"
type input "30 500"
type input "30500"
type input "30 250"
type input "30250"
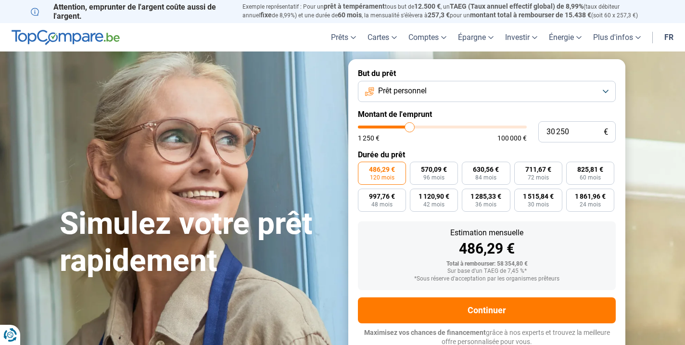
type input "30 000"
type input "30000"
type input "29 750"
type input "29750"
type input "29 500"
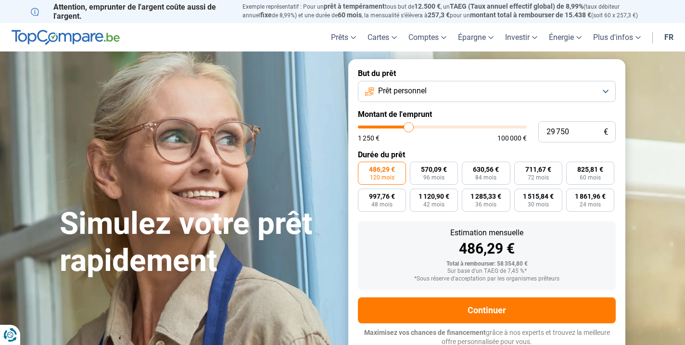
type input "29500"
type input "29 000"
type input "29000"
type input "28 750"
type input "28750"
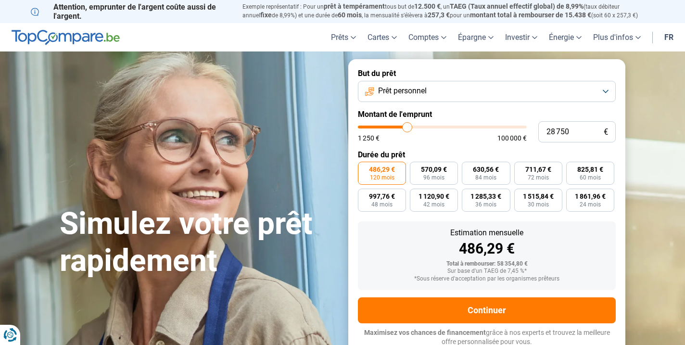
type input "28 500"
type input "28500"
type input "28 250"
type input "28250"
type input "28 000"
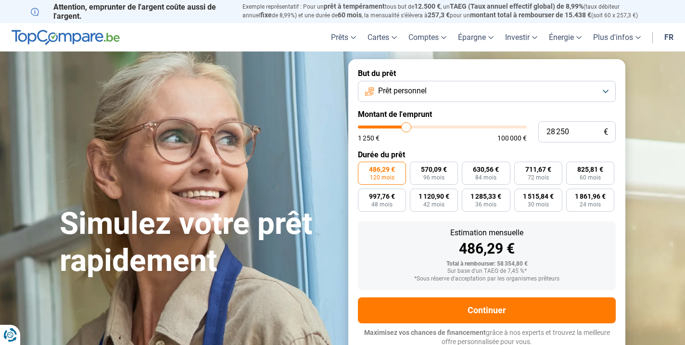
type input "28000"
type input "27 500"
type input "27500"
type input "27 250"
type input "27250"
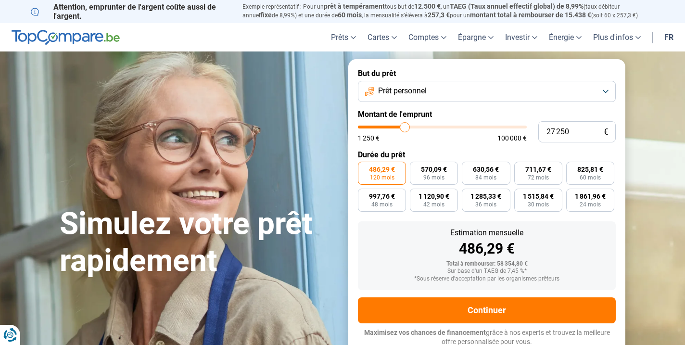
type input "27 000"
type input "27000"
type input "26 750"
type input "26750"
type input "26 500"
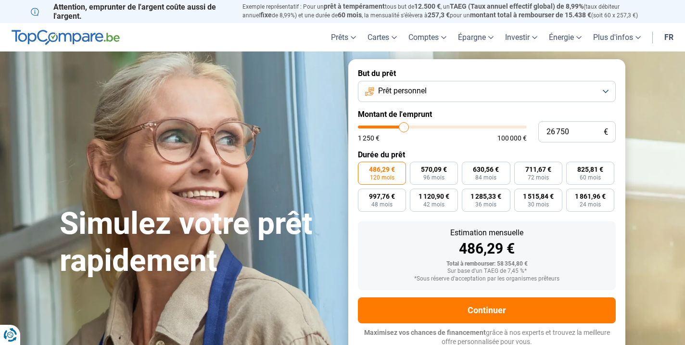
type input "26500"
type input "26 000"
type input "26000"
type input "25 750"
type input "25750"
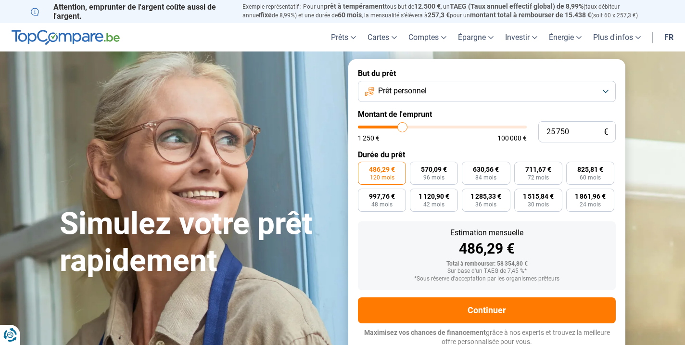
type input "25 500"
type input "25500"
type input "25 250"
type input "25250"
type input "25 000"
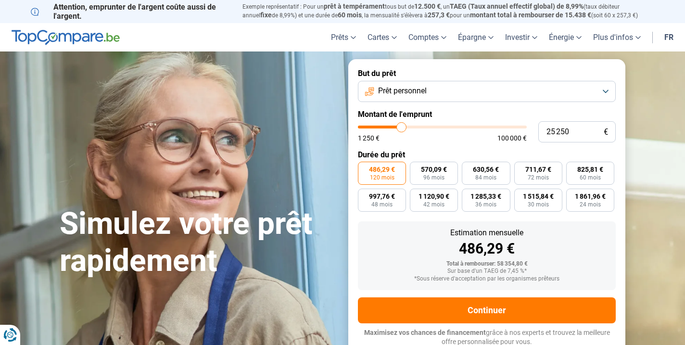
type input "25000"
type input "24 500"
type input "24500"
type input "24 250"
type input "24250"
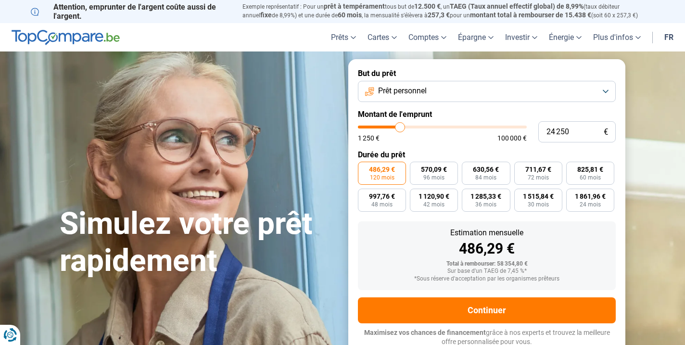
type input "24 000"
type input "24000"
type input "23 750"
type input "23750"
type input "23 500"
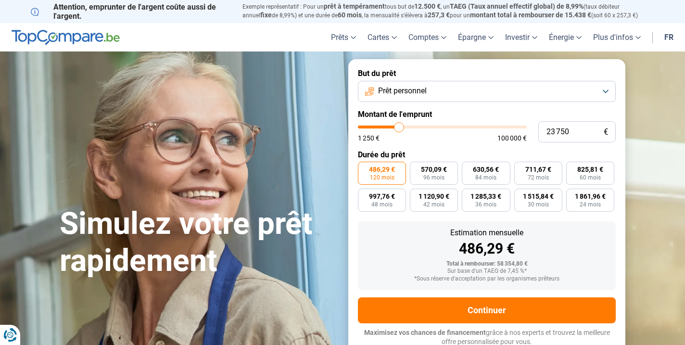
type input "23500"
type input "23 000"
type input "23000"
type input "22 750"
type input "22750"
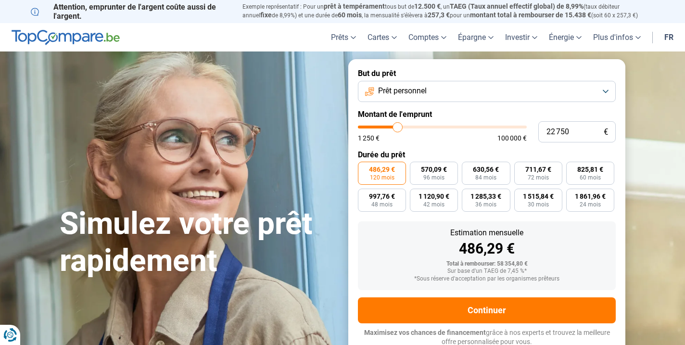
type input "22 500"
type input "22500"
type input "22 250"
type input "22250"
type input "22 000"
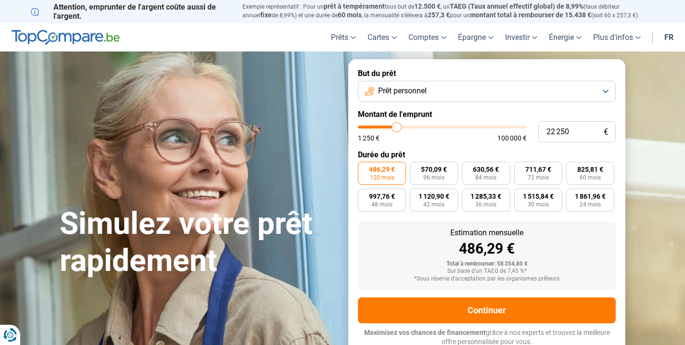
type input "22000"
type input "21 500"
drag, startPoint x: 428, startPoint y: 124, endPoint x: 395, endPoint y: 125, distance: 32.7
click at [395, 126] on input "range" at bounding box center [442, 127] width 169 height 3
click at [570, 130] on input "21 000" at bounding box center [576, 131] width 77 height 21
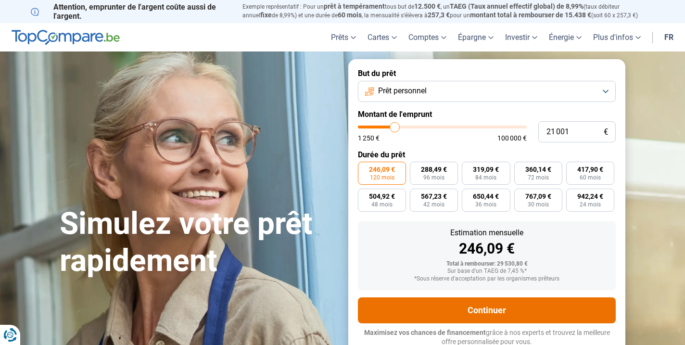
click at [486, 312] on button "Continuer" at bounding box center [487, 310] width 258 height 26
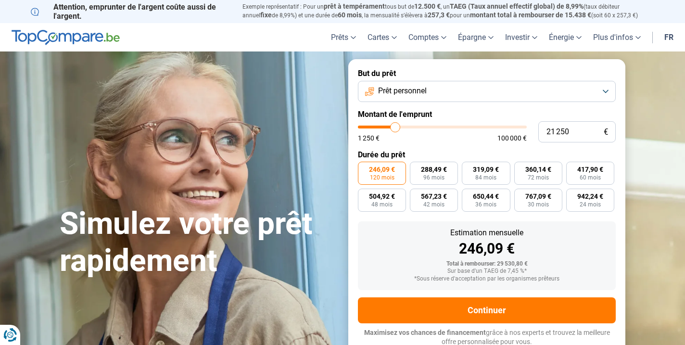
click at [395, 127] on input "range" at bounding box center [442, 127] width 169 height 3
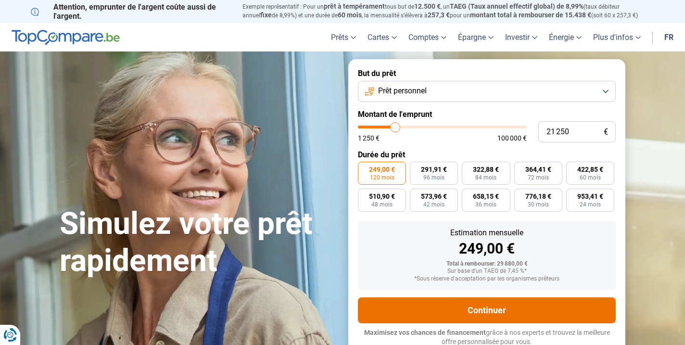
click at [484, 307] on button "Continuer" at bounding box center [487, 310] width 258 height 26
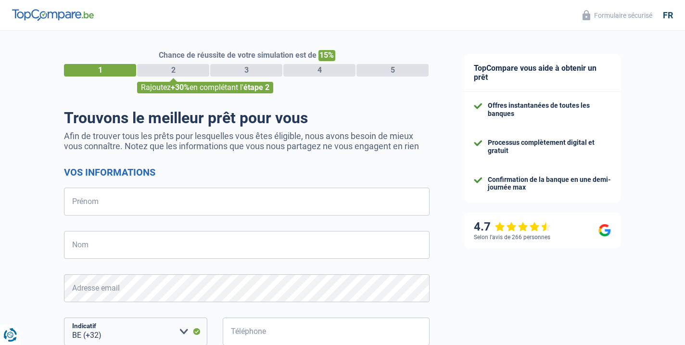
select select "32"
type input "[PERSON_NAME] [PERSON_NAME]"
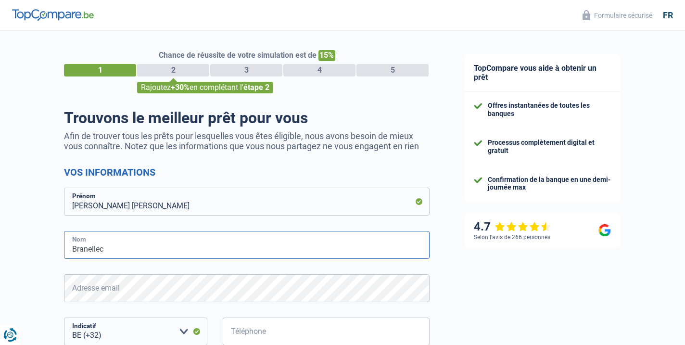
type input "Branellec"
click at [282, 330] on input "Téléphone" at bounding box center [326, 332] width 207 height 28
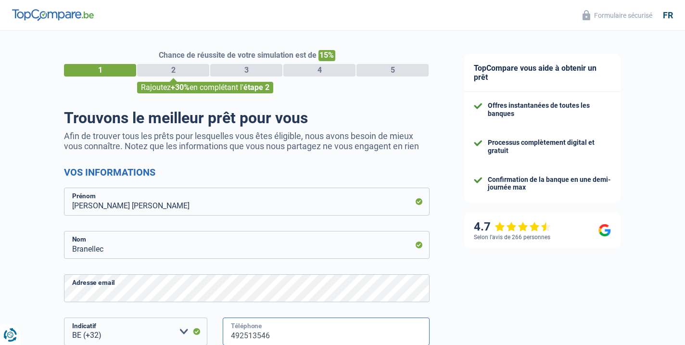
type input "492513546"
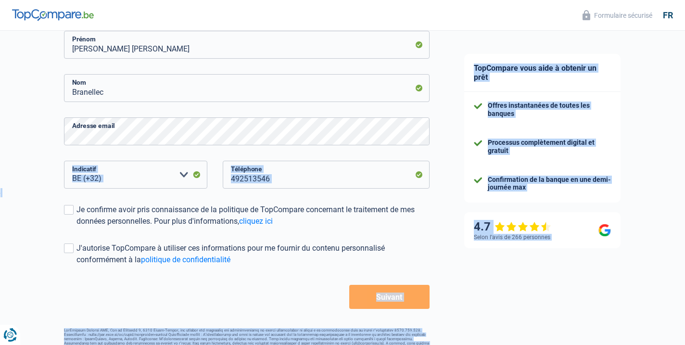
scroll to position [173, 0]
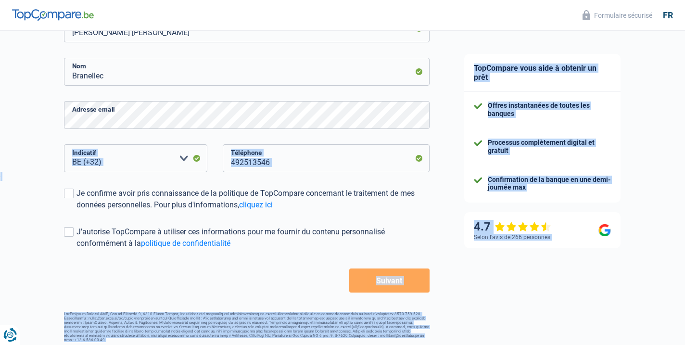
drag, startPoint x: 54, startPoint y: 304, endPoint x: 69, endPoint y: 366, distance: 63.2
click at [69, 181] on html "Vous avez le contrôle de vos données Nous utilisons des cookies, tout comme nos…" at bounding box center [342, 4] width 685 height 354
click at [70, 188] on label "Je confirme avoir pris connaissance de la politique de TopCompare concernant le…" at bounding box center [247, 199] width 366 height 23
click at [76, 211] on input "Je confirme avoir pris connaissance de la politique de TopCompare concernant le…" at bounding box center [76, 211] width 0 height 0
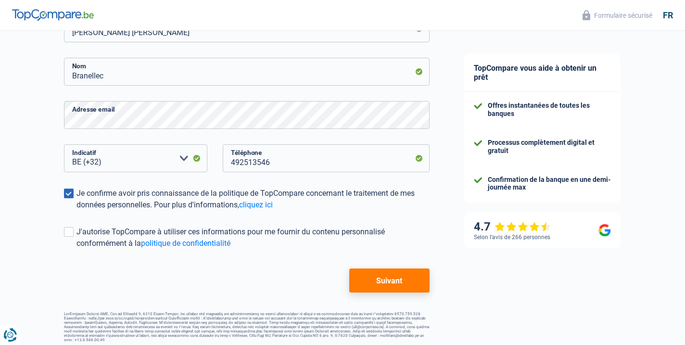
scroll to position [173, 0]
click at [69, 228] on span at bounding box center [69, 233] width 10 height 10
click at [76, 250] on input "J'autorise TopCompare à utiliser ces informations pour me fournir du contenu pe…" at bounding box center [76, 250] width 0 height 0
click at [404, 273] on button "Suivant" at bounding box center [389, 281] width 80 height 24
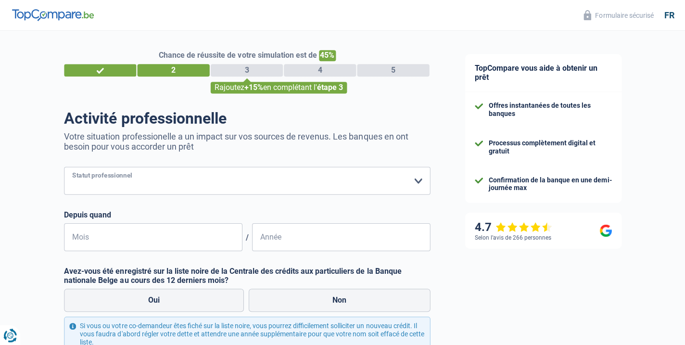
select select "mutuality"
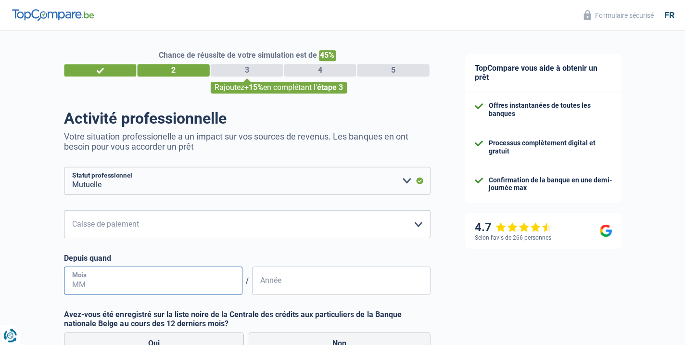
click at [124, 281] on input "Mois" at bounding box center [153, 280] width 178 height 28
type input "04"
type input "2025"
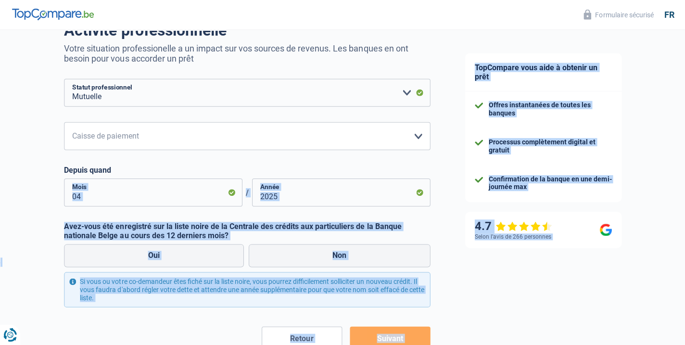
scroll to position [143, 0]
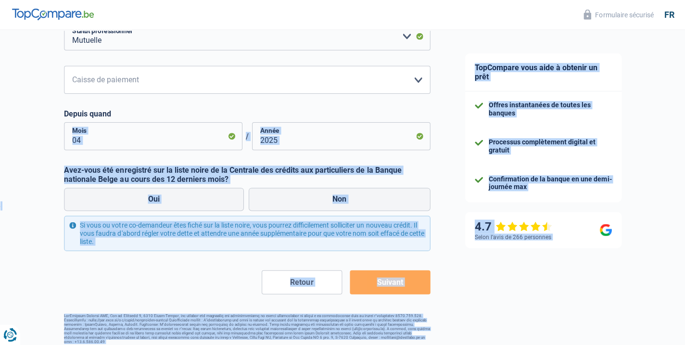
drag, startPoint x: 58, startPoint y: 290, endPoint x: 62, endPoint y: 337, distance: 46.8
click at [62, 337] on div "Chance de réussite de votre simulation est de 45% 1 2 3 4 5 Rajoutez +15% en co…" at bounding box center [223, 116] width 447 height 464
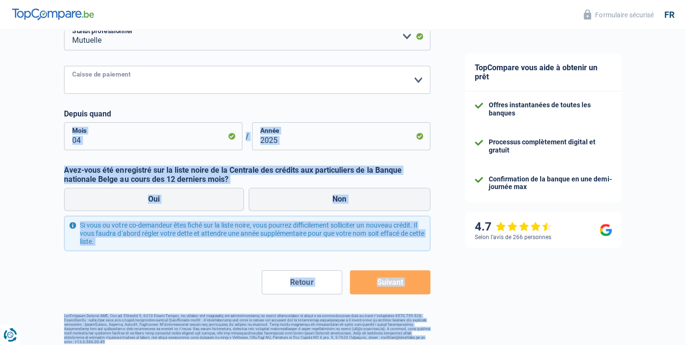
select select "solidaris"
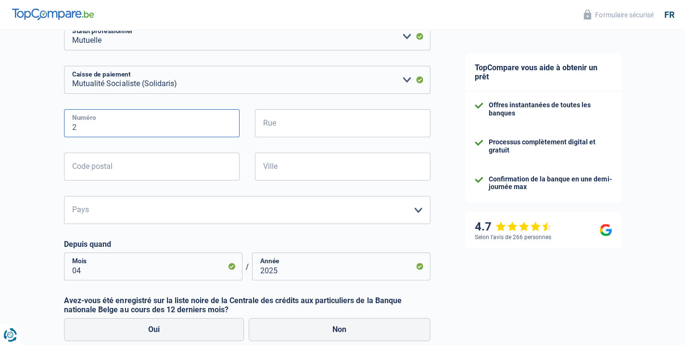
type input "2"
type input "President Kennedypark"
type input "8500"
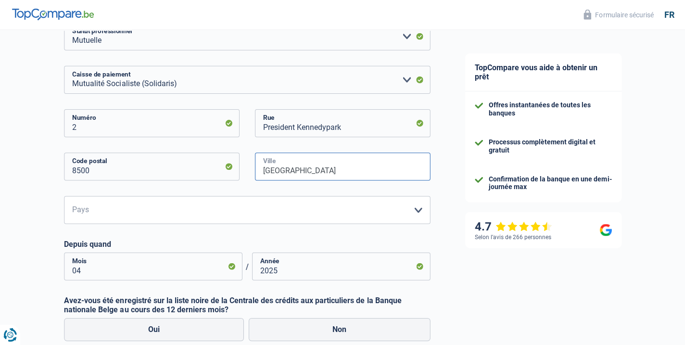
type input "[GEOGRAPHIC_DATA]"
select select "BE"
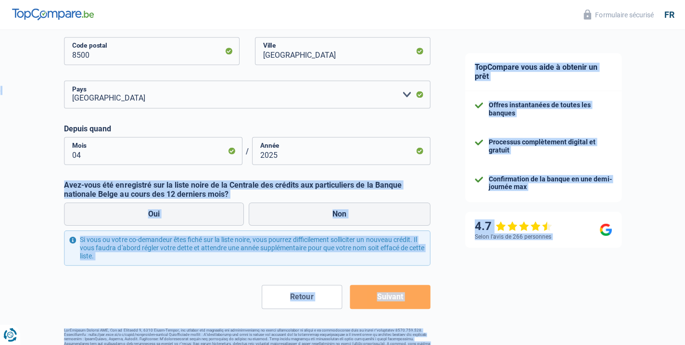
scroll to position [273, 0]
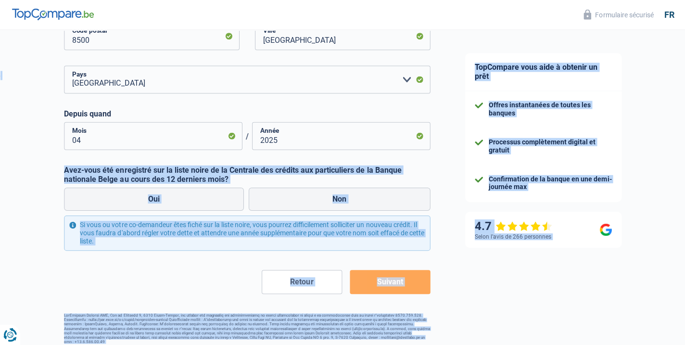
drag, startPoint x: 45, startPoint y: 283, endPoint x: 65, endPoint y: 356, distance: 76.0
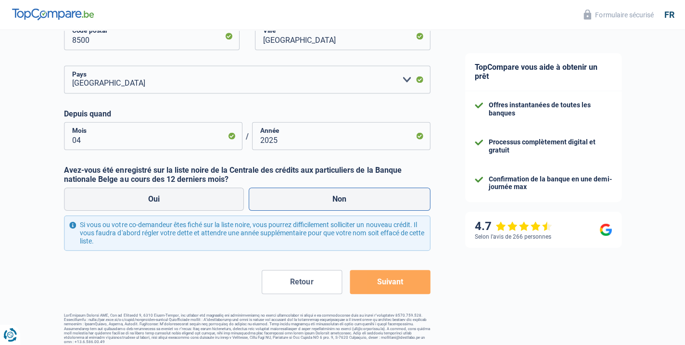
click at [337, 193] on label "Non" at bounding box center [339, 199] width 182 height 23
click at [337, 193] on input "Non" at bounding box center [339, 199] width 182 height 23
radio input "true"
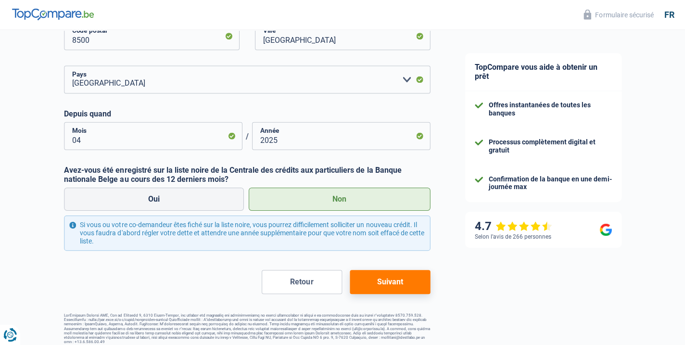
click at [391, 277] on button "Suivant" at bounding box center [389, 282] width 80 height 24
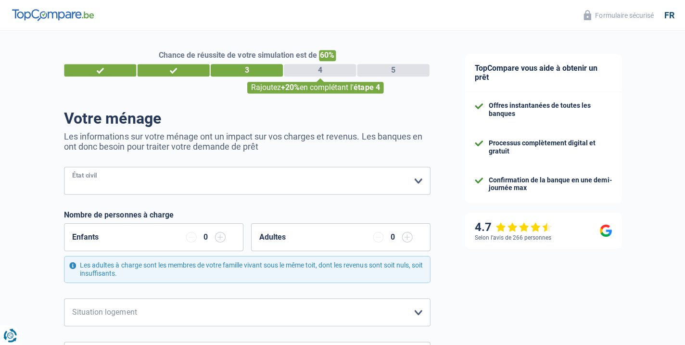
select select "married"
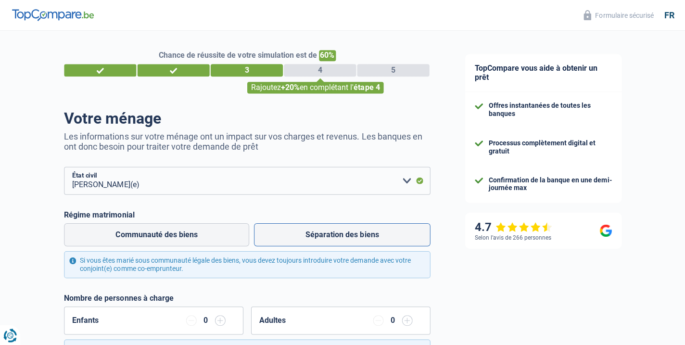
click at [325, 230] on label "Séparation des biens" at bounding box center [342, 234] width 176 height 23
click at [325, 230] on input "Séparation des biens" at bounding box center [342, 234] width 176 height 23
radio input "true"
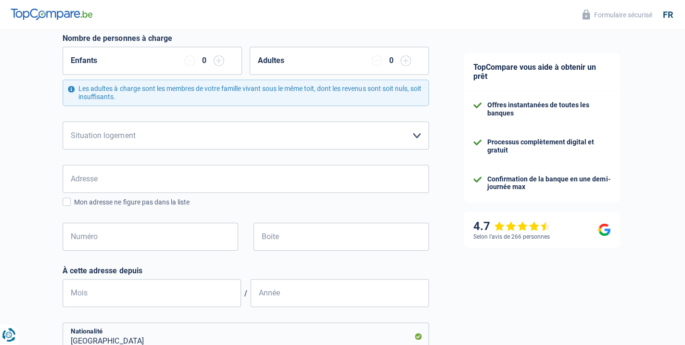
scroll to position [258, 0]
select select "rents"
click at [116, 176] on input "Adresse" at bounding box center [247, 179] width 366 height 28
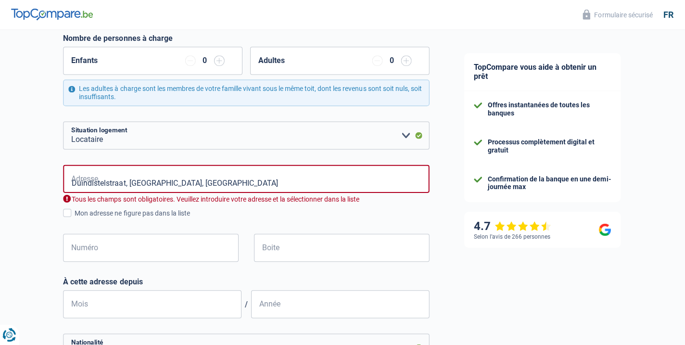
drag, startPoint x: 116, startPoint y: 176, endPoint x: 117, endPoint y: 200, distance: 24.1
type input "[STREET_ADDRESS]"
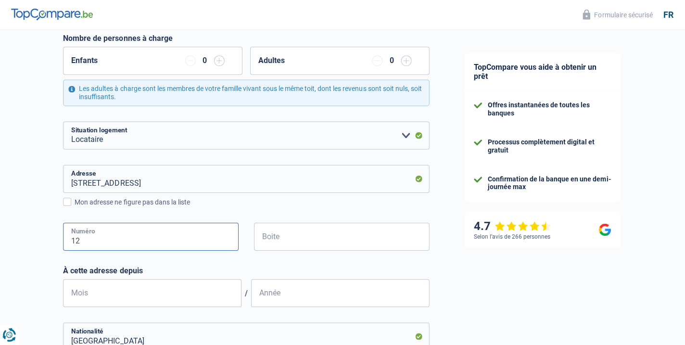
type input "12"
type input "41"
type input "04"
type input "2024"
click at [48, 315] on div "Chance de réussite de votre simulation est de 60% 1 2 3 4 5 Rajoutez +20% en co…" at bounding box center [223, 173] width 447 height 809
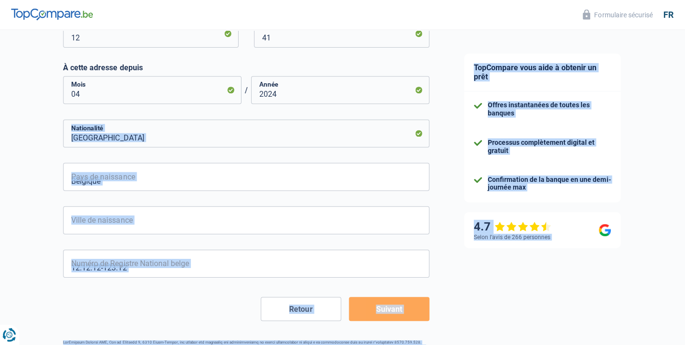
drag, startPoint x: 48, startPoint y: 315, endPoint x: 54, endPoint y: 352, distance: 37.6
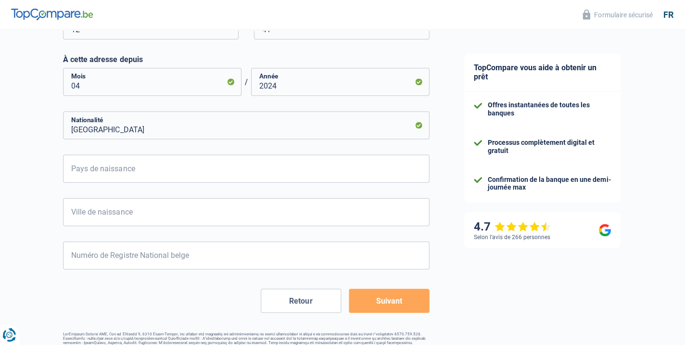
click at [102, 125] on input "[GEOGRAPHIC_DATA]" at bounding box center [247, 126] width 366 height 28
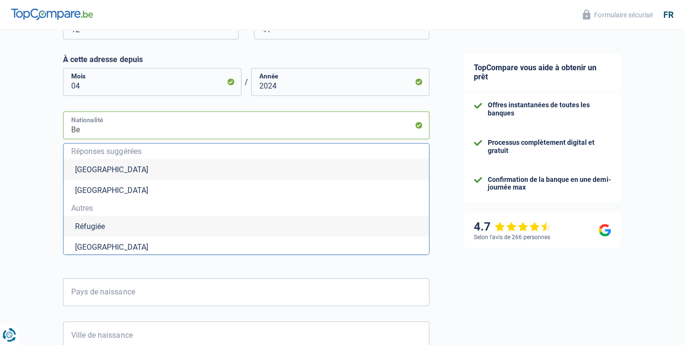
type input "B"
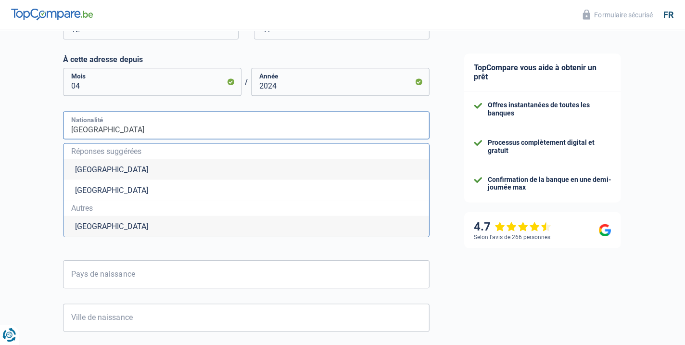
type input "[GEOGRAPHIC_DATA]"
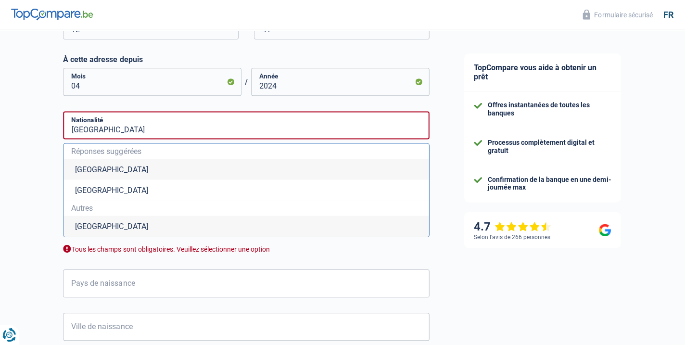
click at [87, 223] on li "[GEOGRAPHIC_DATA]" at bounding box center [246, 226] width 365 height 21
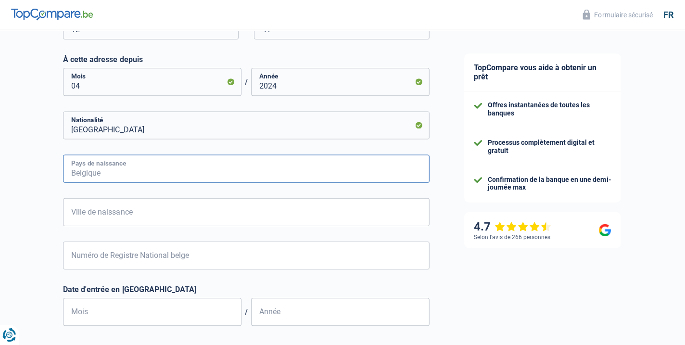
type input "P"
type input "a"
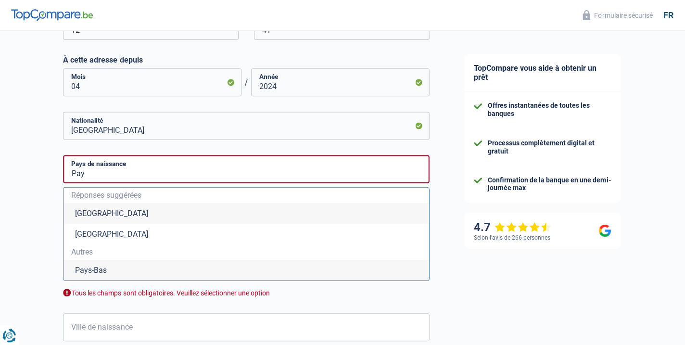
click at [85, 271] on li "Pays-Bas" at bounding box center [246, 269] width 365 height 21
type input "Pays-Bas"
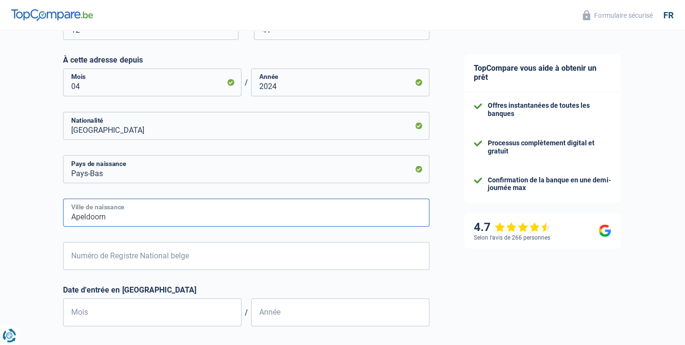
type input "Apeldoorn"
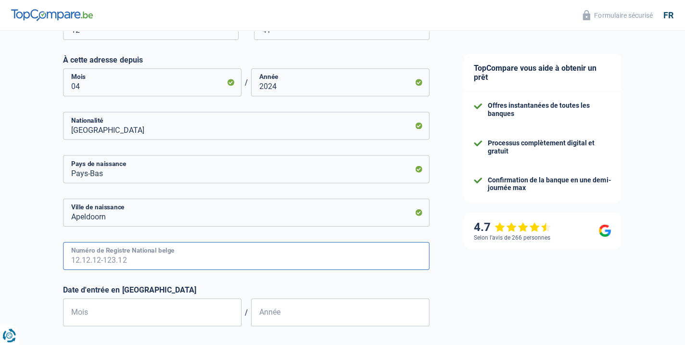
click at [85, 250] on input "Numéro de Registre National belge" at bounding box center [247, 255] width 366 height 28
type input "64.12.05-392.13"
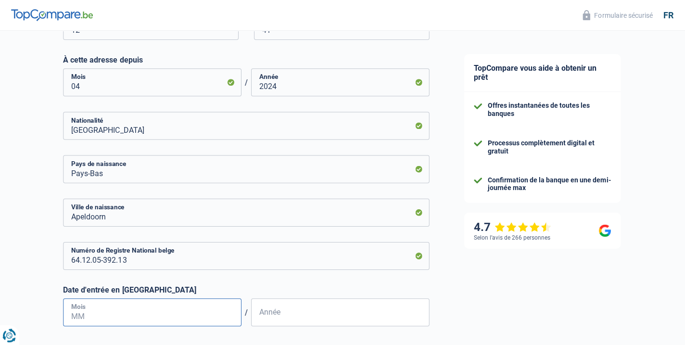
click at [88, 310] on input "Mois" at bounding box center [153, 312] width 178 height 28
type input "09"
type input "1985"
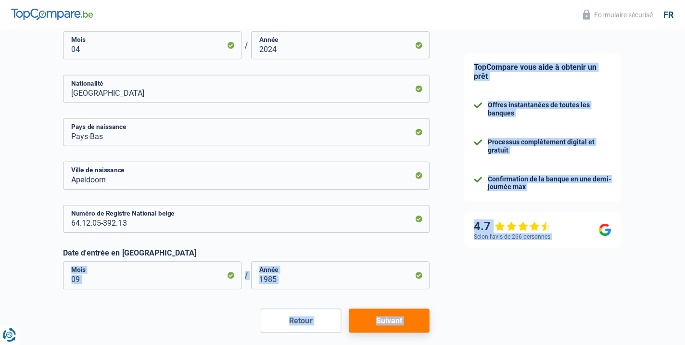
scroll to position [544, 0]
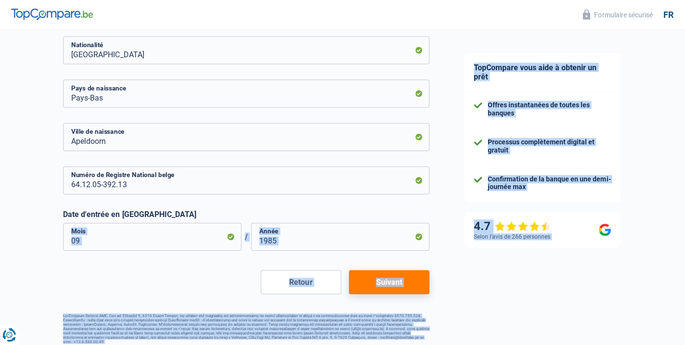
drag, startPoint x: 46, startPoint y: 305, endPoint x: 54, endPoint y: 361, distance: 56.4
click at [394, 275] on button "Suivant" at bounding box center [389, 282] width 80 height 24
select select "mutualityIndemnity"
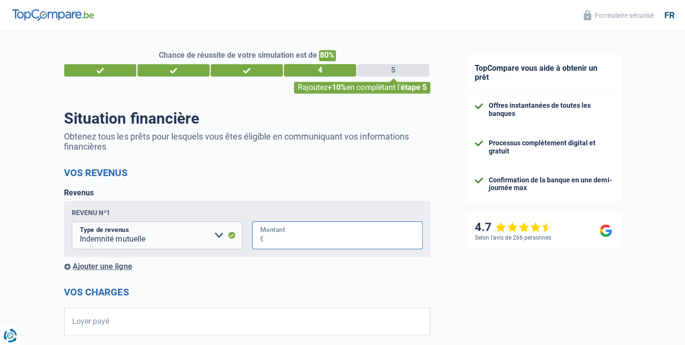
click at [274, 237] on input "Montant" at bounding box center [343, 235] width 158 height 28
type input "1.594"
click at [87, 318] on input "Loyer payé" at bounding box center [253, 321] width 354 height 28
type input "1.200"
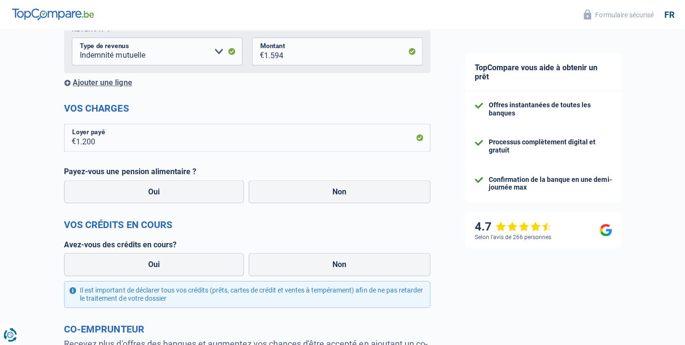
scroll to position [185, 0]
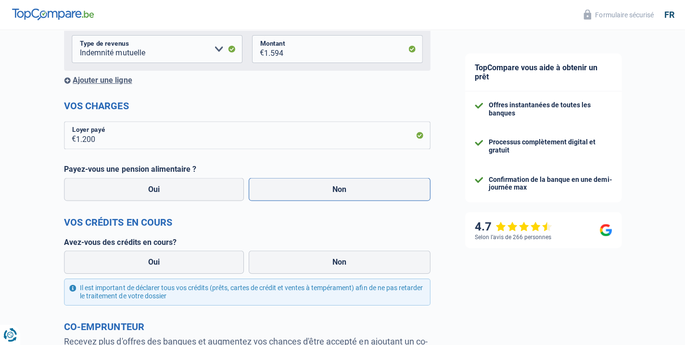
click at [343, 189] on label "Non" at bounding box center [339, 189] width 182 height 23
click at [343, 189] on input "Non" at bounding box center [339, 189] width 182 height 23
radio input "true"
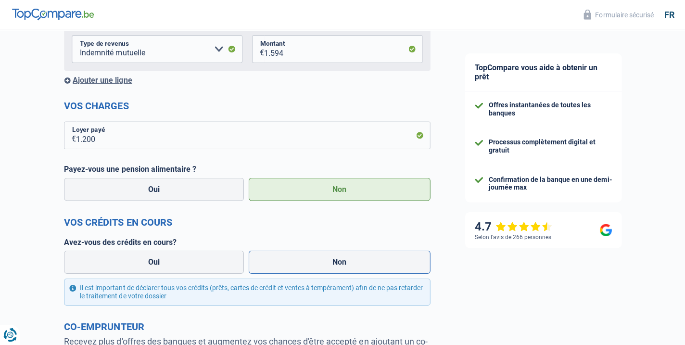
click at [332, 263] on label "Non" at bounding box center [339, 262] width 182 height 23
click at [332, 263] on input "Non" at bounding box center [339, 262] width 182 height 23
radio input "true"
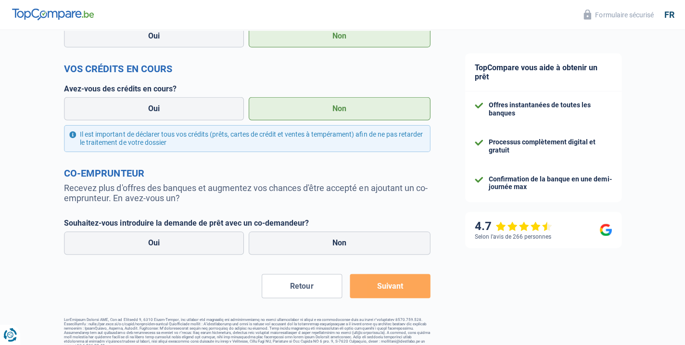
scroll to position [342, 0]
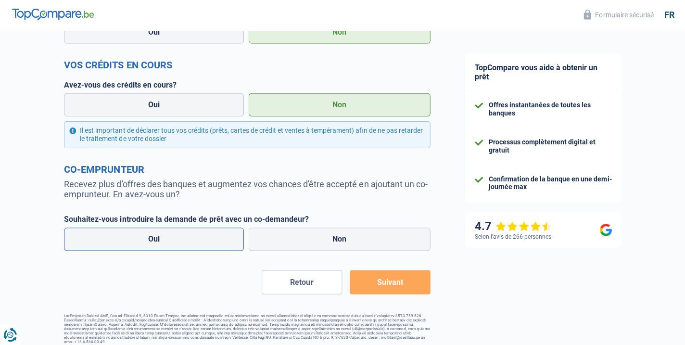
click at [189, 235] on label "Oui" at bounding box center [153, 239] width 179 height 23
click at [189, 235] on input "Oui" at bounding box center [153, 239] width 179 height 23
radio input "true"
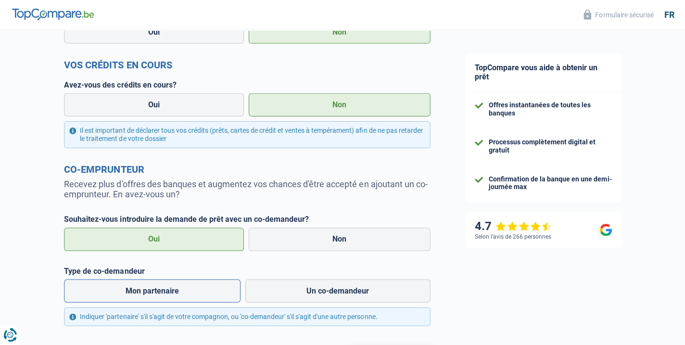
click at [187, 290] on label "Mon partenaire" at bounding box center [152, 290] width 176 height 23
click at [187, 290] on input "Mon partenaire" at bounding box center [152, 290] width 176 height 23
radio input "true"
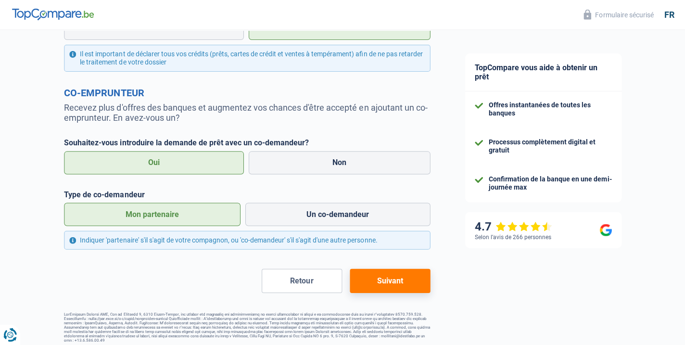
scroll to position [418, 0]
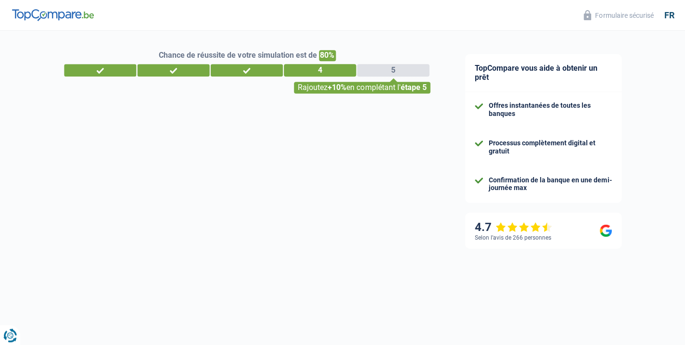
select select "married"
select select "rents"
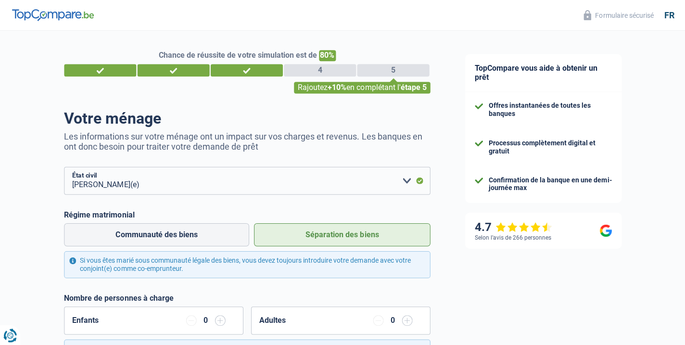
click at [375, 233] on label "Séparation des biens" at bounding box center [342, 234] width 176 height 23
click at [375, 233] on input "Séparation des biens" at bounding box center [342, 234] width 176 height 23
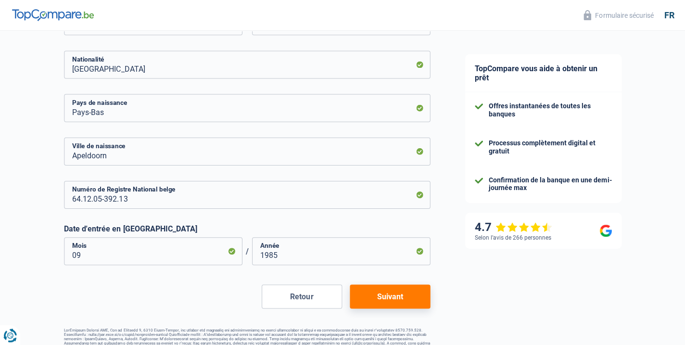
scroll to position [529, 0]
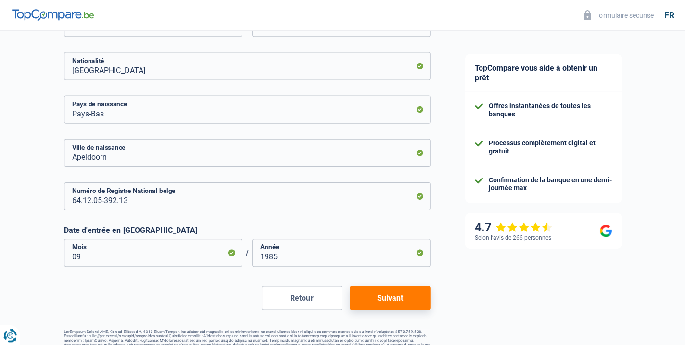
click at [386, 298] on button "Suivant" at bounding box center [389, 297] width 80 height 24
select select "mutualityIndemnity"
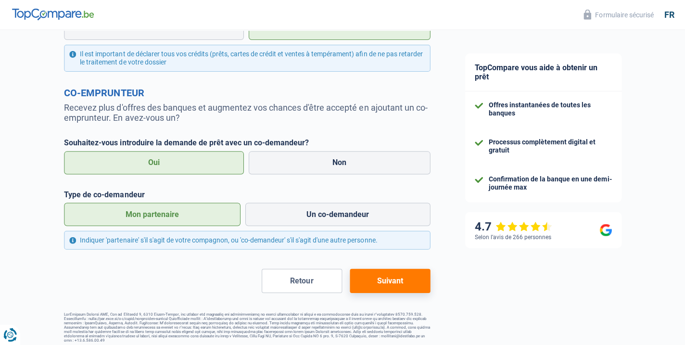
scroll to position [418, 0]
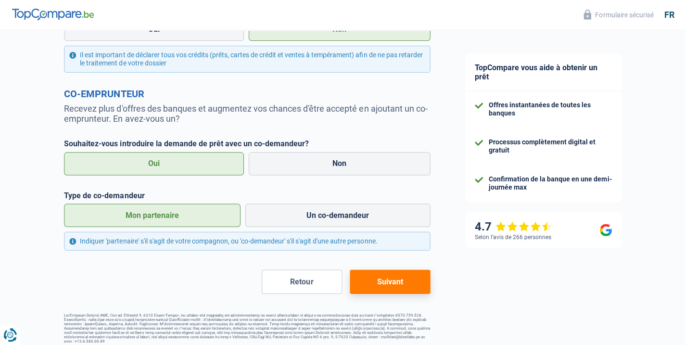
click at [393, 274] on button "Suivant" at bounding box center [389, 282] width 80 height 24
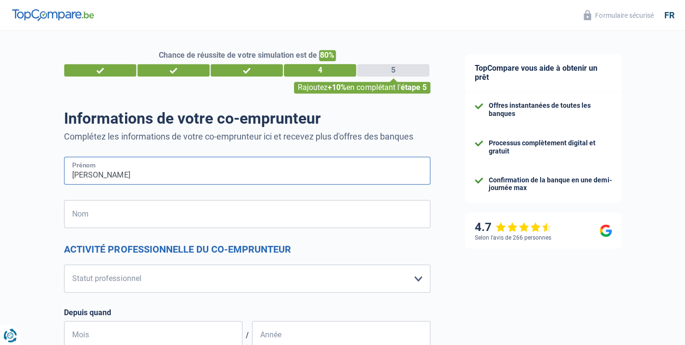
type input "Jean Pierre"
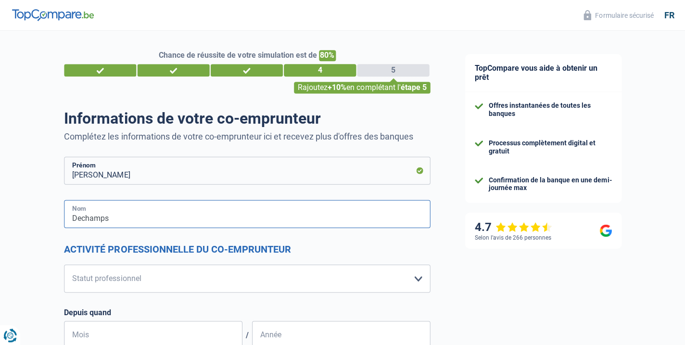
type input "Dechamps"
select select "retired"
select select "pension"
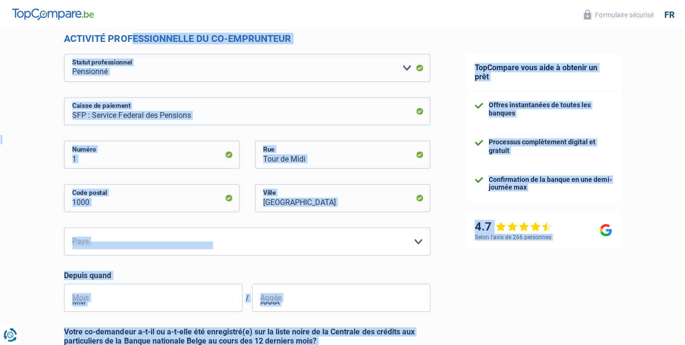
scroll to position [214, 0]
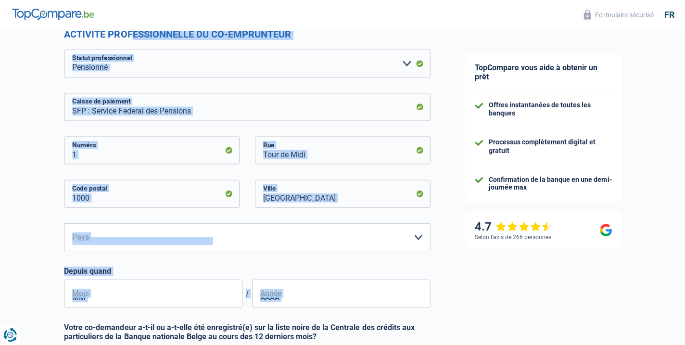
drag, startPoint x: 37, startPoint y: 203, endPoint x: 40, endPoint y: 308, distance: 104.4
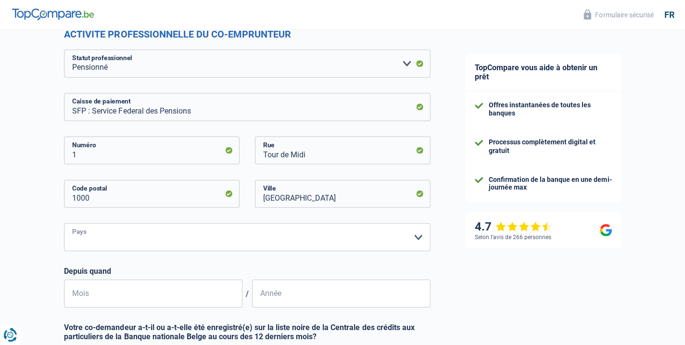
select select "BE"
click at [83, 291] on input "Mois" at bounding box center [153, 293] width 178 height 28
type input "04"
type input "1"
type input "2017"
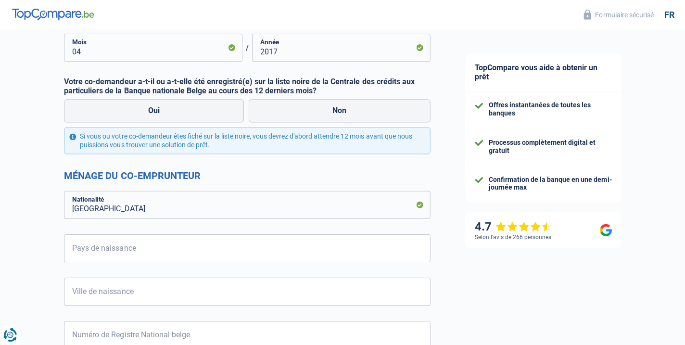
scroll to position [461, 0]
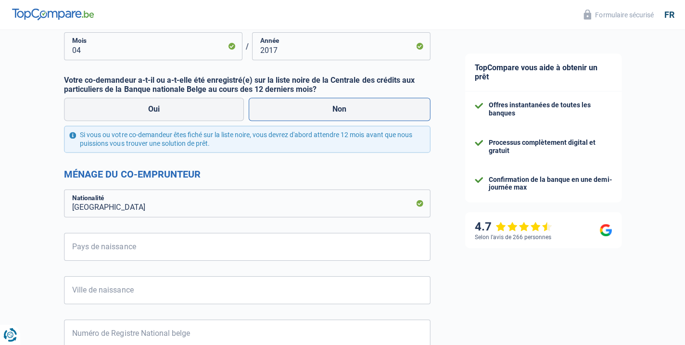
click at [344, 107] on label "Non" at bounding box center [339, 109] width 182 height 23
click at [344, 107] on input "Non" at bounding box center [339, 109] width 182 height 23
radio input "true"
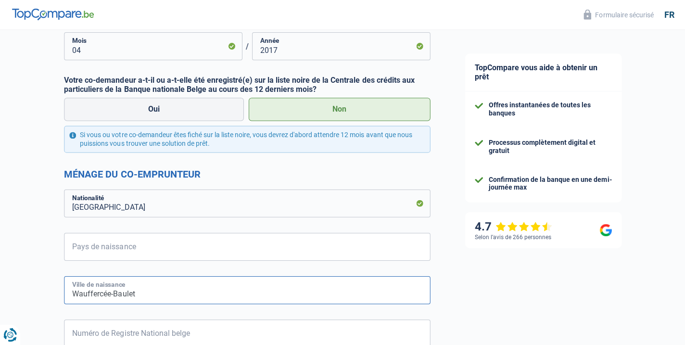
type input "Wauffercée-Baulet"
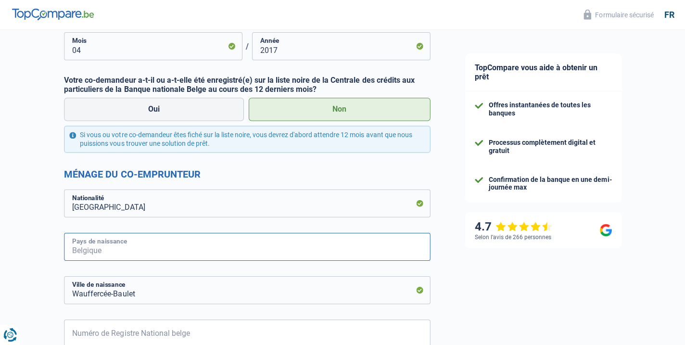
type input "B"
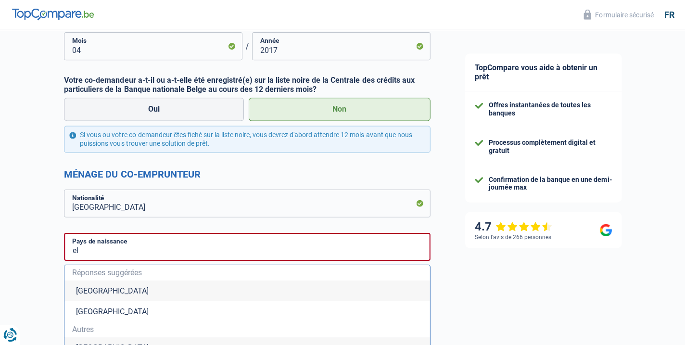
click at [86, 289] on li "Belgique" at bounding box center [246, 290] width 365 height 21
type input "Belgique"
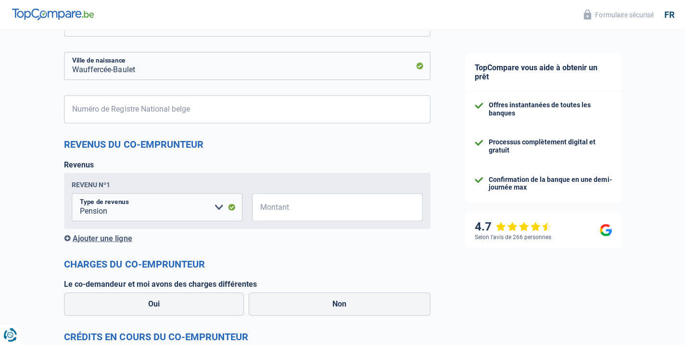
drag, startPoint x: 51, startPoint y: 283, endPoint x: 67, endPoint y: 347, distance: 66.0
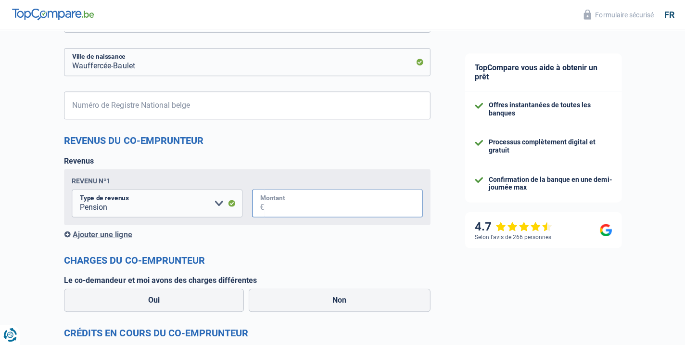
click at [267, 198] on input "Montant" at bounding box center [343, 204] width 158 height 28
type input "1.740"
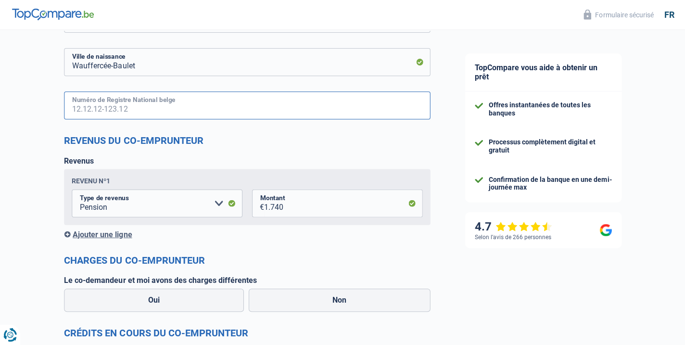
click at [126, 105] on input "Numéro de Registre National belge" at bounding box center [247, 106] width 366 height 28
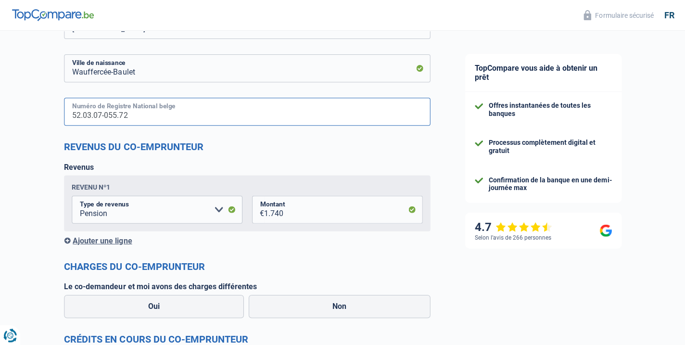
scroll to position [680, 0]
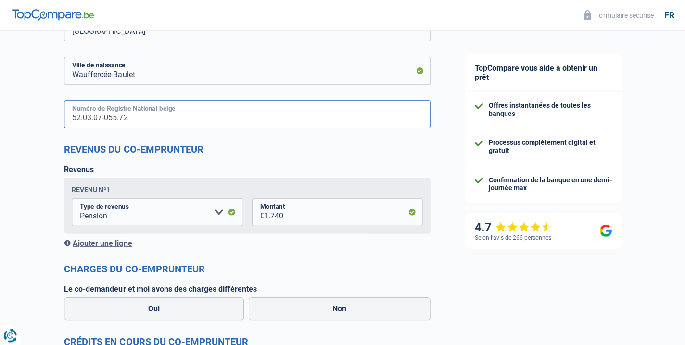
type input "52.03.07-055.72"
click at [285, 215] on input "1.740" at bounding box center [343, 212] width 158 height 28
type input "1.763"
click at [159, 304] on label "Oui" at bounding box center [153, 308] width 179 height 23
click at [159, 304] on input "Oui" at bounding box center [153, 308] width 179 height 23
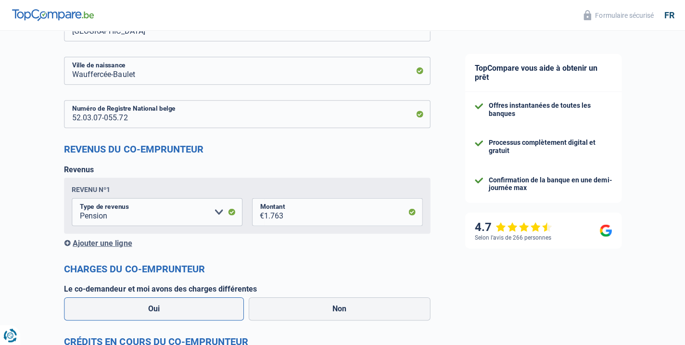
radio input "true"
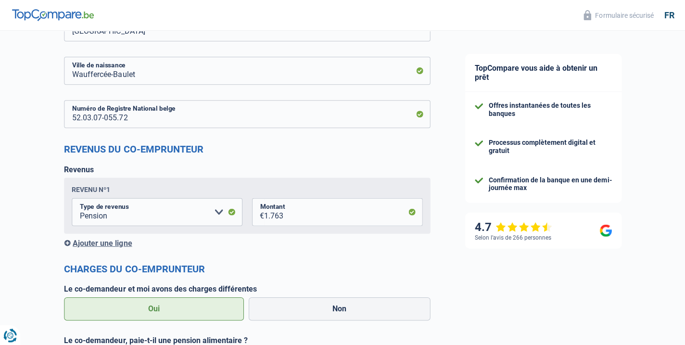
click at [159, 304] on label "Oui" at bounding box center [153, 308] width 179 height 23
click at [159, 304] on input "Oui" at bounding box center [153, 308] width 179 height 23
click at [342, 307] on label "Non" at bounding box center [339, 308] width 182 height 23
click at [342, 307] on input "Non" at bounding box center [339, 308] width 182 height 23
radio input "true"
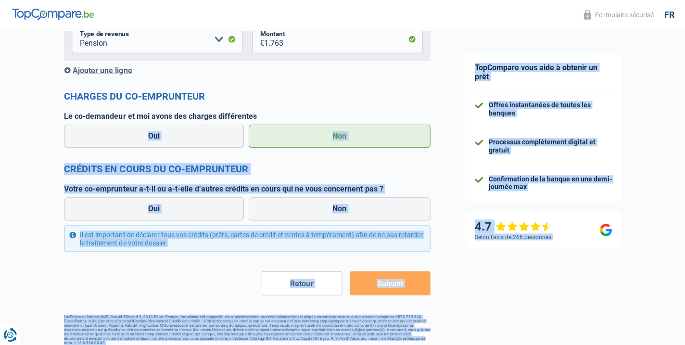
drag, startPoint x: 51, startPoint y: 313, endPoint x: 58, endPoint y: 362, distance: 49.2
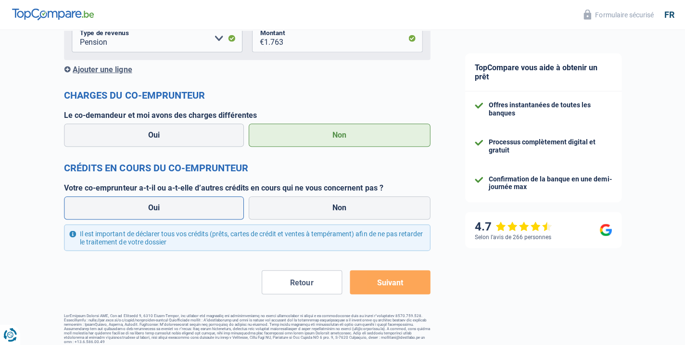
click at [156, 199] on label "Oui" at bounding box center [153, 208] width 179 height 23
click at [156, 199] on input "Oui" at bounding box center [153, 208] width 179 height 23
radio input "true"
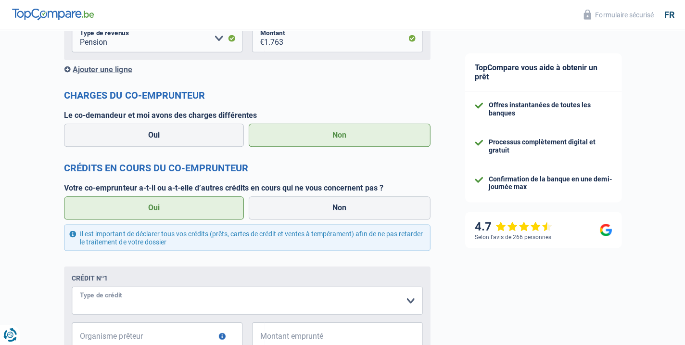
select select "carLoan"
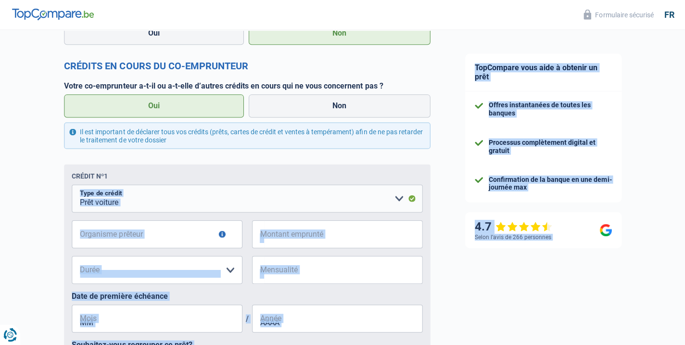
drag, startPoint x: 57, startPoint y: 291, endPoint x: 86, endPoint y: 358, distance: 73.1
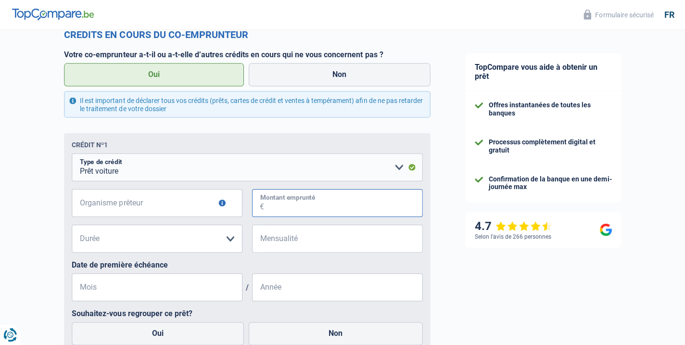
click at [283, 203] on input "Montant emprunté" at bounding box center [343, 204] width 158 height 28
type input "14"
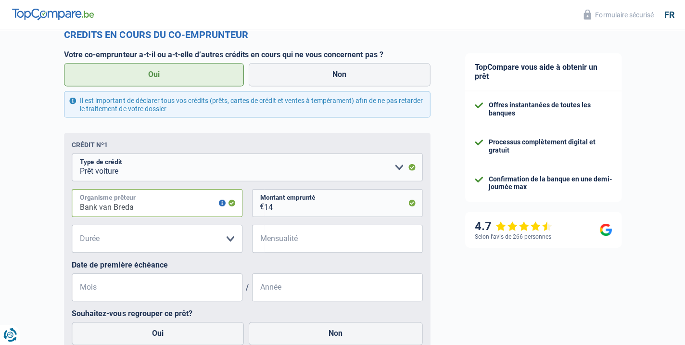
type input "Bank van Breda"
click at [275, 202] on input "14" at bounding box center [343, 204] width 158 height 28
click at [290, 206] on input "14.200" at bounding box center [343, 204] width 158 height 28
type input "14.300"
select select "60"
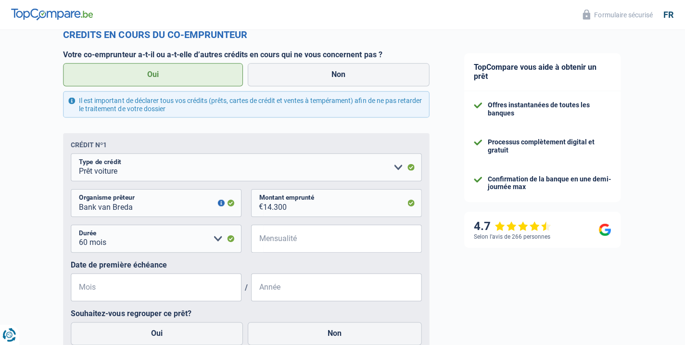
click at [261, 236] on span "€" at bounding box center [258, 239] width 12 height 28
click at [285, 204] on input "14.300" at bounding box center [343, 204] width 158 height 28
type input "1.430"
select select
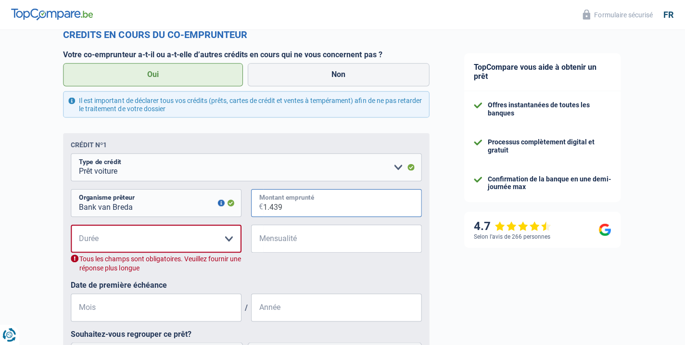
type input "14.395"
click at [271, 237] on input "Mensualité" at bounding box center [343, 239] width 158 height 28
select select "60"
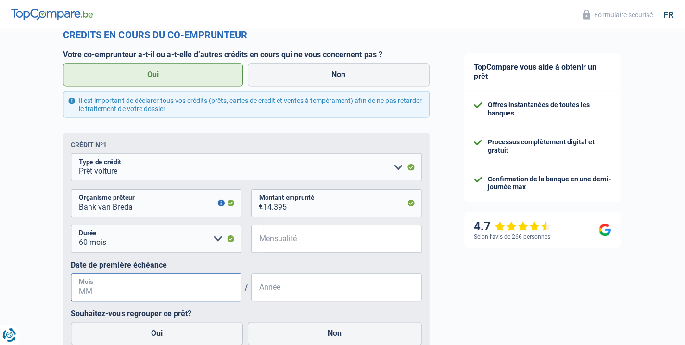
click at [135, 288] on input "Mois" at bounding box center [157, 288] width 170 height 28
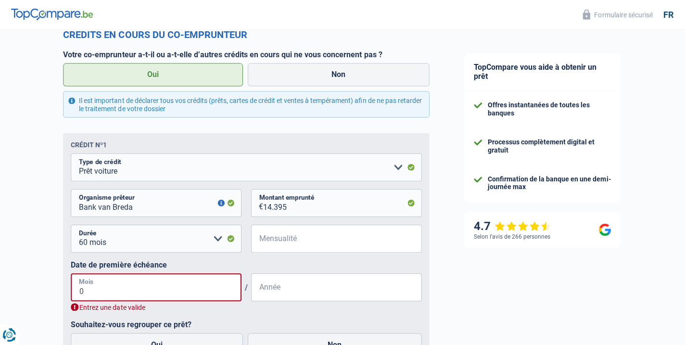
type input "04"
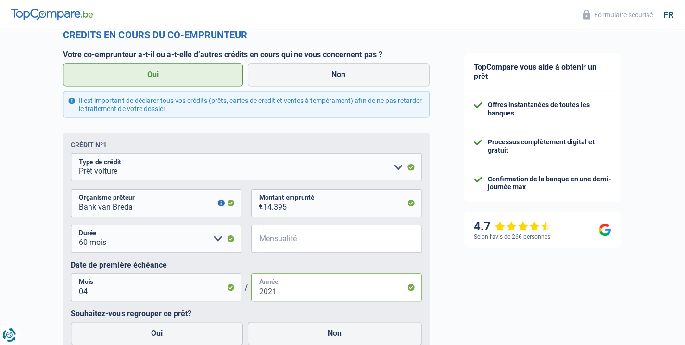
type input "2021"
click at [266, 233] on input "Mensualité" at bounding box center [343, 239] width 158 height 28
type input "271"
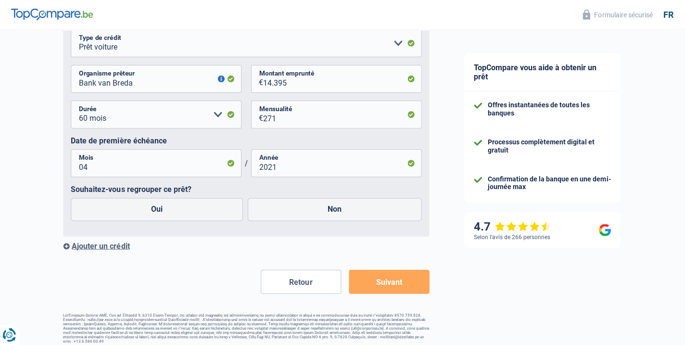
scroll to position [1110, 0]
click at [332, 205] on label "Non" at bounding box center [335, 209] width 174 height 23
click at [332, 205] on input "Non" at bounding box center [335, 209] width 174 height 23
radio input "true"
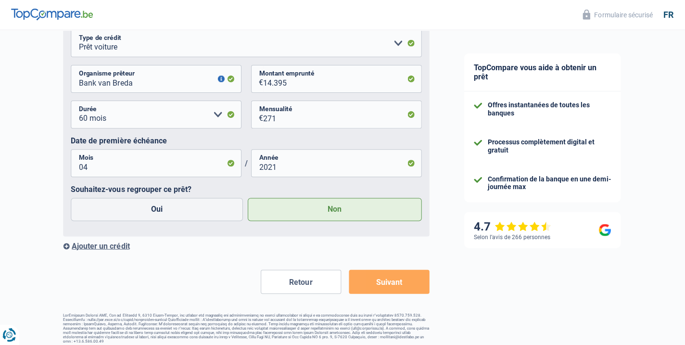
click at [383, 280] on button "Suivant" at bounding box center [389, 282] width 80 height 24
click at [389, 276] on button "Suivant" at bounding box center [389, 282] width 80 height 24
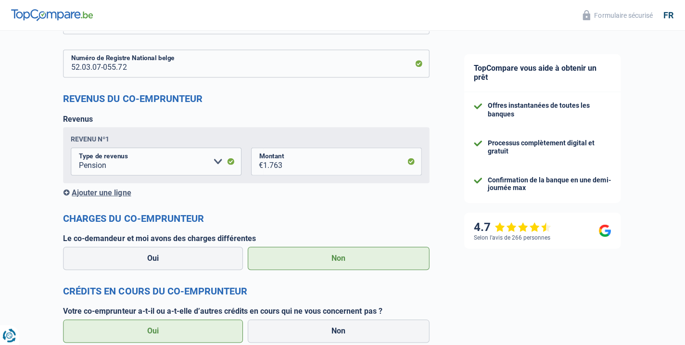
scroll to position [725, 0]
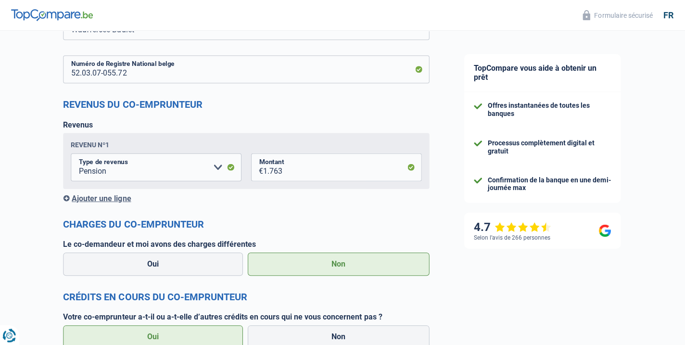
click at [390, 275] on div "Oui Non" at bounding box center [247, 264] width 370 height 28
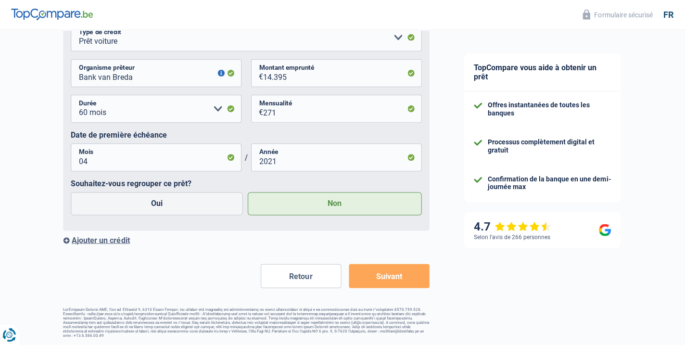
scroll to position [1110, 0]
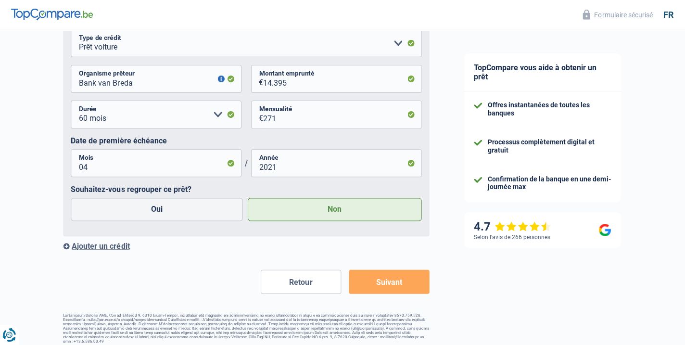
click at [394, 283] on button "Suivant" at bounding box center [389, 282] width 80 height 24
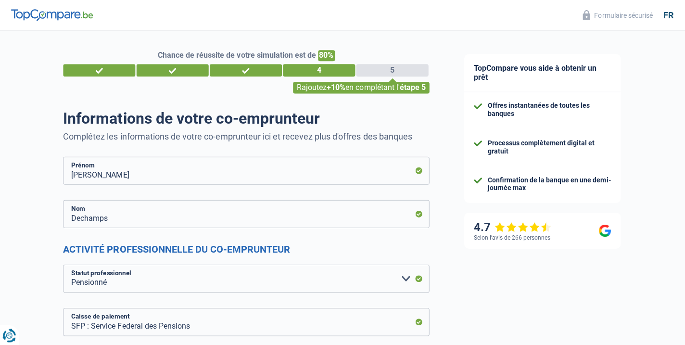
scroll to position [0, 0]
click at [386, 71] on div "5" at bounding box center [392, 70] width 72 height 13
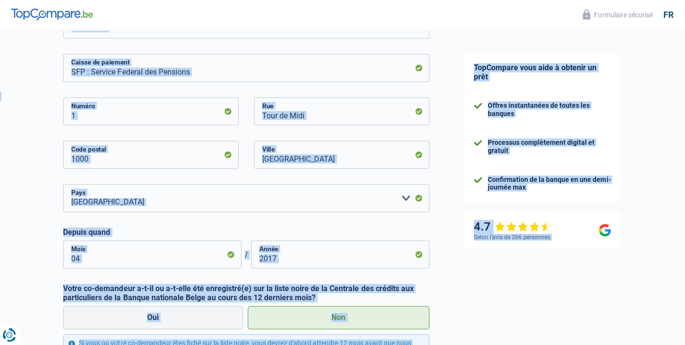
scroll to position [283, 0]
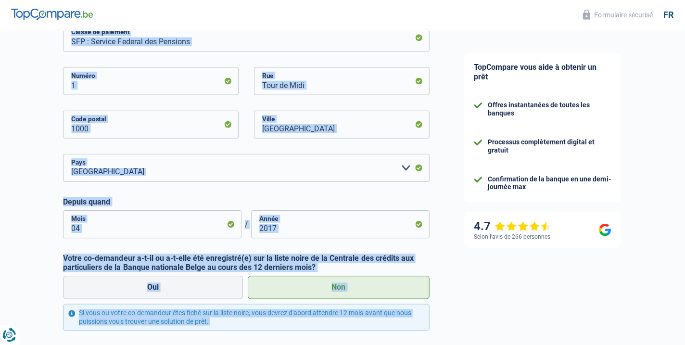
drag, startPoint x: 40, startPoint y: 282, endPoint x: 43, endPoint y: 330, distance: 48.7
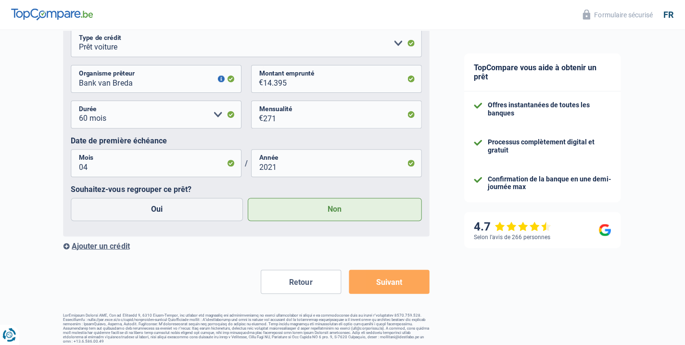
scroll to position [1110, 0]
click at [406, 272] on button "Suivant" at bounding box center [389, 282] width 80 height 24
click at [502, 150] on div "Processus complètement digital et gratuit" at bounding box center [549, 147] width 123 height 16
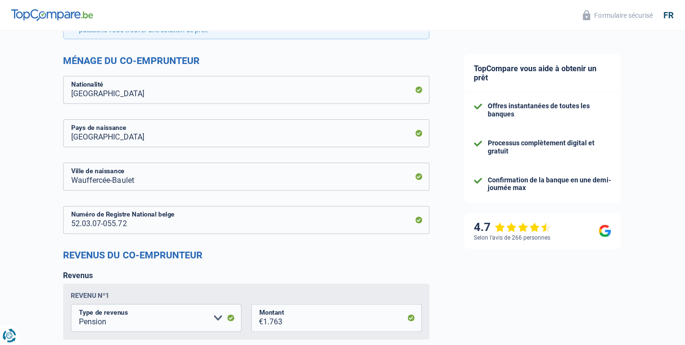
scroll to position [573, 0]
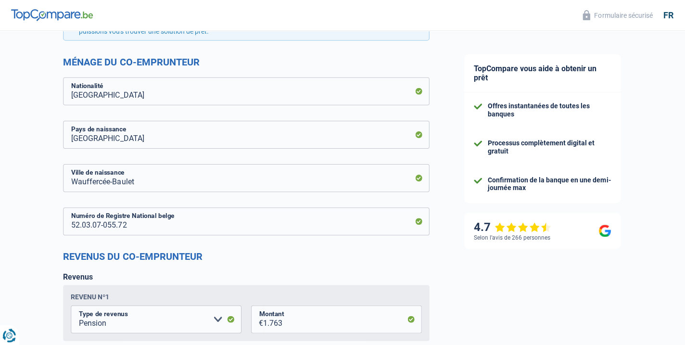
click at [64, 11] on img at bounding box center [53, 15] width 82 height 12
select select "mutualityIndemnity"
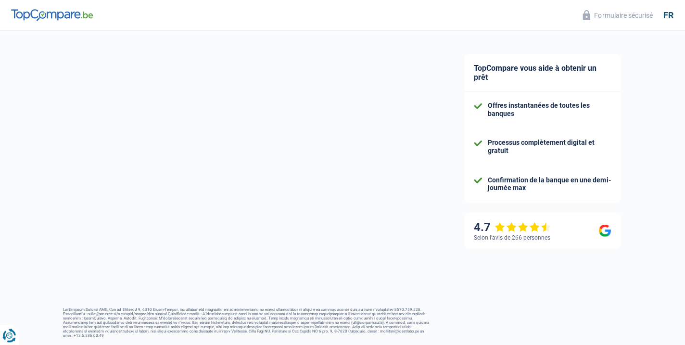
scroll to position [418, 0]
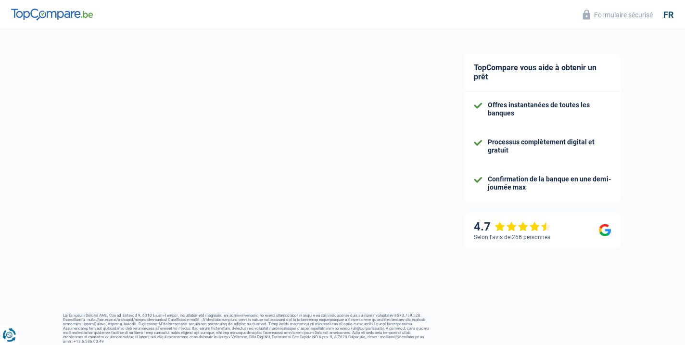
select select "married"
select select "rents"
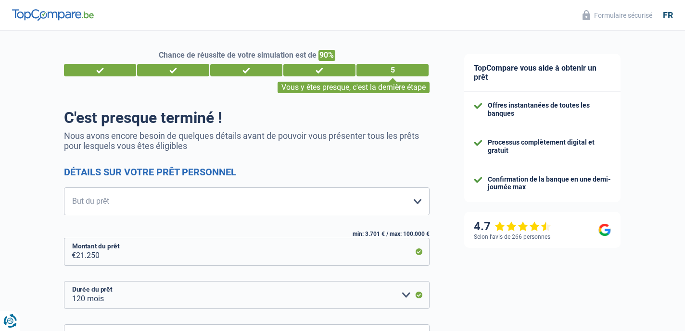
select select "120"
select select "household"
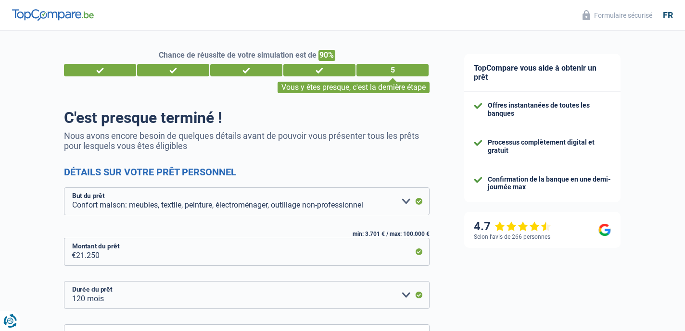
click at [58, 261] on div "Chance de réussite de votre simulation est de 90% 1 2 3 4 5 Vous y êtes presque…" at bounding box center [223, 253] width 447 height 453
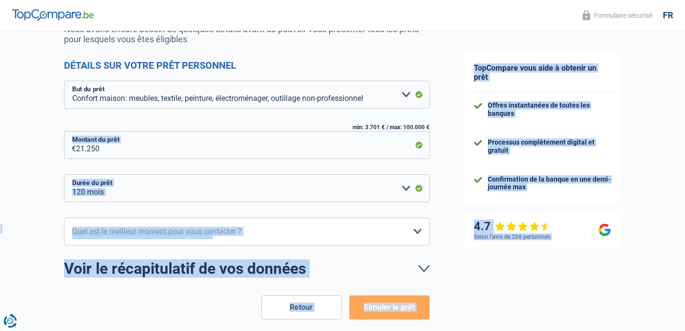
scroll to position [147, 0]
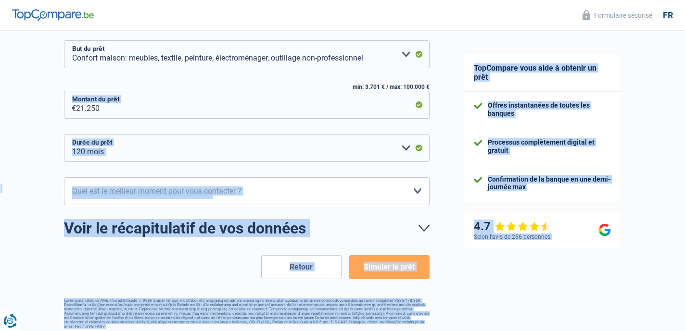
drag, startPoint x: 58, startPoint y: 261, endPoint x: 62, endPoint y: 339, distance: 77.5
click at [62, 193] on html "Vous avez le contrôle de vos données Nous utilisons des cookies, tout comme nos…" at bounding box center [342, 23] width 685 height 341
click at [386, 268] on button "Simuler le prêt" at bounding box center [389, 267] width 80 height 24
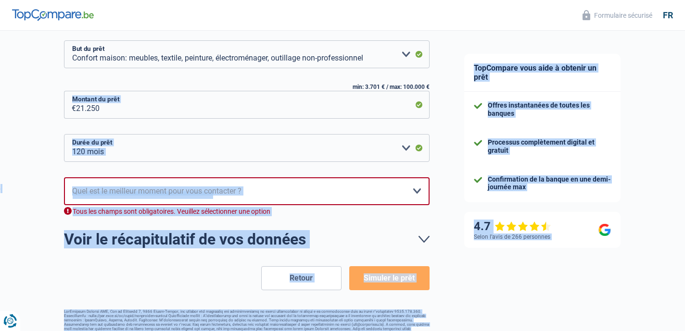
scroll to position [158, 0]
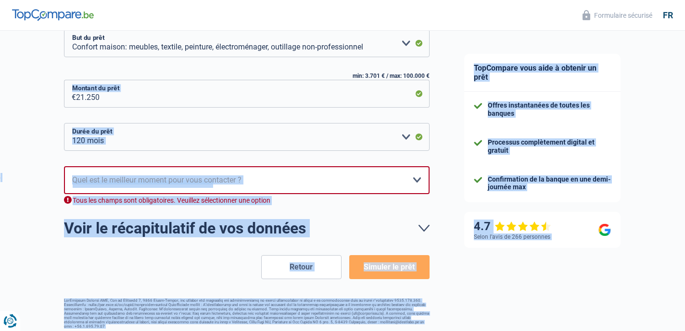
click at [386, 268] on button "Simuler le prêt" at bounding box center [389, 267] width 80 height 24
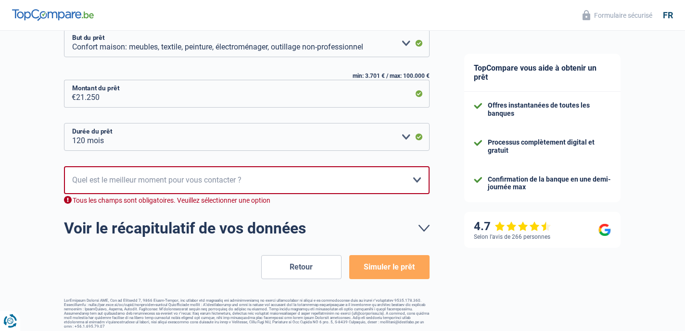
click at [482, 248] on div "TopCompare vous aide à obtenir un prêt Offres instantanées de toutes les banque…" at bounding box center [566, 105] width 238 height 464
click at [295, 227] on link "Voir le récapitulatif de vos données" at bounding box center [247, 228] width 366 height 15
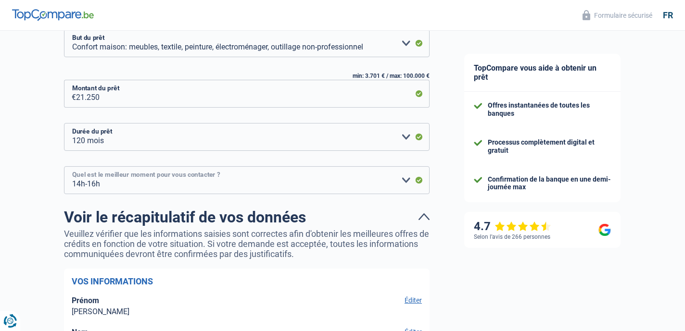
select select "10-12"
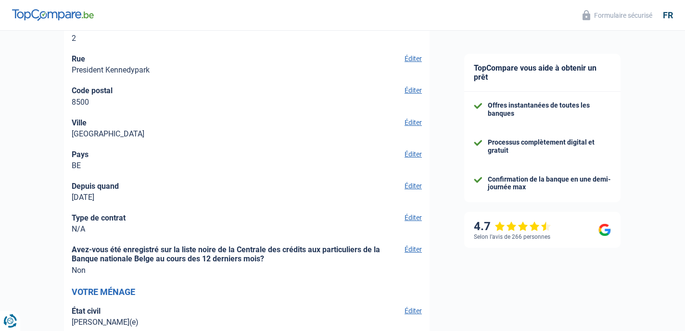
scroll to position [644, 0]
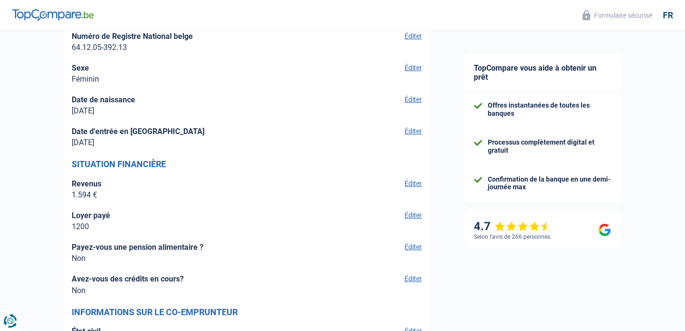
drag, startPoint x: 62, startPoint y: 277, endPoint x: 77, endPoint y: 333, distance: 58.4
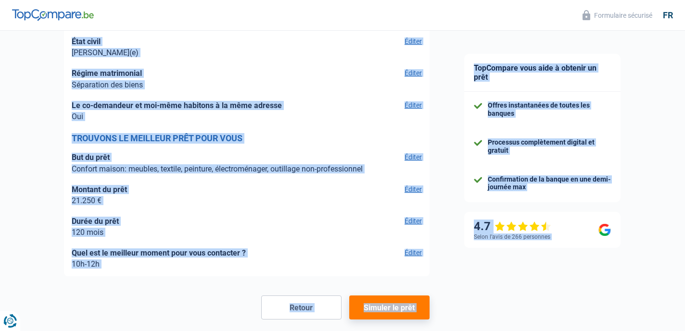
scroll to position [1596, 0]
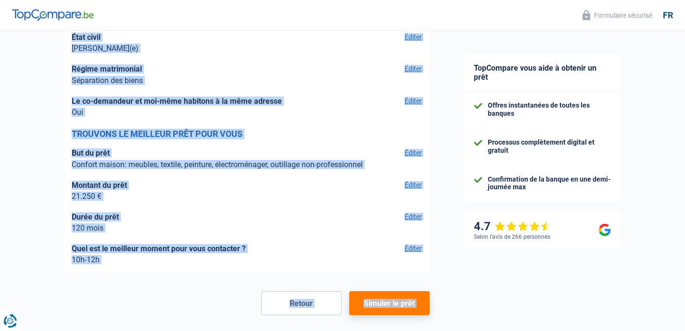
drag, startPoint x: 59, startPoint y: 272, endPoint x: 68, endPoint y: 331, distance: 59.9
click at [378, 298] on button "Simuler le prêt" at bounding box center [389, 304] width 80 height 24
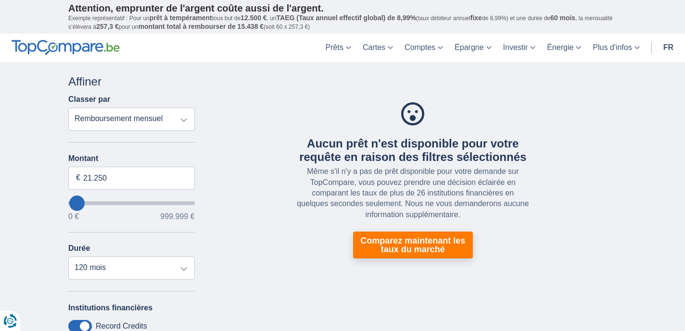
click at [296, 270] on div "Aucun prêt n'est disponible pour votre requête en raison des filtres sélectionn…" at bounding box center [413, 181] width 422 height 215
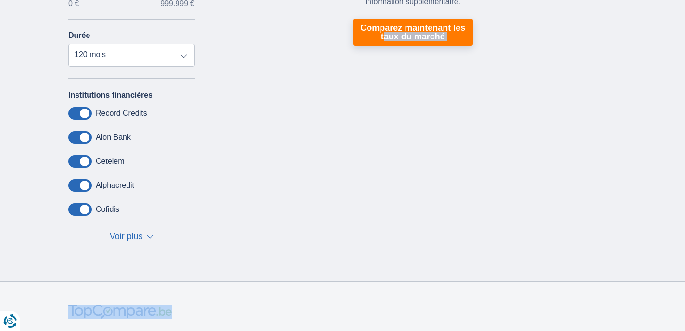
scroll to position [215, 0]
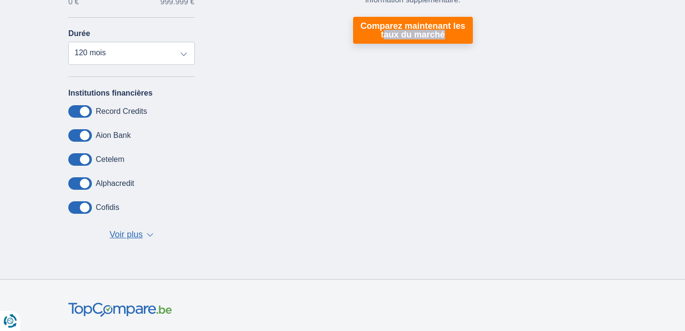
drag, startPoint x: 285, startPoint y: 245, endPoint x: 284, endPoint y: 297, distance: 52.0
click at [284, 297] on body "Vous avez le contrôle de vos données Nous utilisons des cookies, tout comme nos…" at bounding box center [342, 281] width 685 height 993
click at [318, 222] on div "Annuler Filtres Affiner Classer par Remboursement total TAEG Remboursement mens…" at bounding box center [342, 58] width 563 height 398
click at [271, 149] on div "Annuler Filtres Affiner Classer par Remboursement total TAEG Remboursement mens…" at bounding box center [342, 58] width 563 height 398
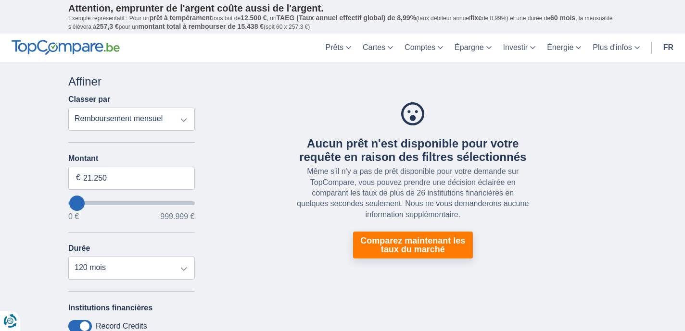
scroll to position [0, 0]
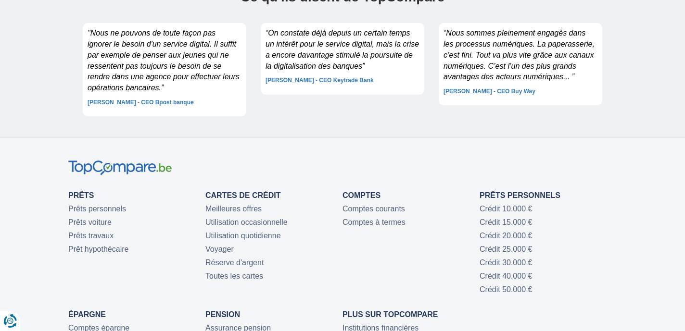
scroll to position [2360, 0]
click at [583, 178] on div "Prêts Prêts personnels Prêts voiture Prêts travaux Prêt hypothécaire Cartes de …" at bounding box center [342, 294] width 548 height 239
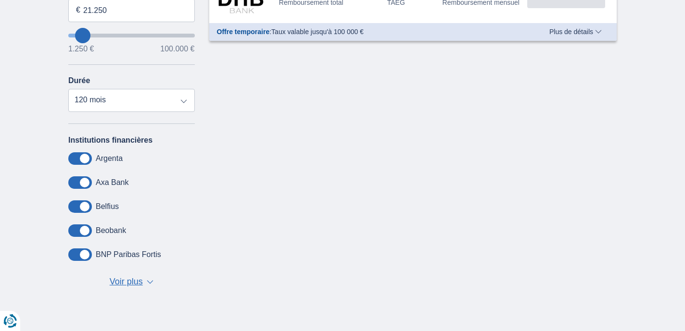
scroll to position [277, 0]
click at [131, 281] on span "Voir plus" at bounding box center [126, 283] width 33 height 13
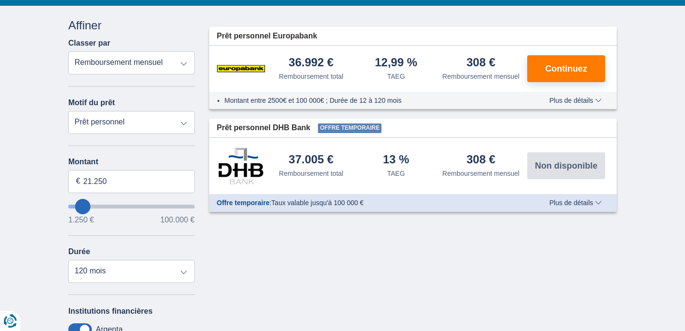
scroll to position [103, 0]
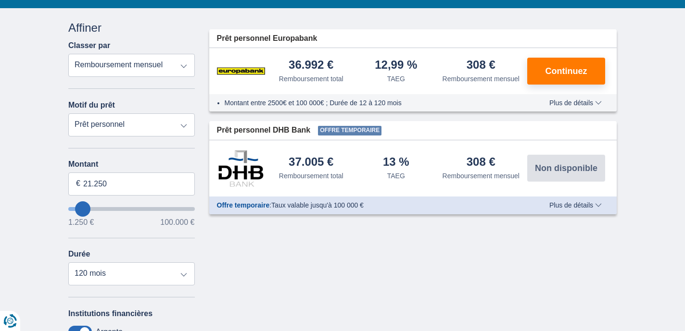
click at [575, 106] on span "Plus de détails" at bounding box center [575, 103] width 52 height 7
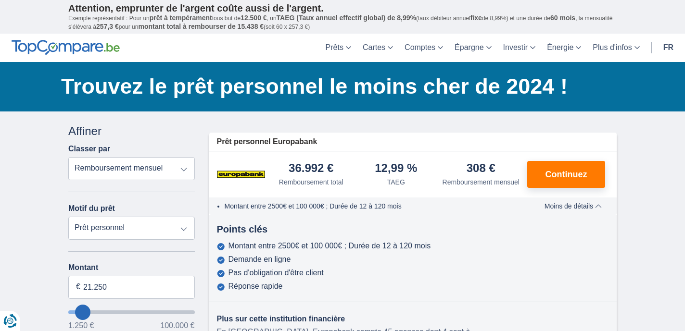
scroll to position [0, 0]
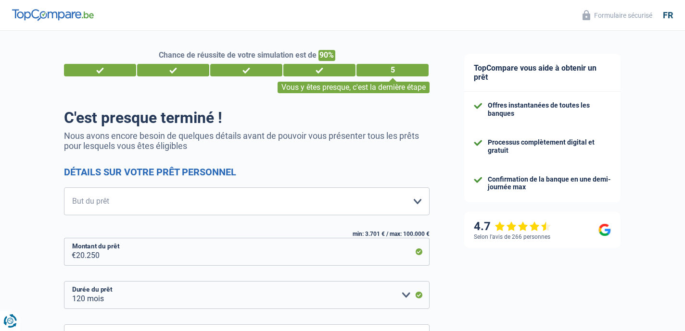
select select "120"
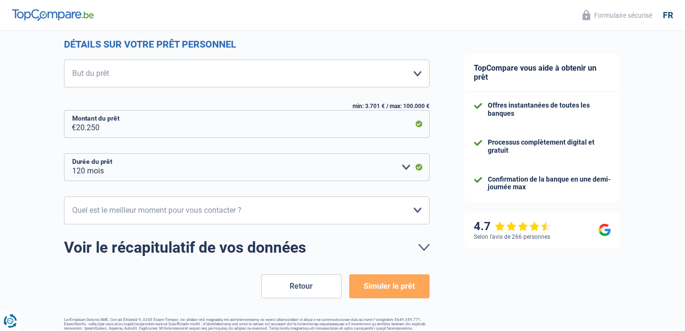
scroll to position [133, 0]
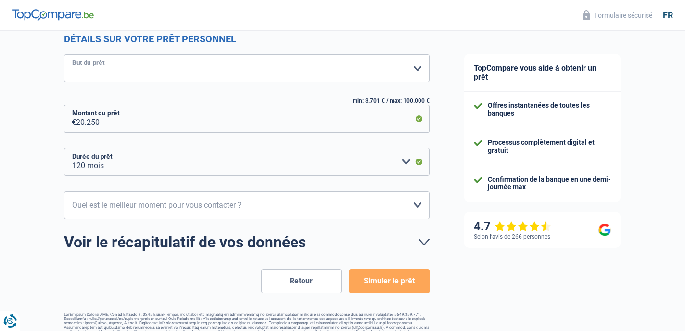
select select "household"
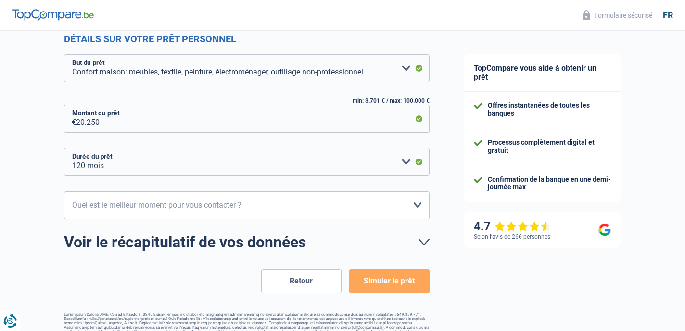
click at [402, 277] on button "Simuler le prêt" at bounding box center [389, 281] width 80 height 24
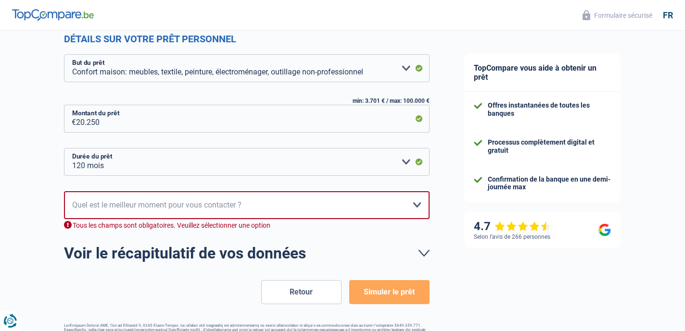
scroll to position [158, 0]
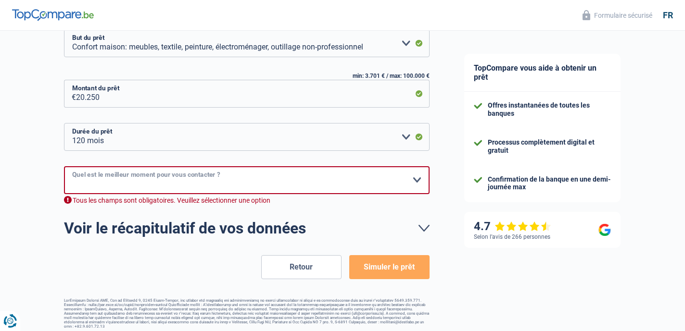
select select "12-14"
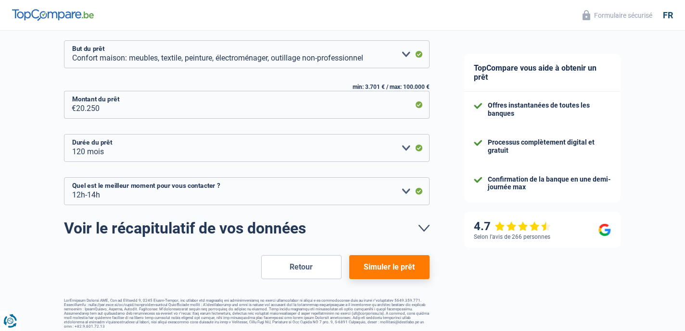
click at [406, 265] on button "Simuler le prêt" at bounding box center [389, 267] width 80 height 24
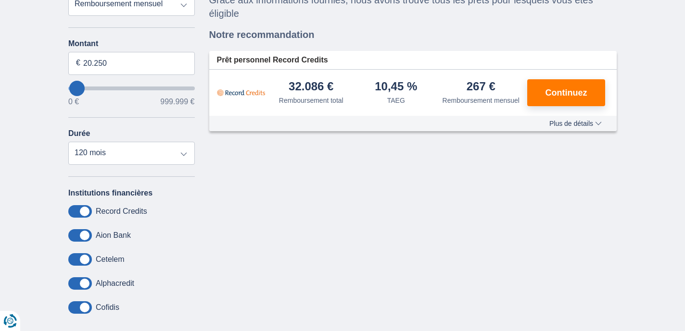
scroll to position [112, 0]
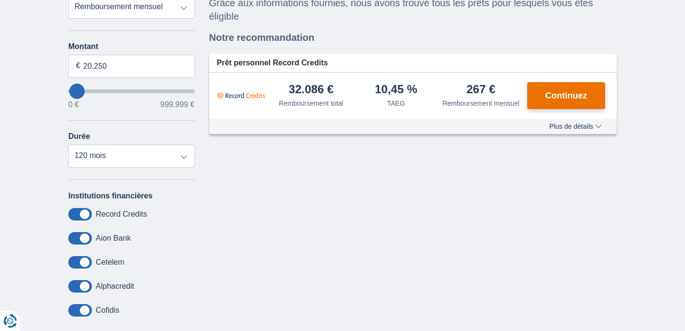
click at [555, 97] on span "Continuez" at bounding box center [567, 95] width 42 height 9
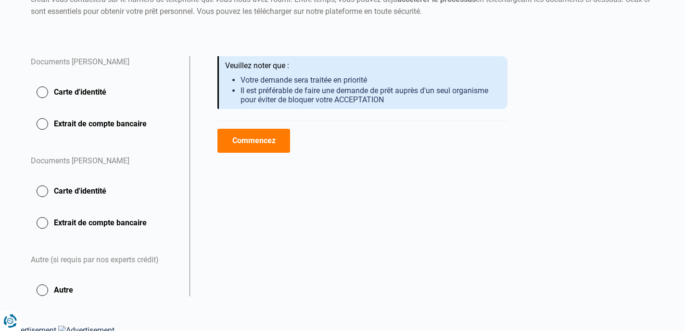
scroll to position [137, 0]
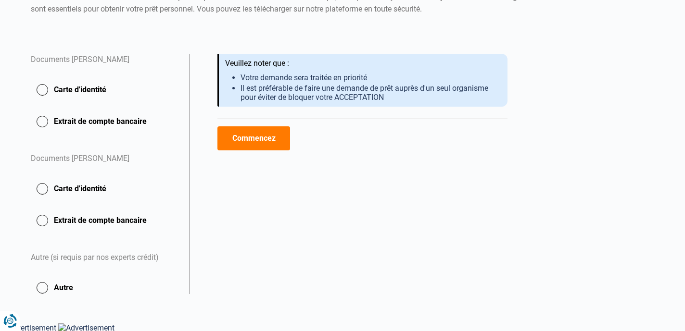
click at [41, 86] on button "Carte d'identité" at bounding box center [104, 90] width 147 height 24
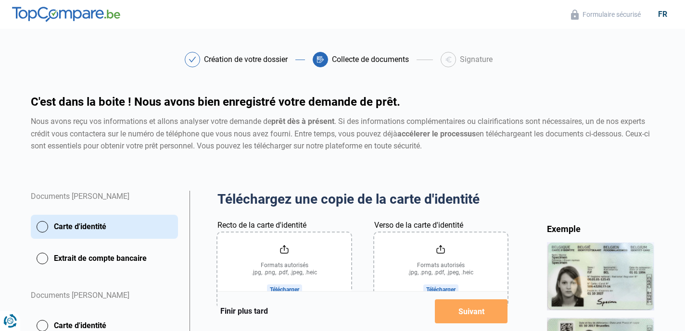
click at [28, 249] on div "Documents Ellen Branellec Carte d'identité Extrait de compte bancaire Documents…" at bounding box center [104, 332] width 159 height 282
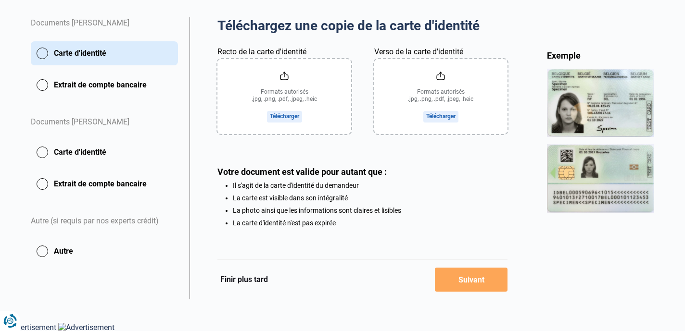
scroll to position [173, 0]
click at [139, 184] on button "Extrait de compte bancaire" at bounding box center [104, 185] width 147 height 24
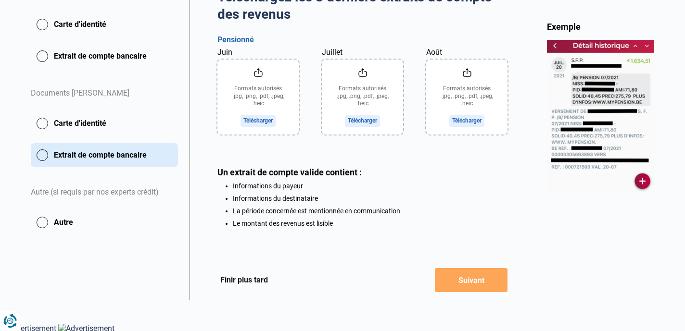
scroll to position [202, 0]
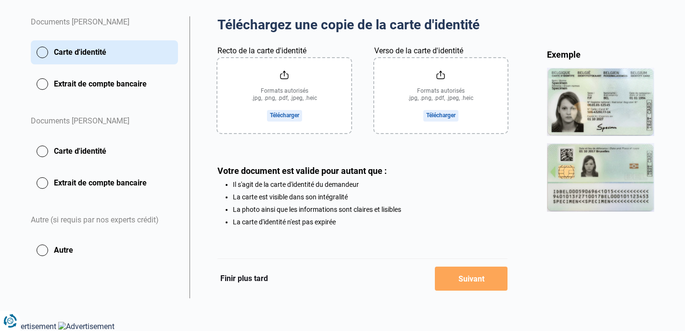
scroll to position [173, 0]
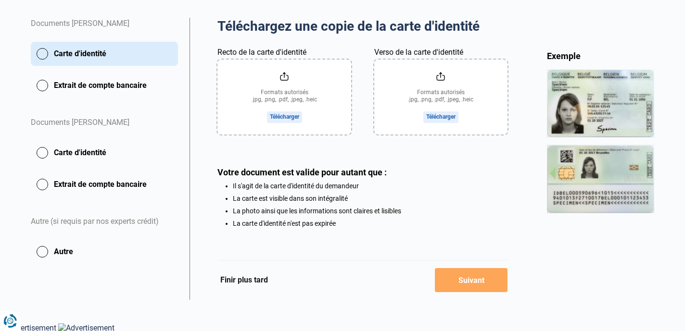
click at [238, 279] on button "Finir plus tard" at bounding box center [243, 280] width 53 height 13
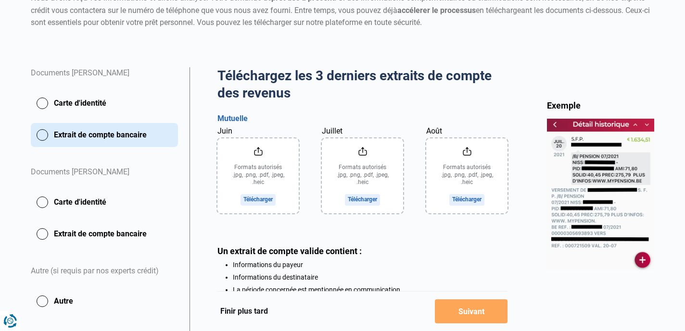
scroll to position [124, 0]
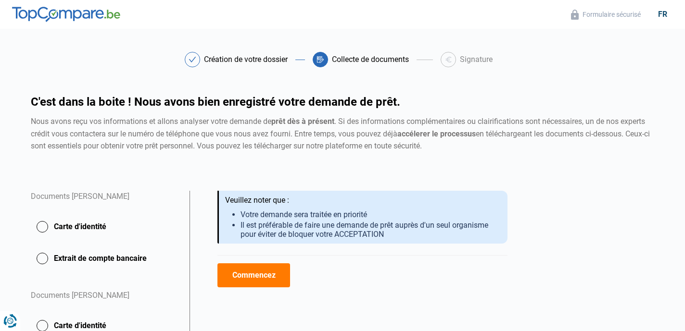
click at [265, 280] on button "Commencez" at bounding box center [253, 276] width 73 height 24
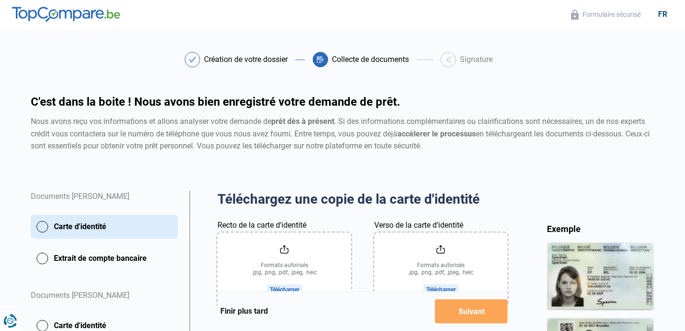
click at [369, 62] on div "Collecte de documents" at bounding box center [370, 60] width 77 height 8
click at [267, 63] on div "Création de votre dossier" at bounding box center [246, 60] width 84 height 8
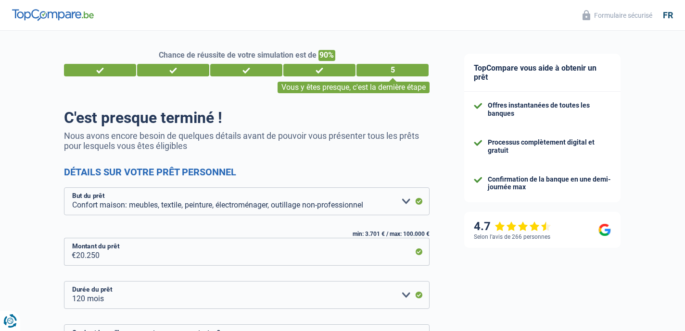
select select "household"
select select "120"
select select "12-14"
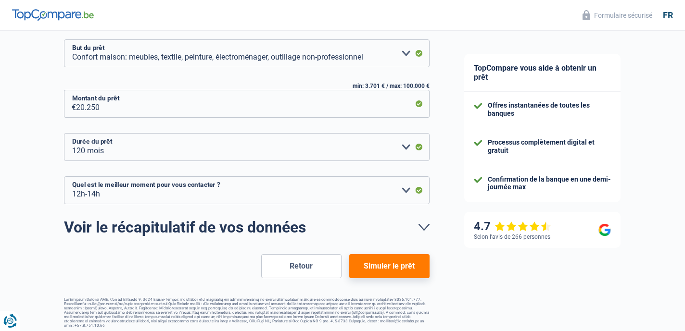
scroll to position [147, 0]
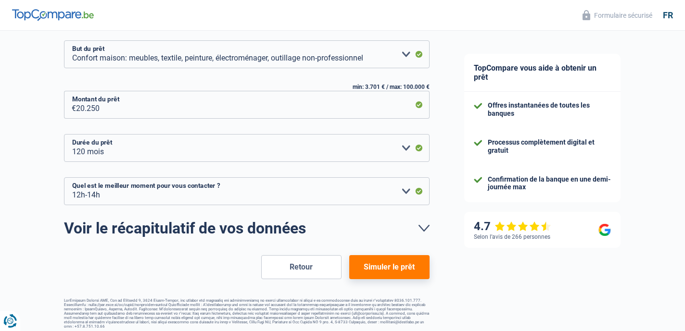
click at [400, 267] on button "Simuler le prêt" at bounding box center [389, 267] width 80 height 24
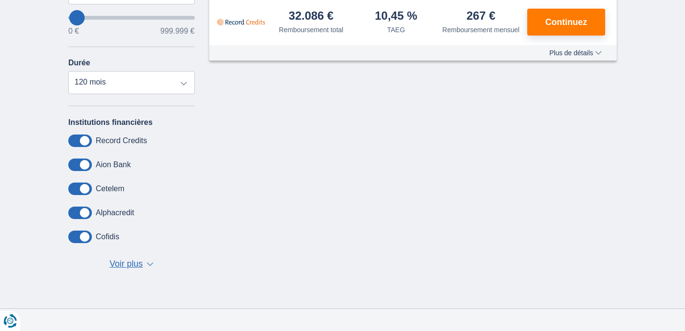
scroll to position [191, 0]
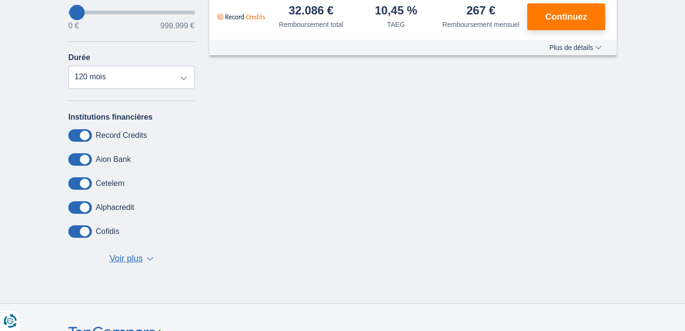
click at [127, 259] on span "Voir plus" at bounding box center [126, 259] width 33 height 13
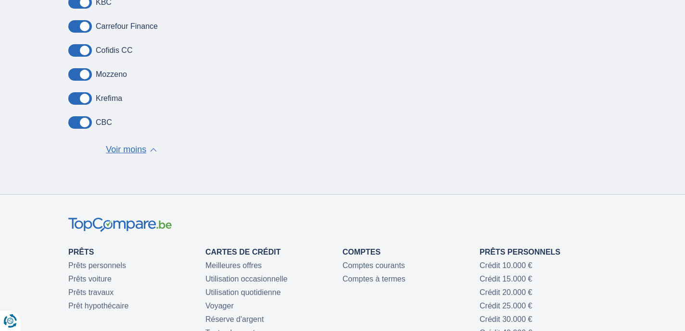
scroll to position [474, 0]
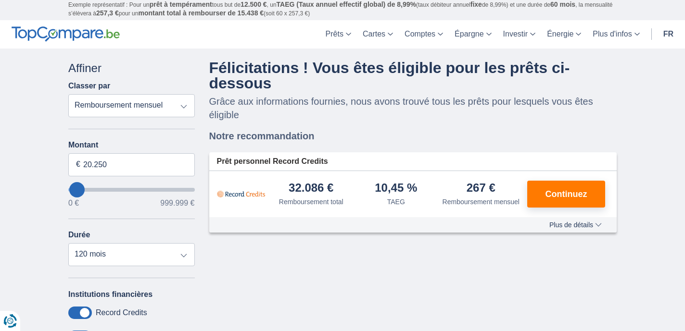
scroll to position [10, 0]
